Goal: Use online tool/utility: Utilize a website feature to perform a specific function

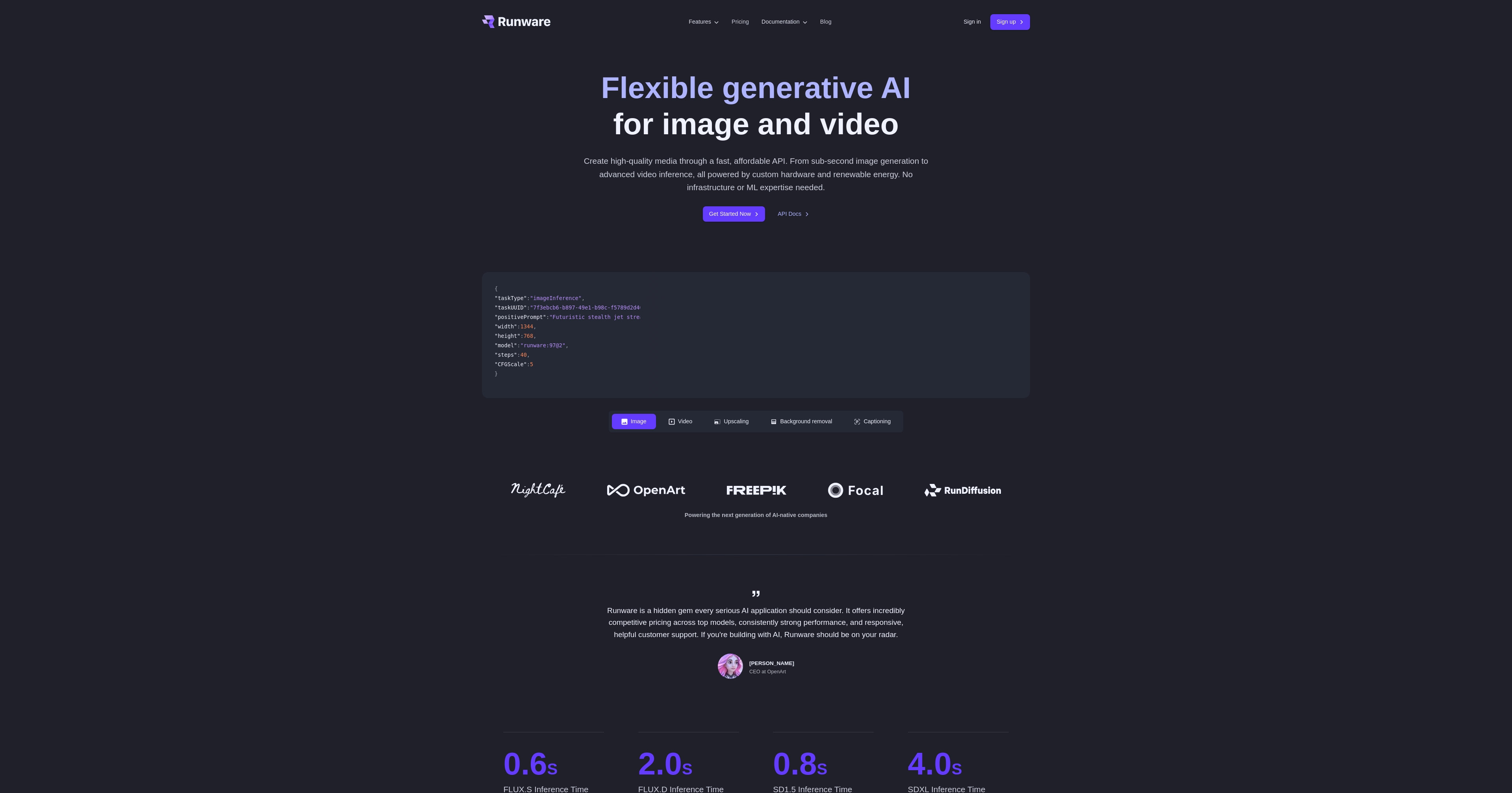
click at [967, 17] on div "Sign in Sign up" at bounding box center [996, 22] width 66 height 15
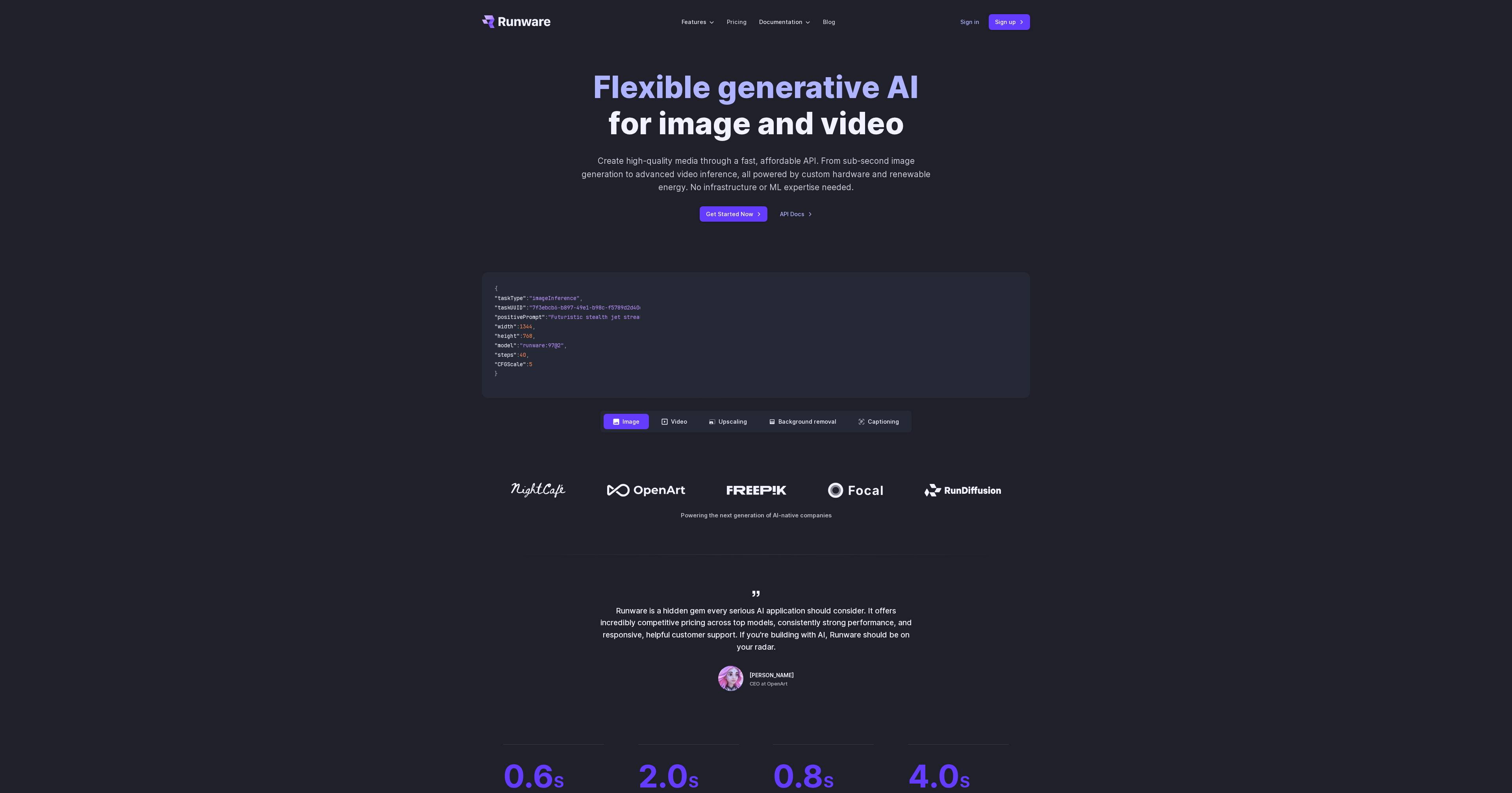
click at [970, 24] on link "Sign in" at bounding box center [970, 22] width 19 height 9
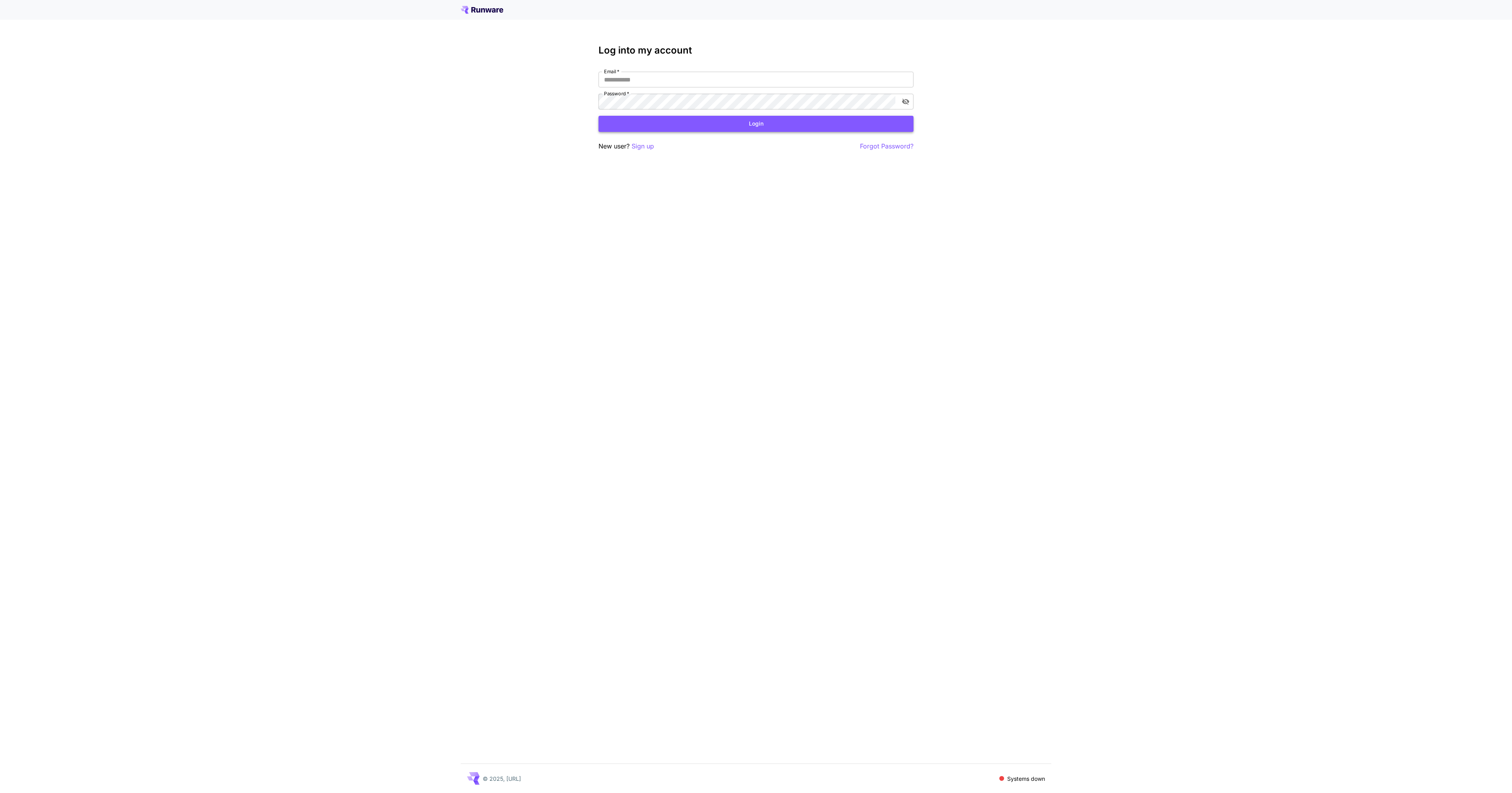
type input "**********"
click at [657, 125] on button "Login" at bounding box center [756, 124] width 315 height 16
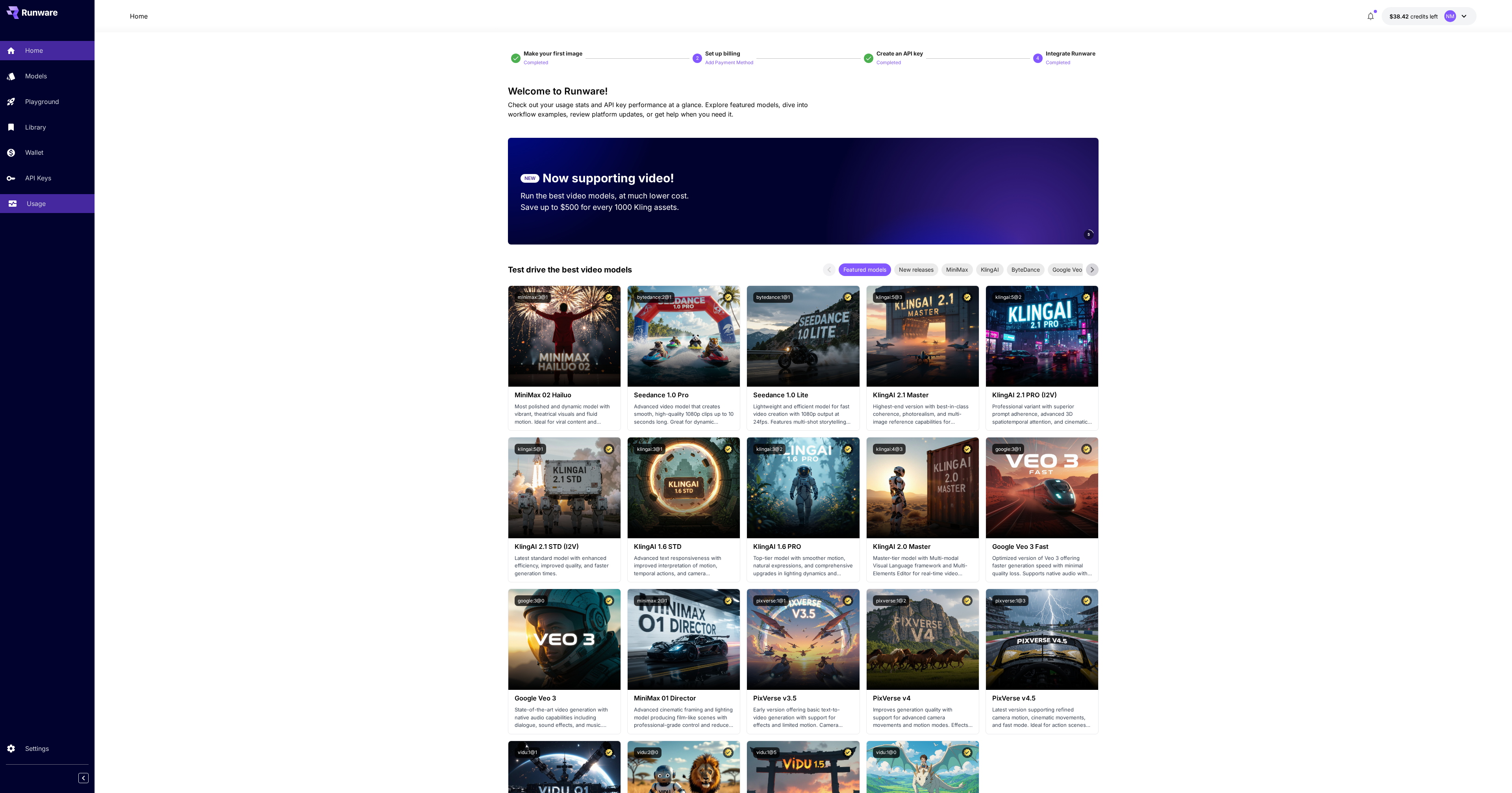
click at [41, 203] on p "Usage" at bounding box center [36, 203] width 19 height 9
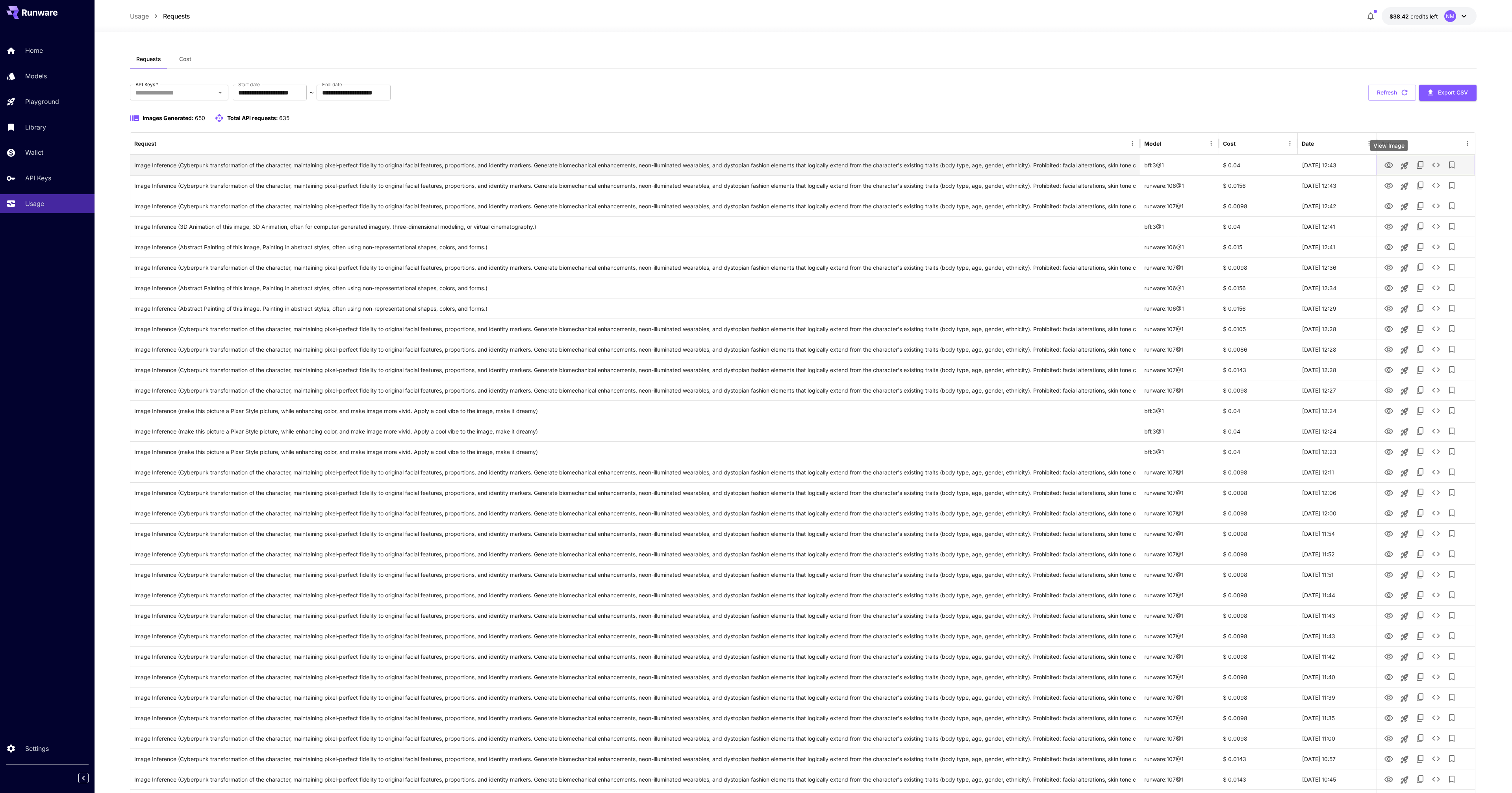
click at [1389, 165] on icon "View Image" at bounding box center [1388, 165] width 9 height 9
click at [1391, 185] on icon "View Image" at bounding box center [1388, 186] width 9 height 9
click at [1387, 170] on button "View Image" at bounding box center [1388, 164] width 16 height 16
click at [1389, 163] on icon "View Image" at bounding box center [1388, 165] width 9 height 9
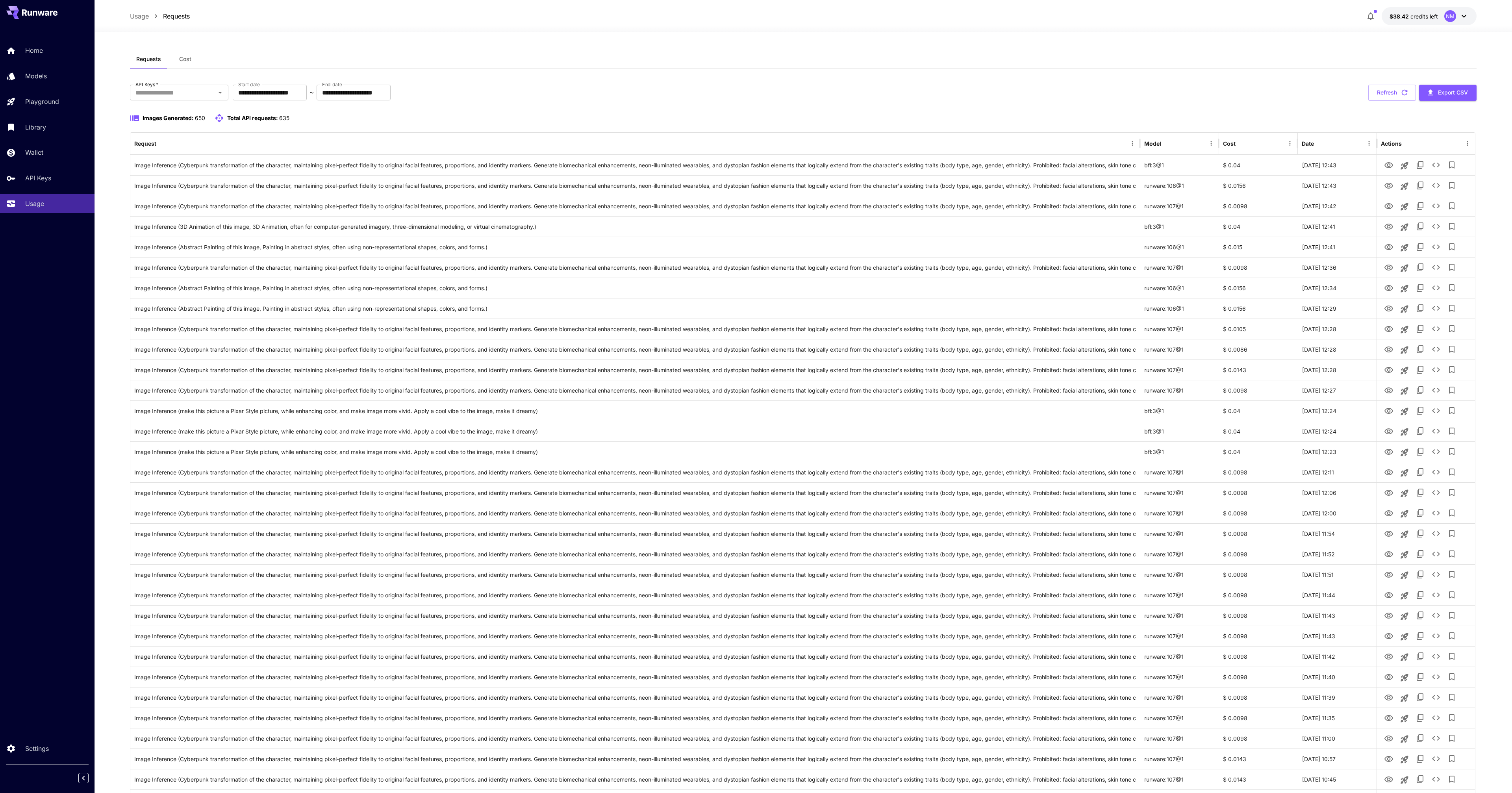
click at [1019, 117] on div "Images Generated: 650 Total API requests: 635" at bounding box center [803, 118] width 1346 height 9
click at [1380, 94] on button "Refresh" at bounding box center [1392, 92] width 47 height 16
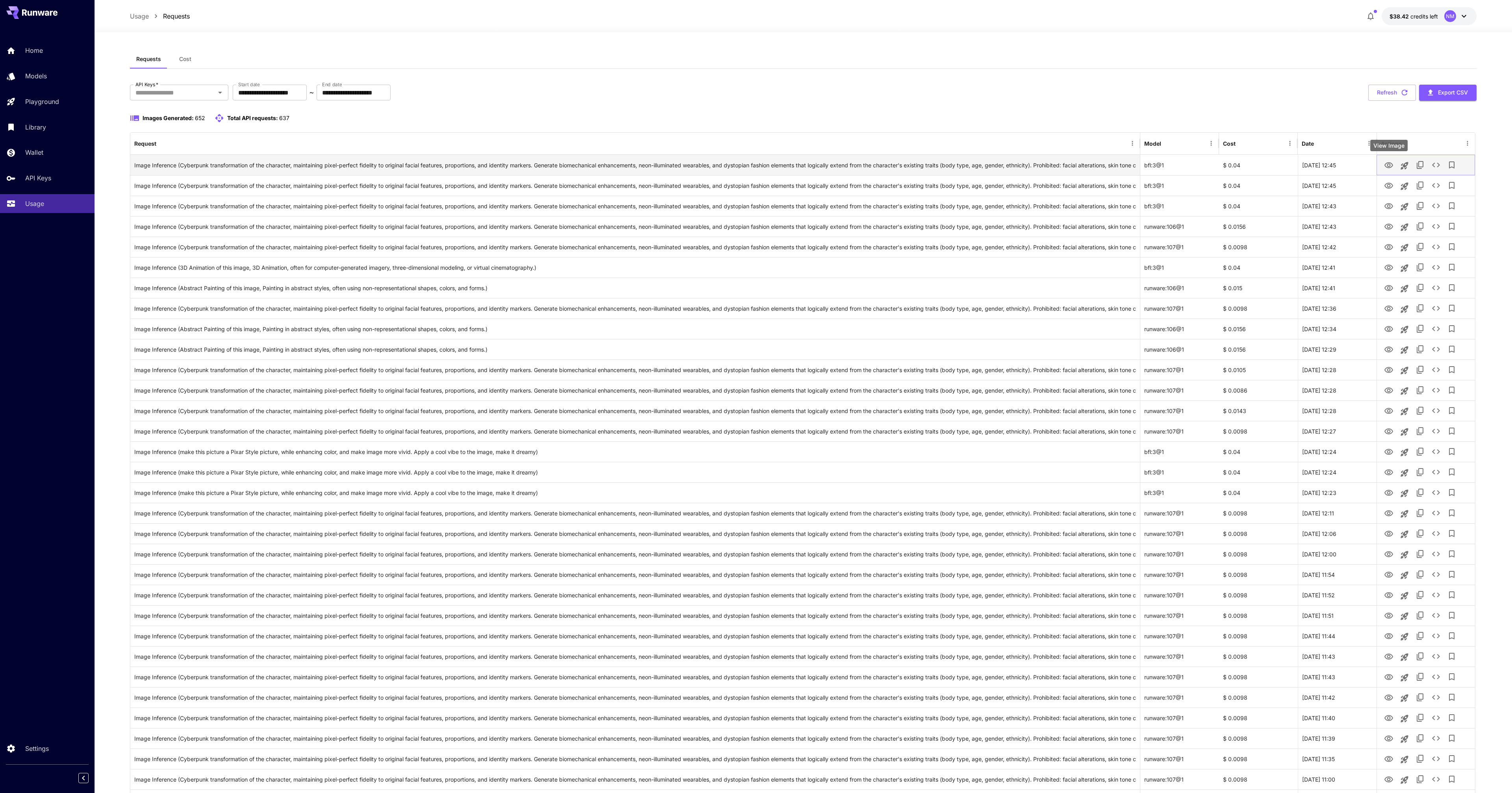
click at [1394, 167] on button "View Image" at bounding box center [1388, 164] width 16 height 16
click at [1391, 166] on icon "View Image" at bounding box center [1388, 165] width 9 height 9
click at [1391, 186] on icon "View Image" at bounding box center [1388, 186] width 9 height 9
click at [1389, 207] on icon "View Image" at bounding box center [1388, 206] width 8 height 6
click at [1390, 226] on icon "View Image" at bounding box center [1388, 227] width 8 height 6
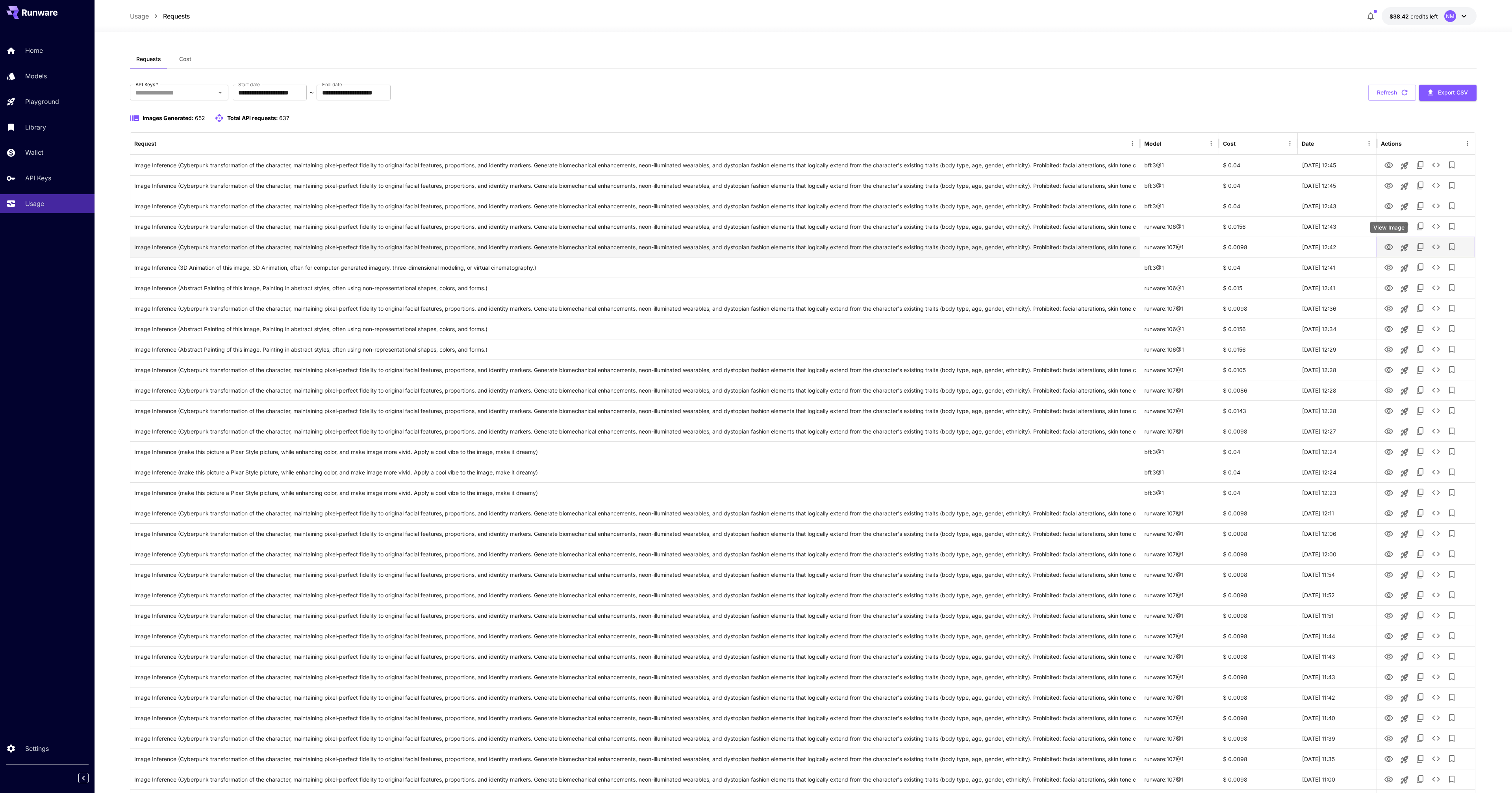
click at [1391, 249] on icon "View Image" at bounding box center [1388, 247] width 8 height 6
click at [1265, 79] on div "**********" at bounding box center [803, 627] width 1346 height 1156
click at [636, 94] on div "**********" at bounding box center [803, 92] width 1346 height 16
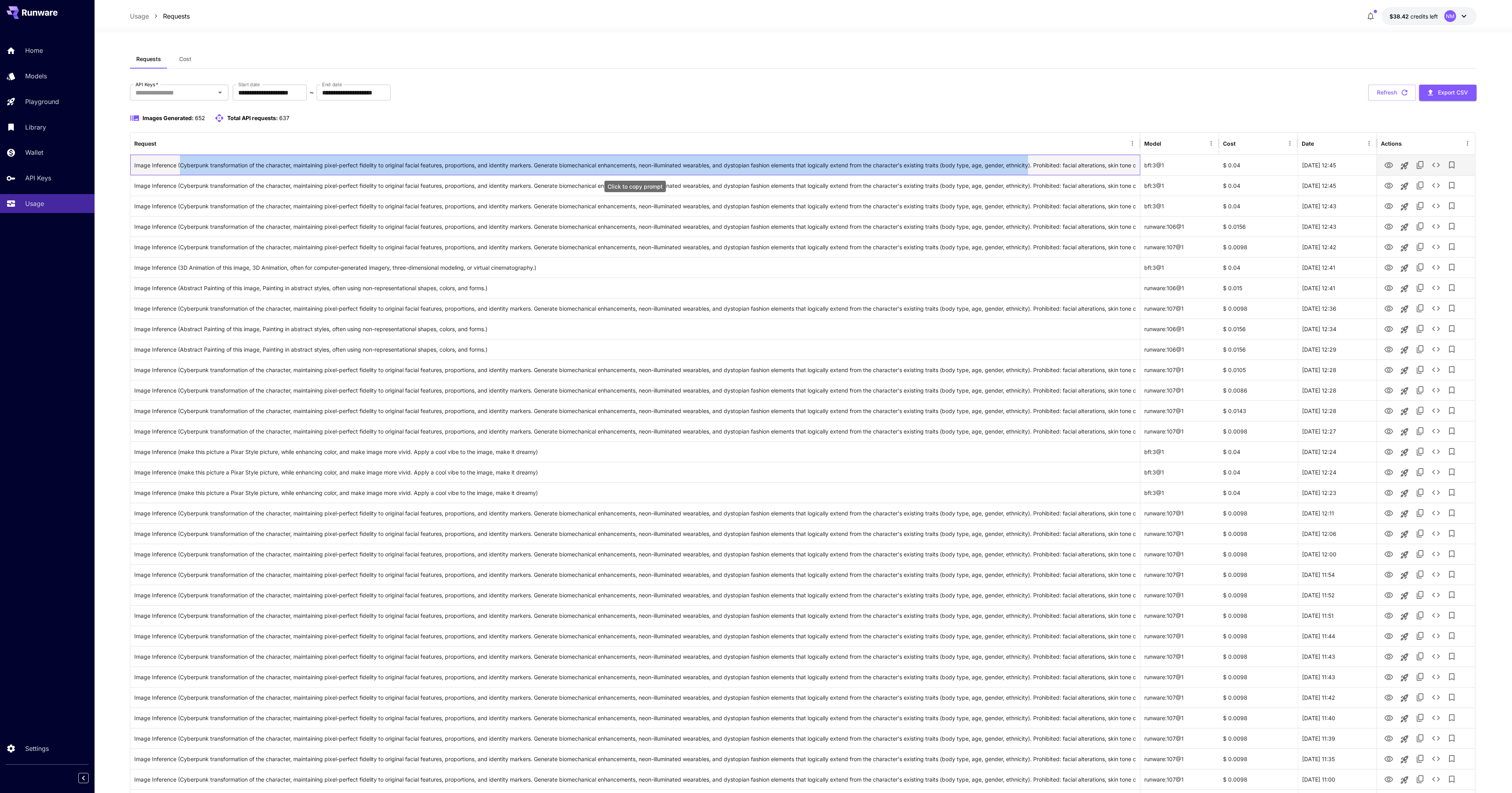
drag, startPoint x: 182, startPoint y: 165, endPoint x: 1035, endPoint y: 164, distance: 853.0
click at [1035, 164] on div "Image Inference (Cyberpunk transformation of the character, maintaining pixel-p…" at bounding box center [635, 165] width 1002 height 20
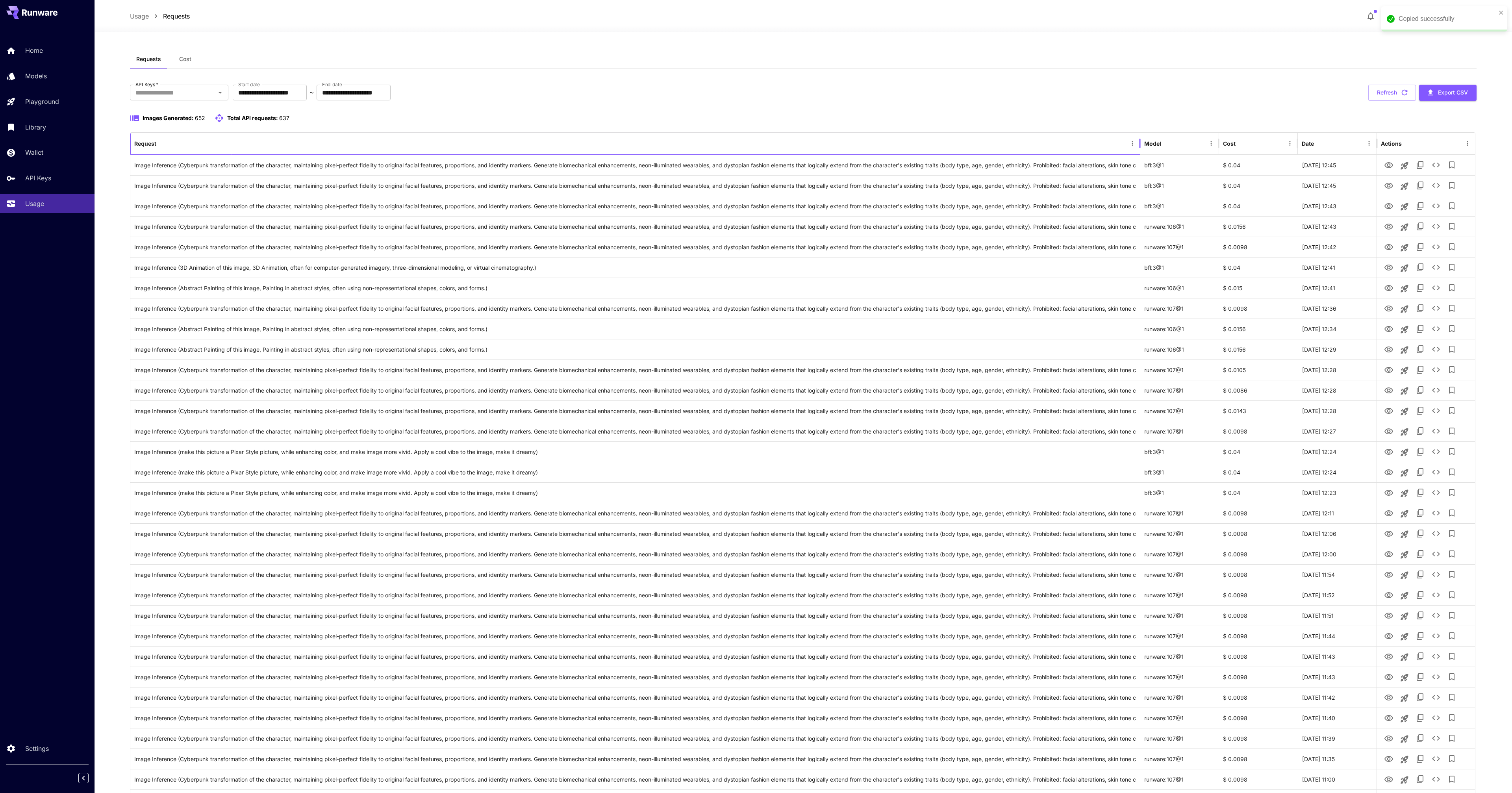
click at [937, 134] on div "Request" at bounding box center [630, 144] width 992 height 21
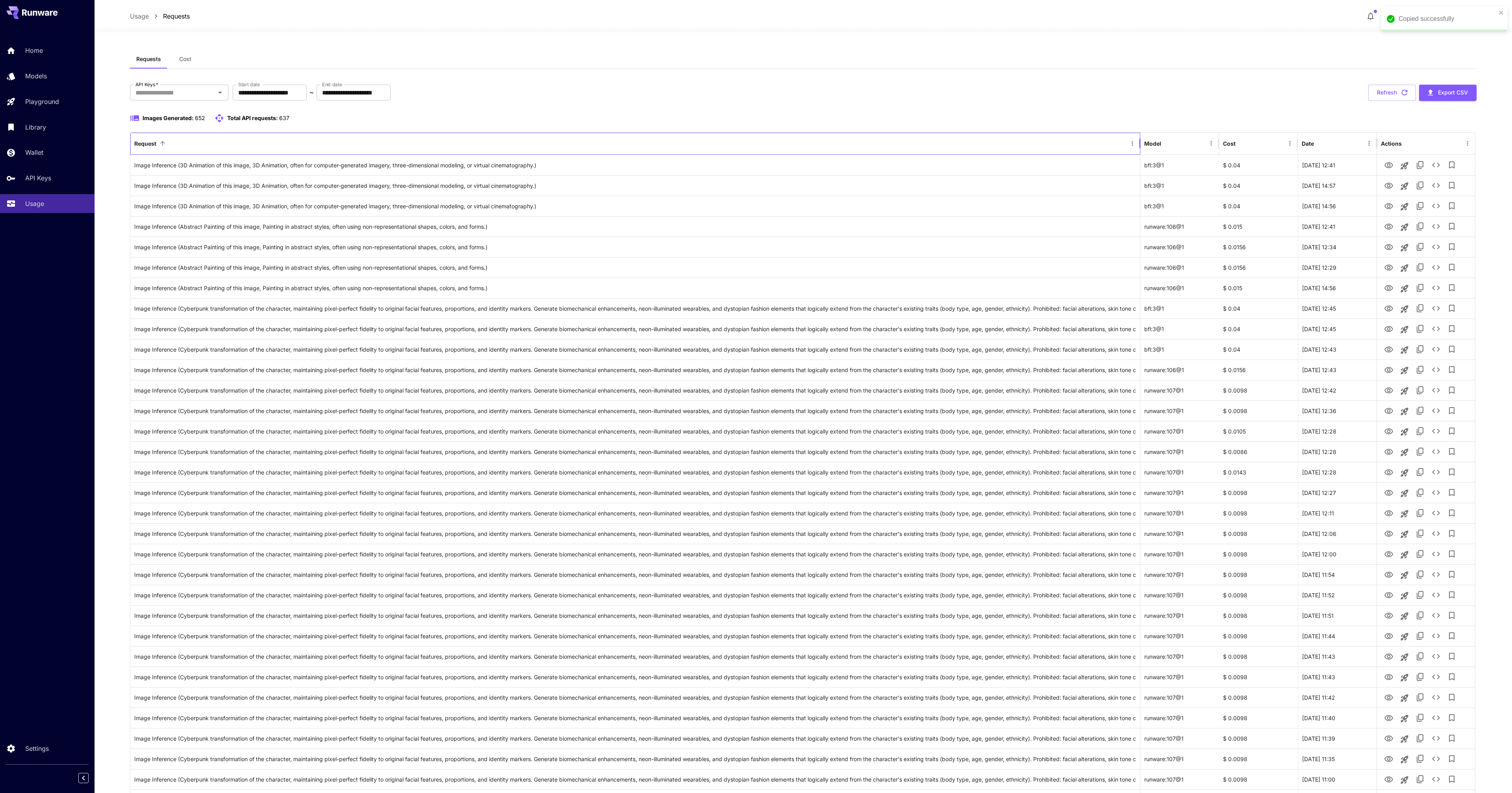
click at [935, 134] on div "Request" at bounding box center [630, 144] width 992 height 21
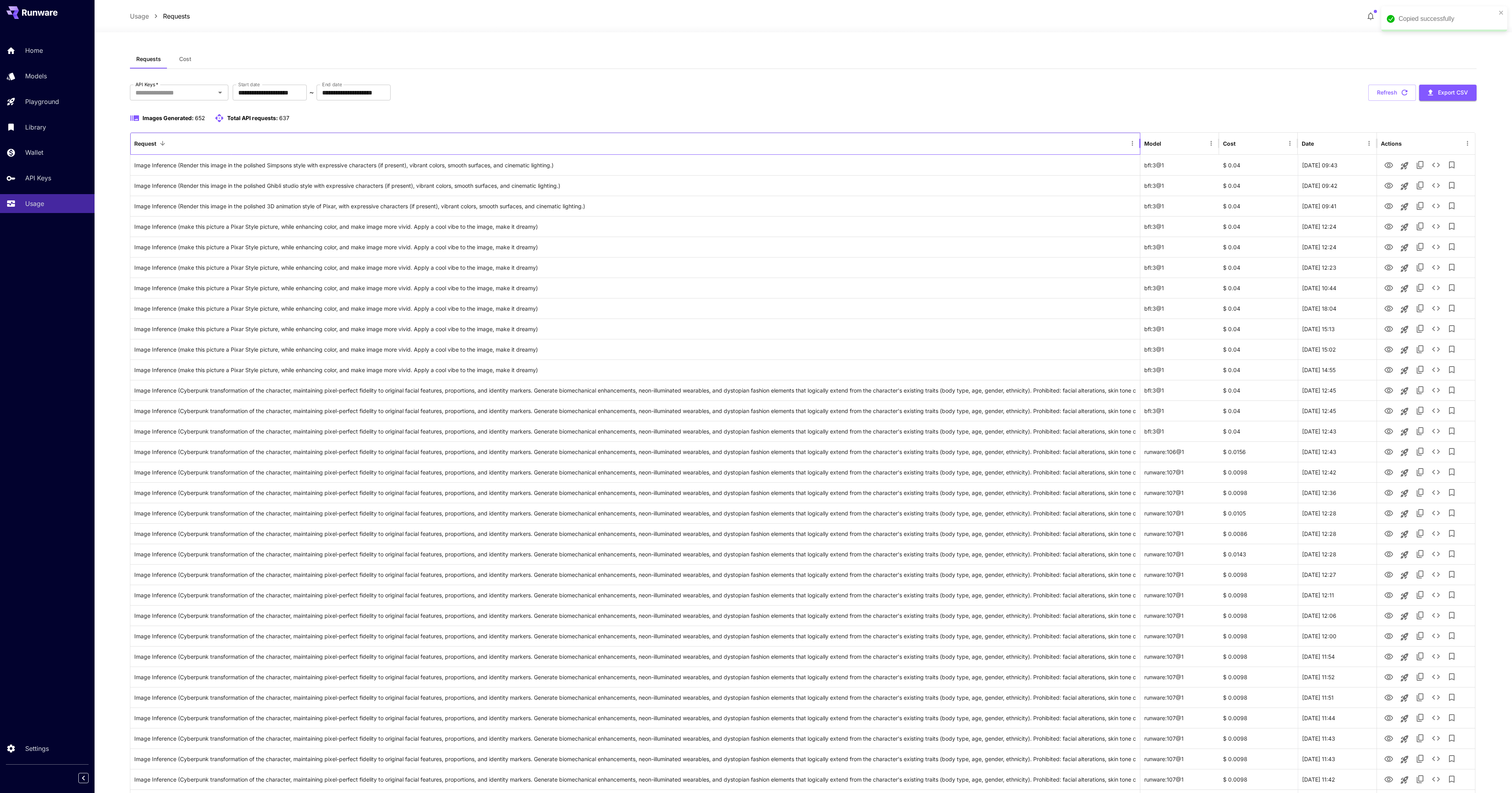
click at [935, 134] on div "Request" at bounding box center [630, 144] width 992 height 21
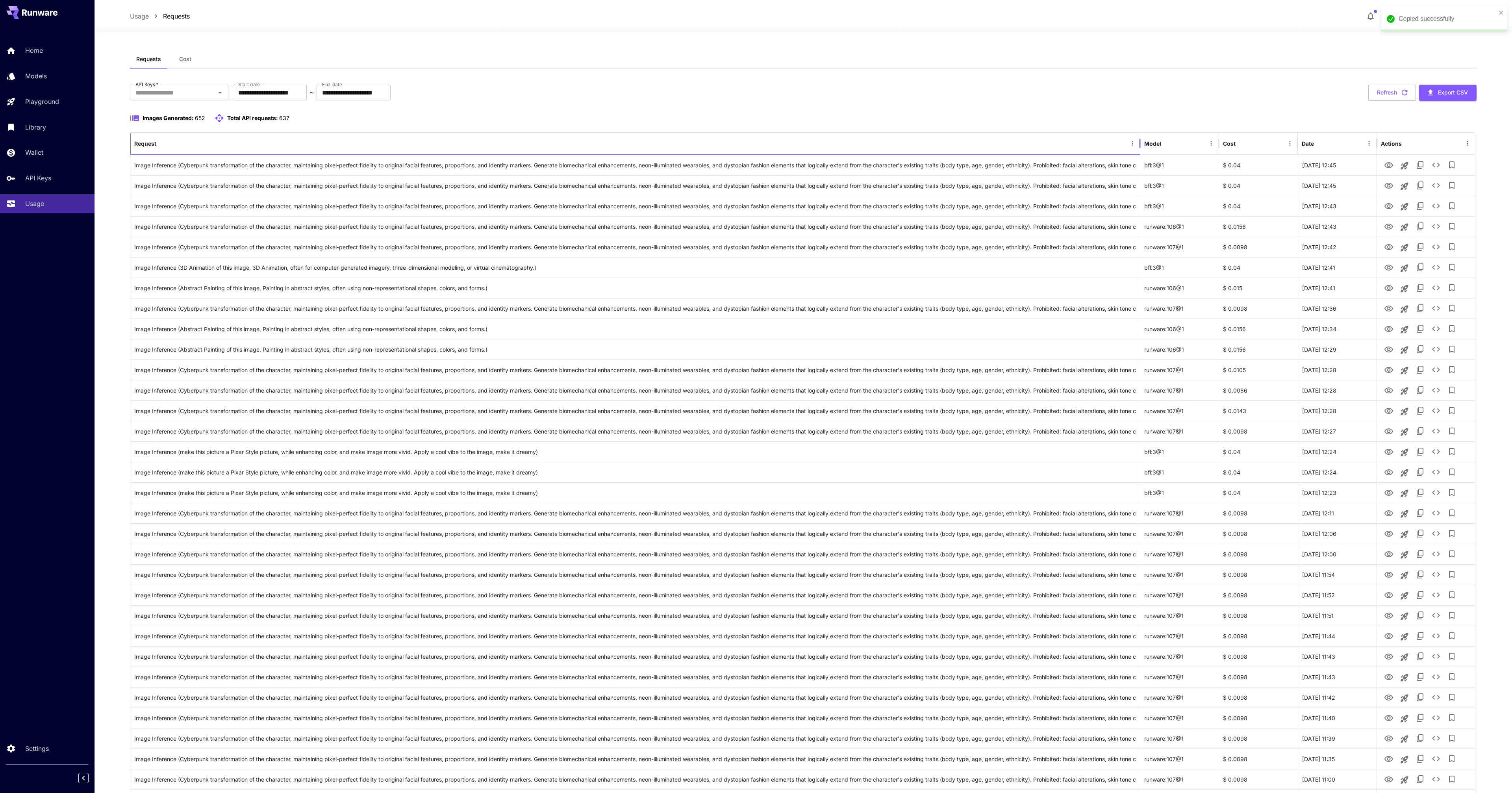
click at [935, 134] on div "Request" at bounding box center [630, 144] width 992 height 21
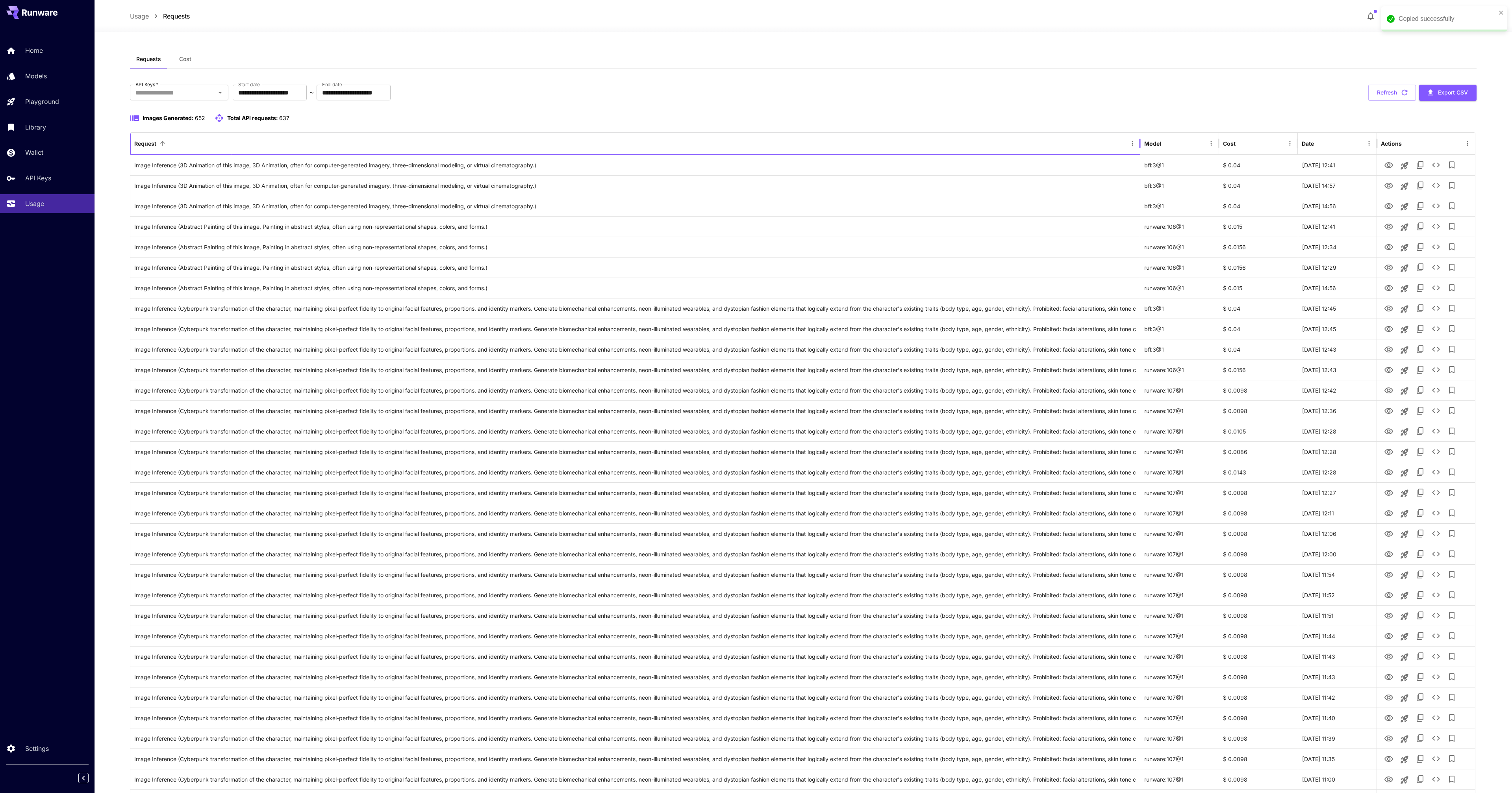
click at [936, 139] on div "Request" at bounding box center [630, 144] width 992 height 21
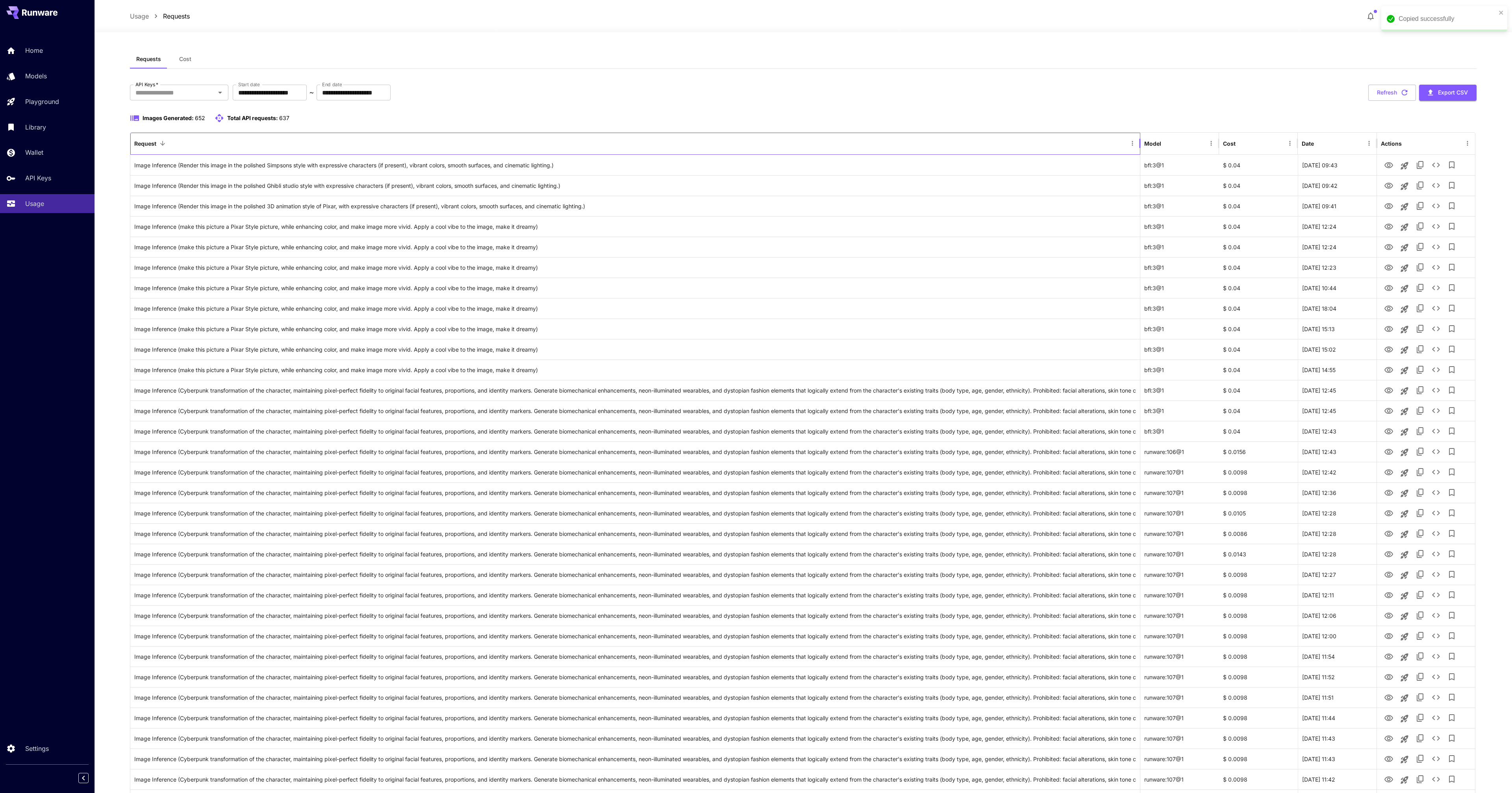
click at [936, 139] on div "Request" at bounding box center [630, 144] width 992 height 21
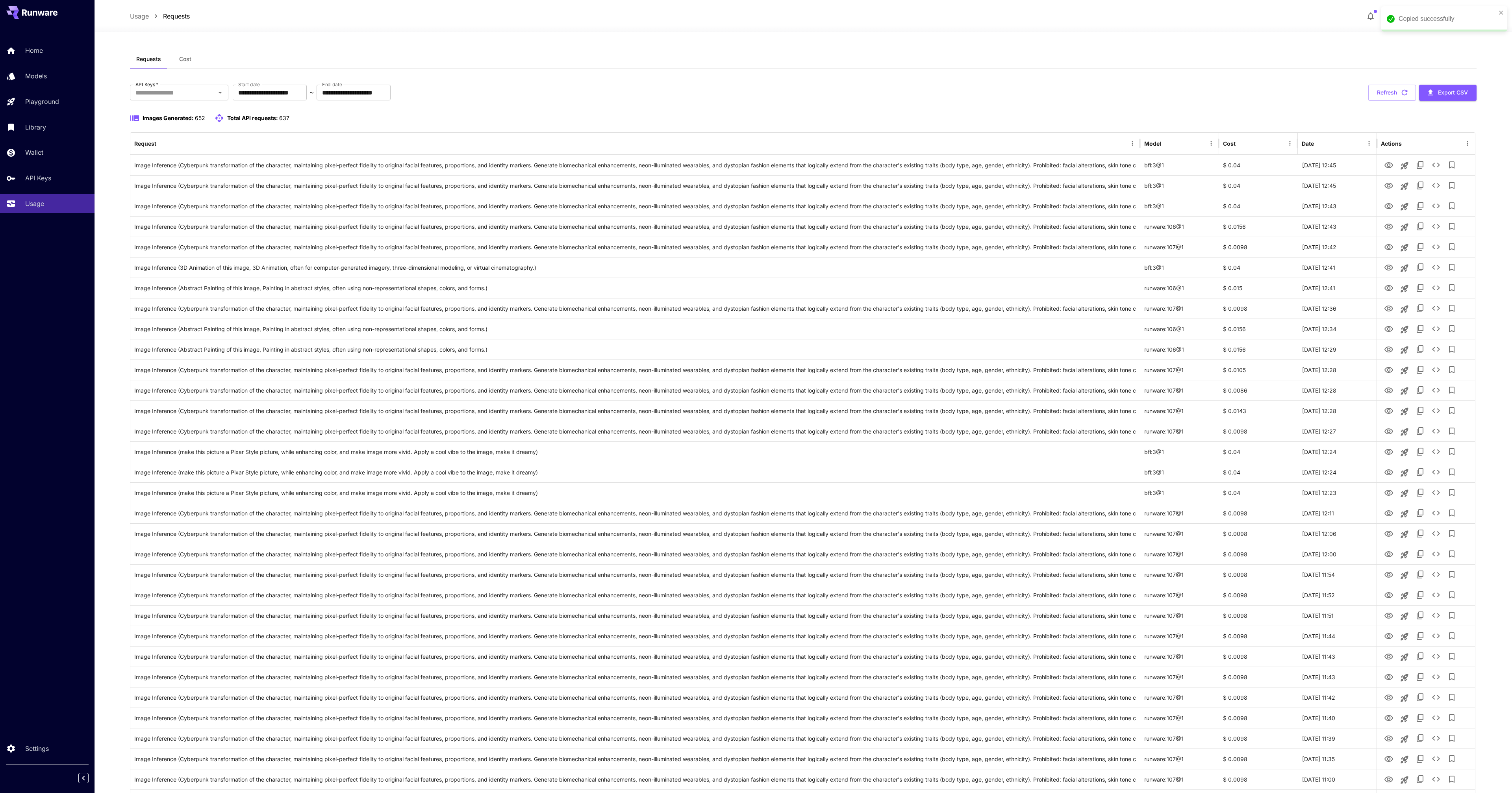
click at [932, 126] on div "Images Generated: 652 Total API requests: 637" at bounding box center [803, 122] width 1346 height 19
click at [1017, 151] on div "Request" at bounding box center [630, 144] width 992 height 21
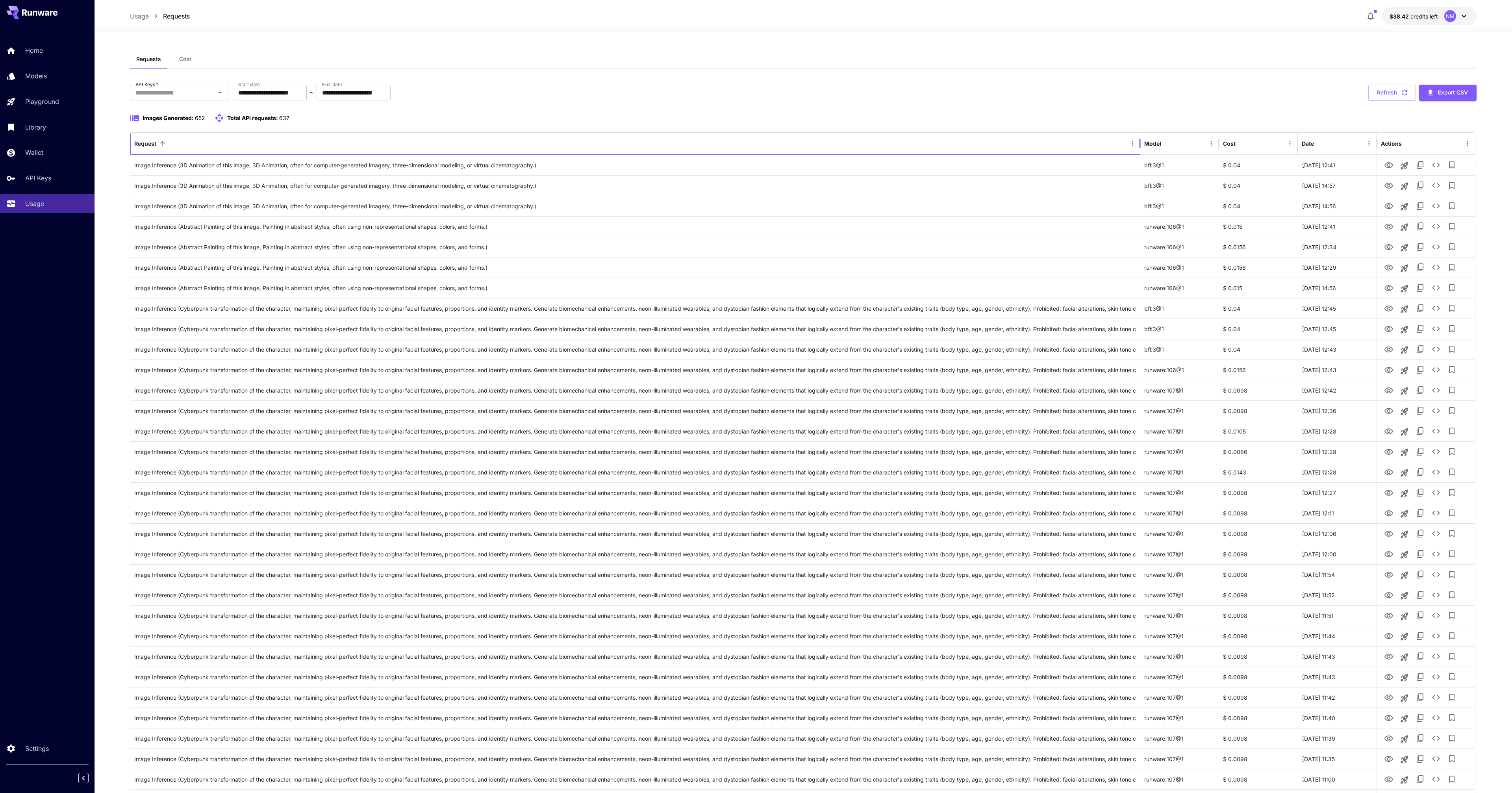
click at [1011, 145] on div "Request" at bounding box center [630, 144] width 992 height 21
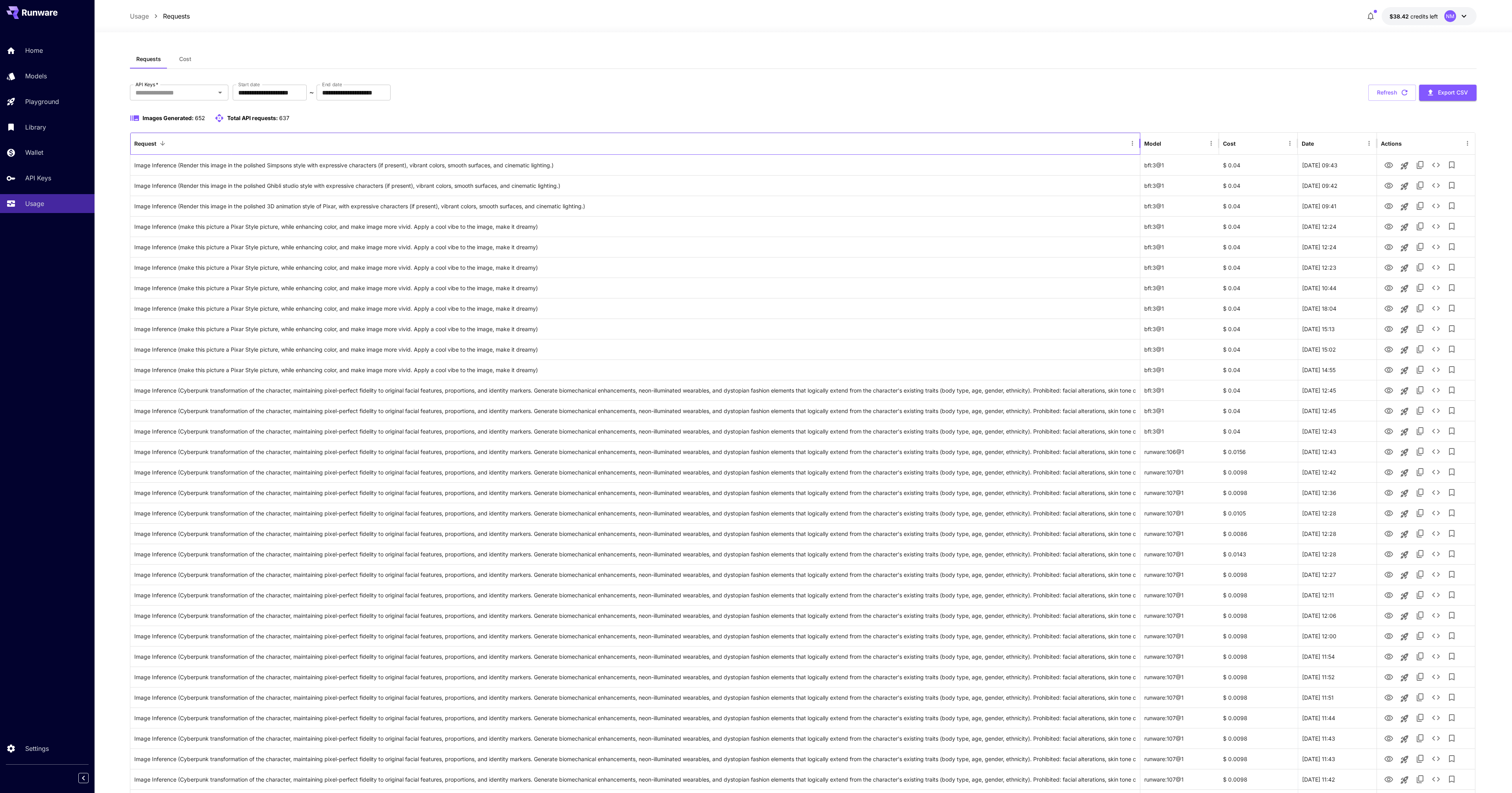
click at [1018, 144] on div "Request" at bounding box center [630, 144] width 992 height 21
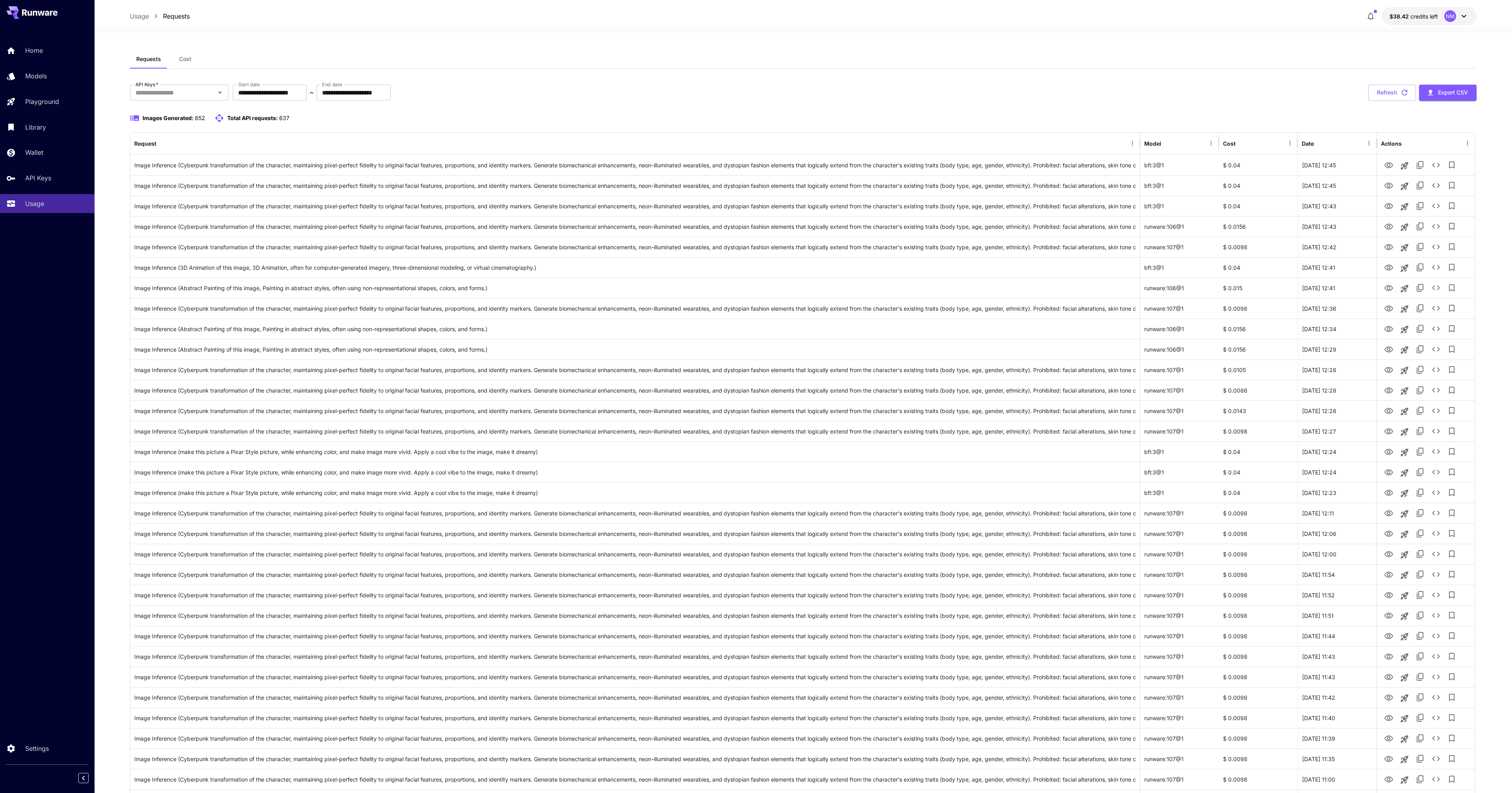
click at [1025, 121] on div "Images Generated: 652 Total API requests: 637" at bounding box center [803, 118] width 1346 height 9
click at [1390, 165] on icon "View Image" at bounding box center [1388, 165] width 9 height 9
click at [42, 81] on link "Models" at bounding box center [47, 76] width 95 height 19
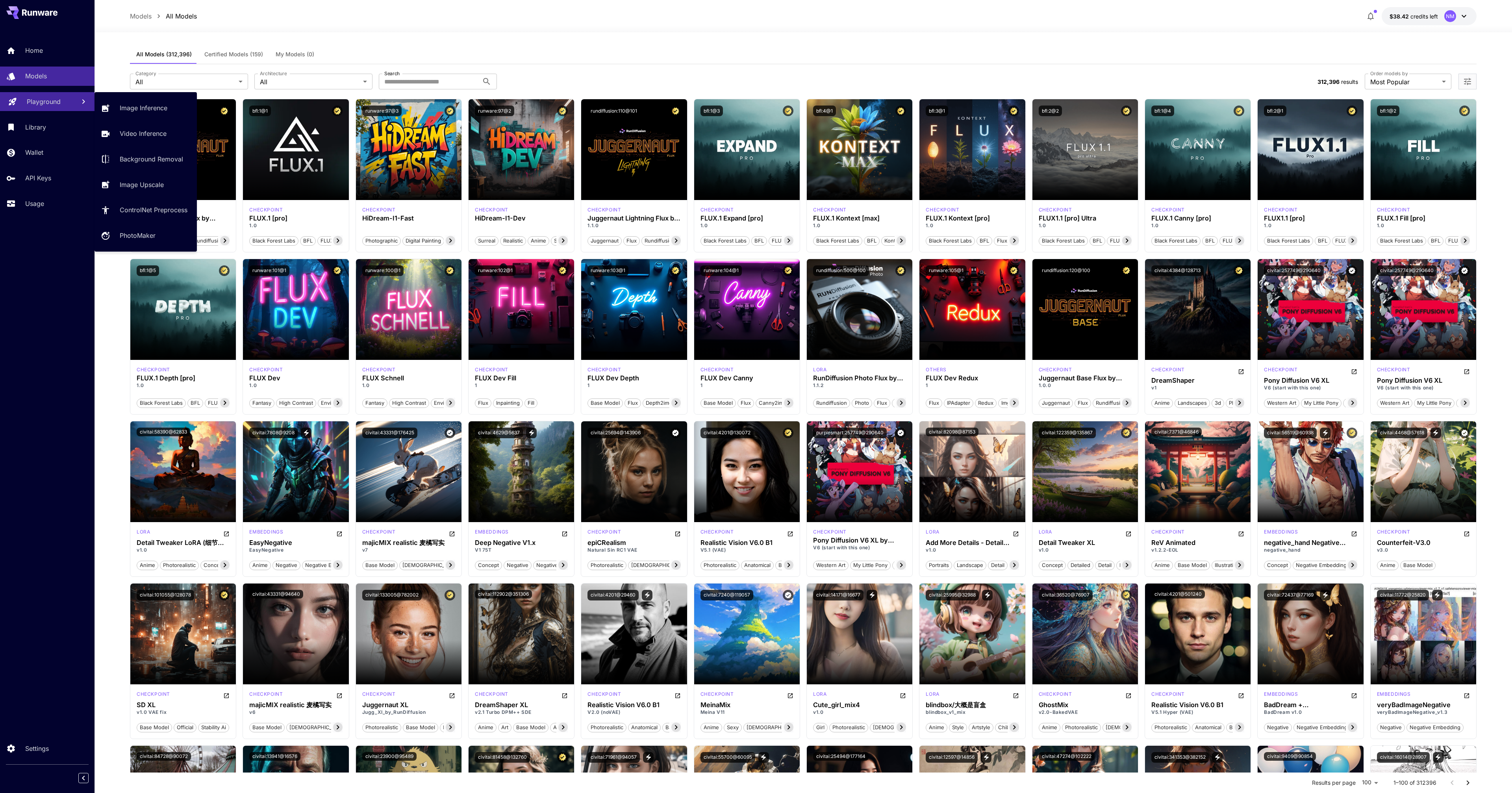
click at [50, 107] on link "Playground" at bounding box center [47, 102] width 95 height 19
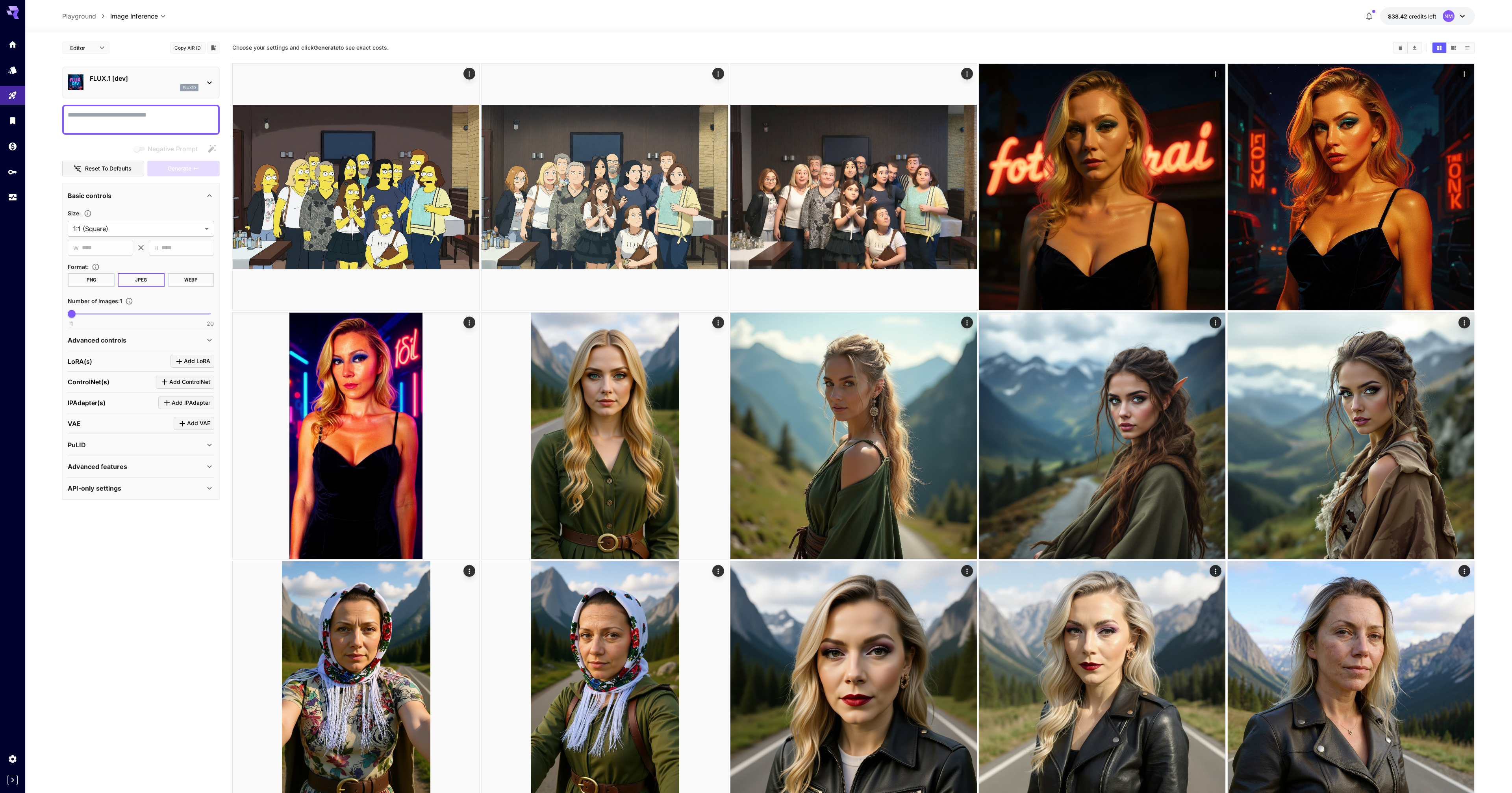
click at [150, 89] on div "flux1d" at bounding box center [144, 87] width 108 height 7
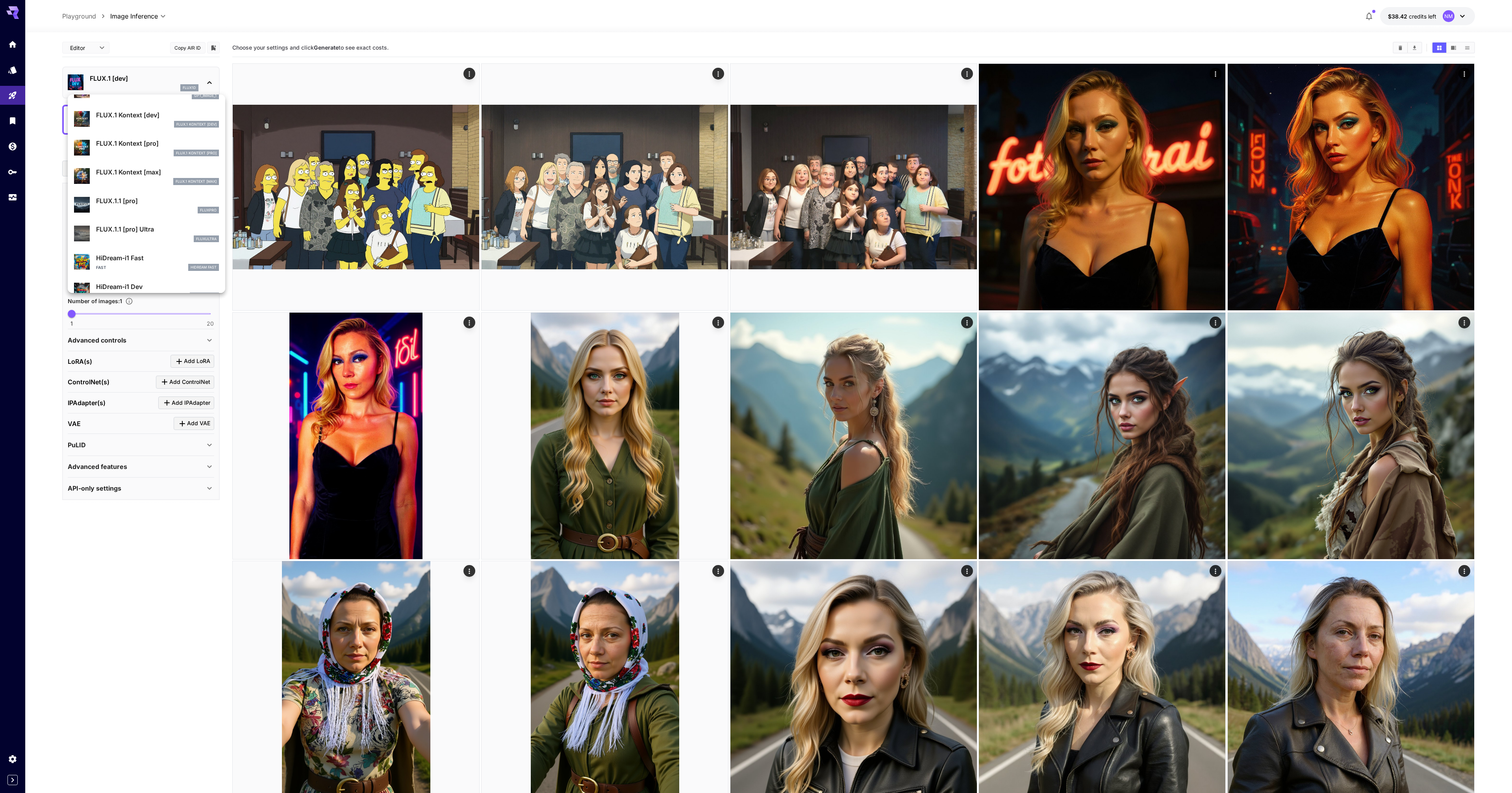
scroll to position [468, 0]
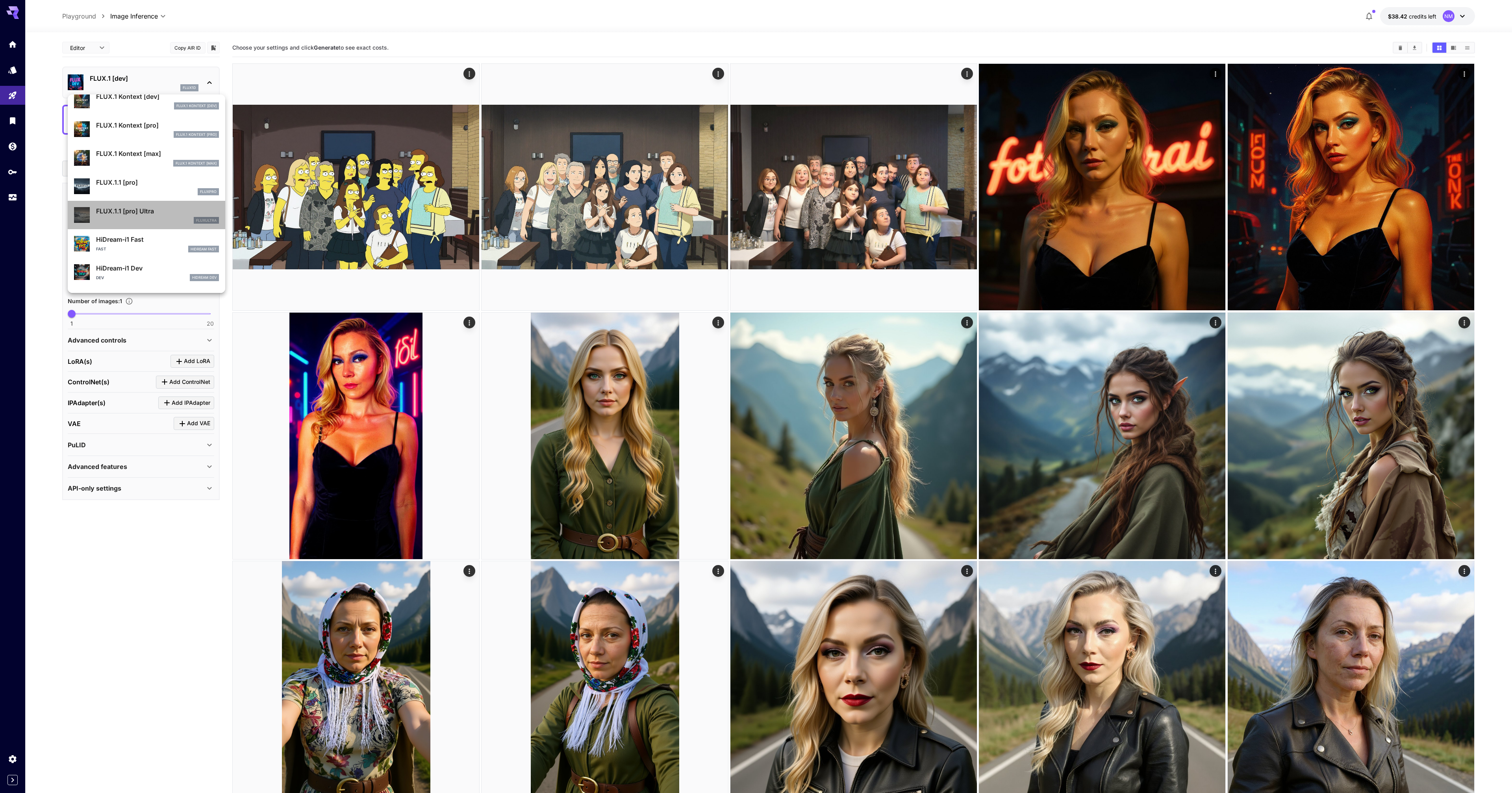
click at [135, 215] on p "FLUX.1.1 [pro] Ultra" at bounding box center [157, 211] width 123 height 9
type input "**********"
type input "****"
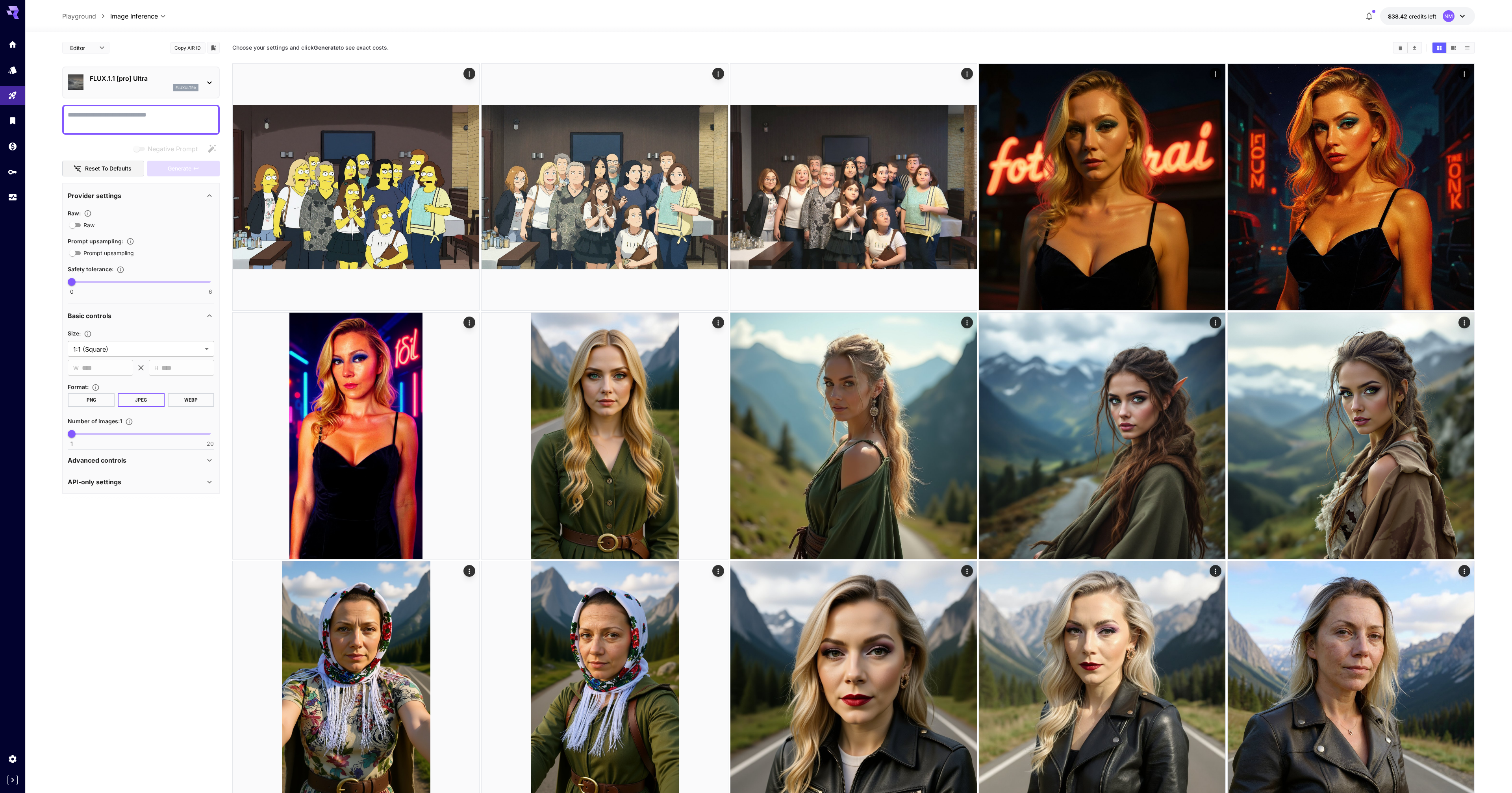
click at [125, 122] on textarea "Negative Prompt" at bounding box center [141, 119] width 147 height 19
click at [183, 165] on span "Generate" at bounding box center [180, 168] width 24 height 10
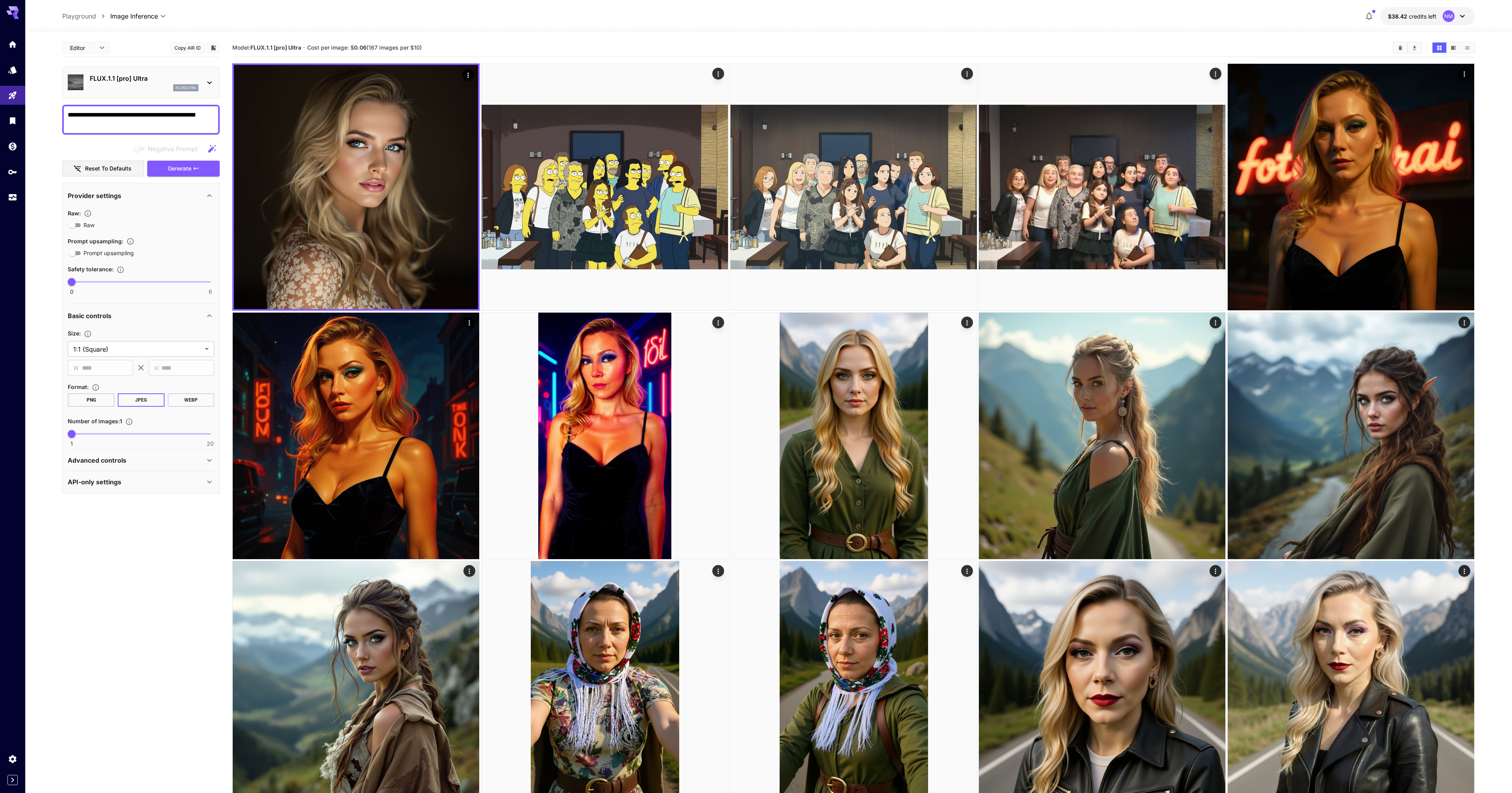
click at [102, 113] on textarea "**********" at bounding box center [141, 119] width 147 height 19
click at [199, 168] on icon "button" at bounding box center [196, 168] width 6 height 6
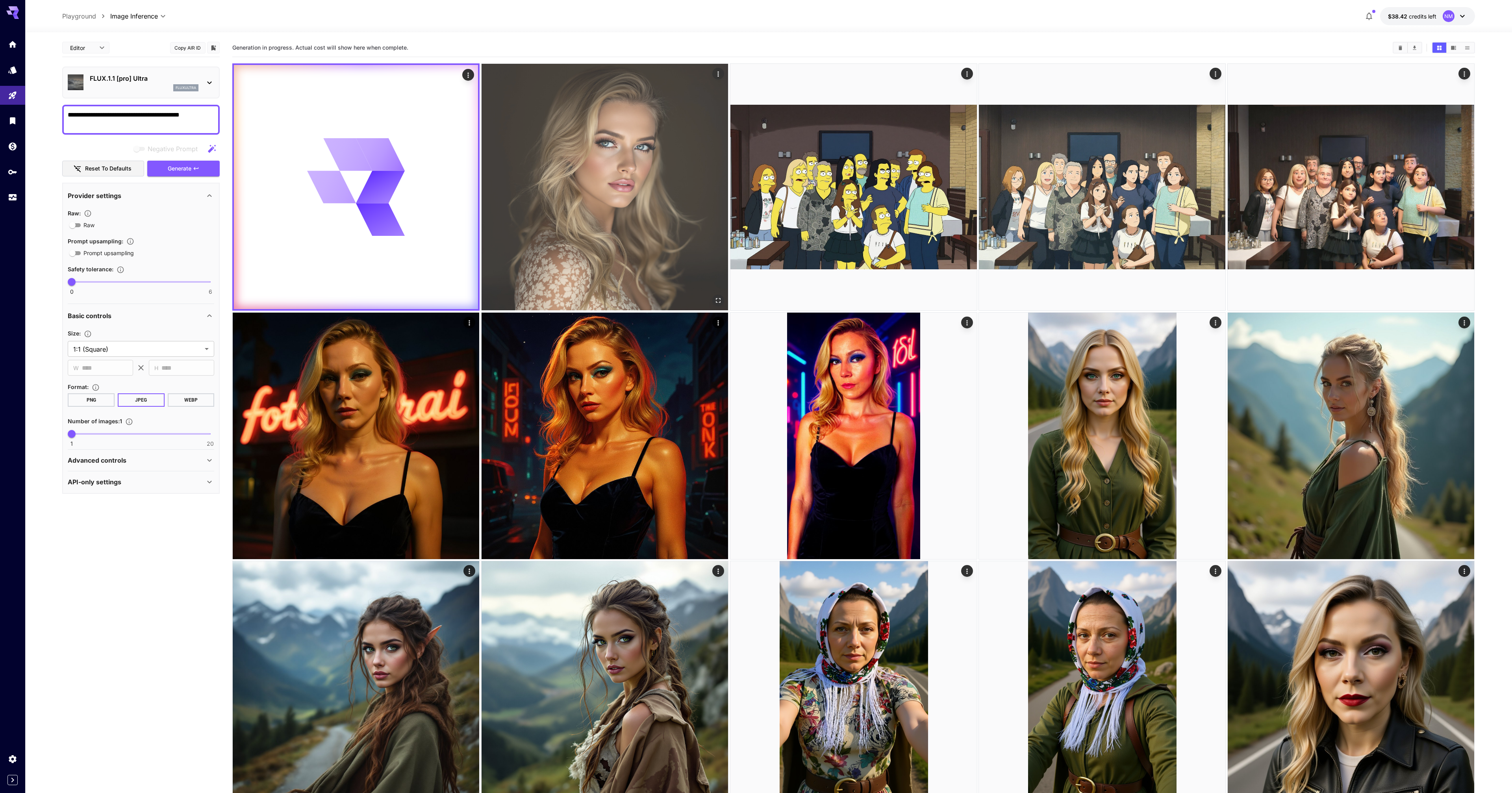
click at [687, 209] on img at bounding box center [604, 186] width 247 height 247
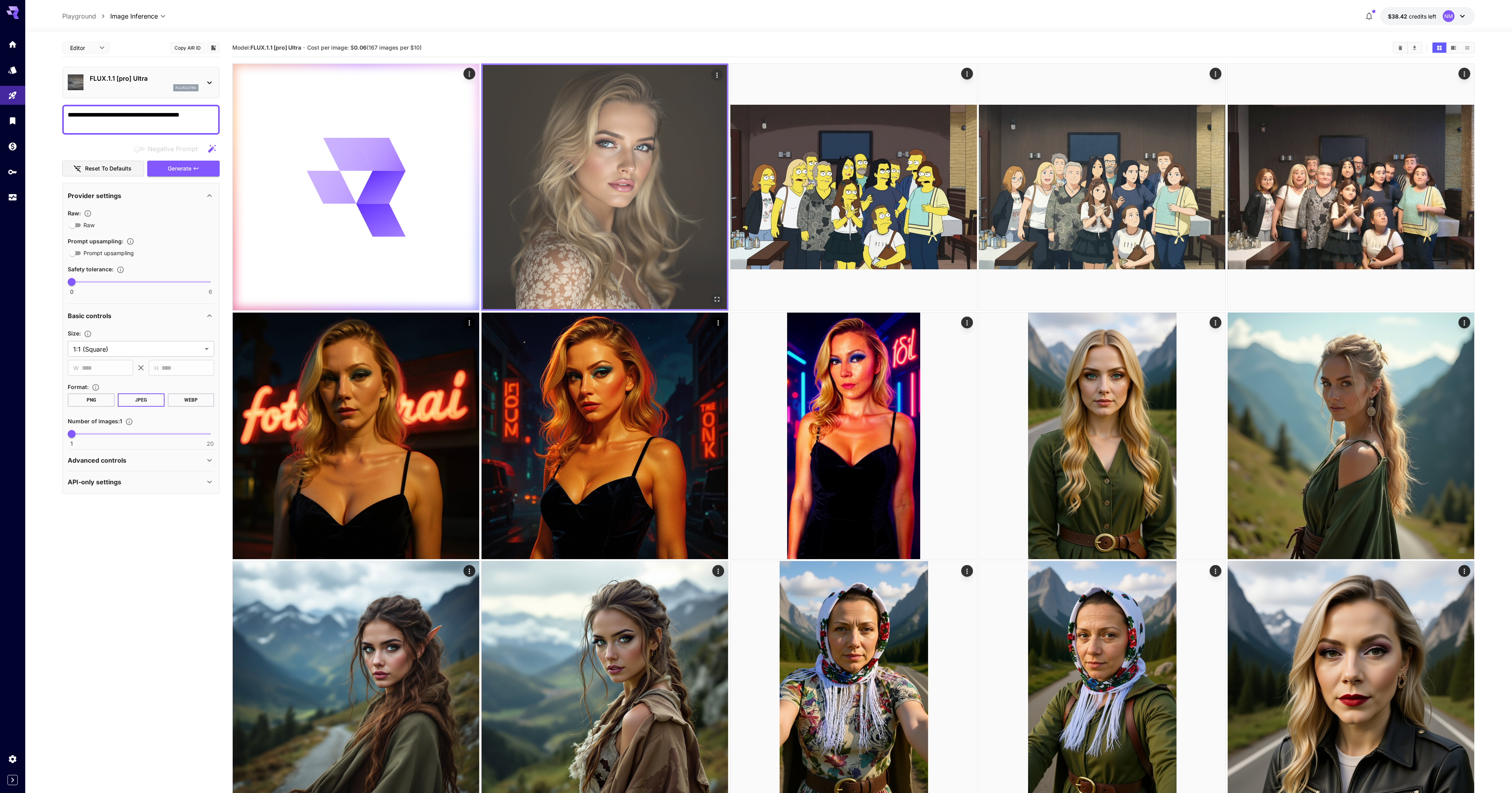
click at [716, 296] on icon "Open in fullscreen" at bounding box center [717, 299] width 8 height 8
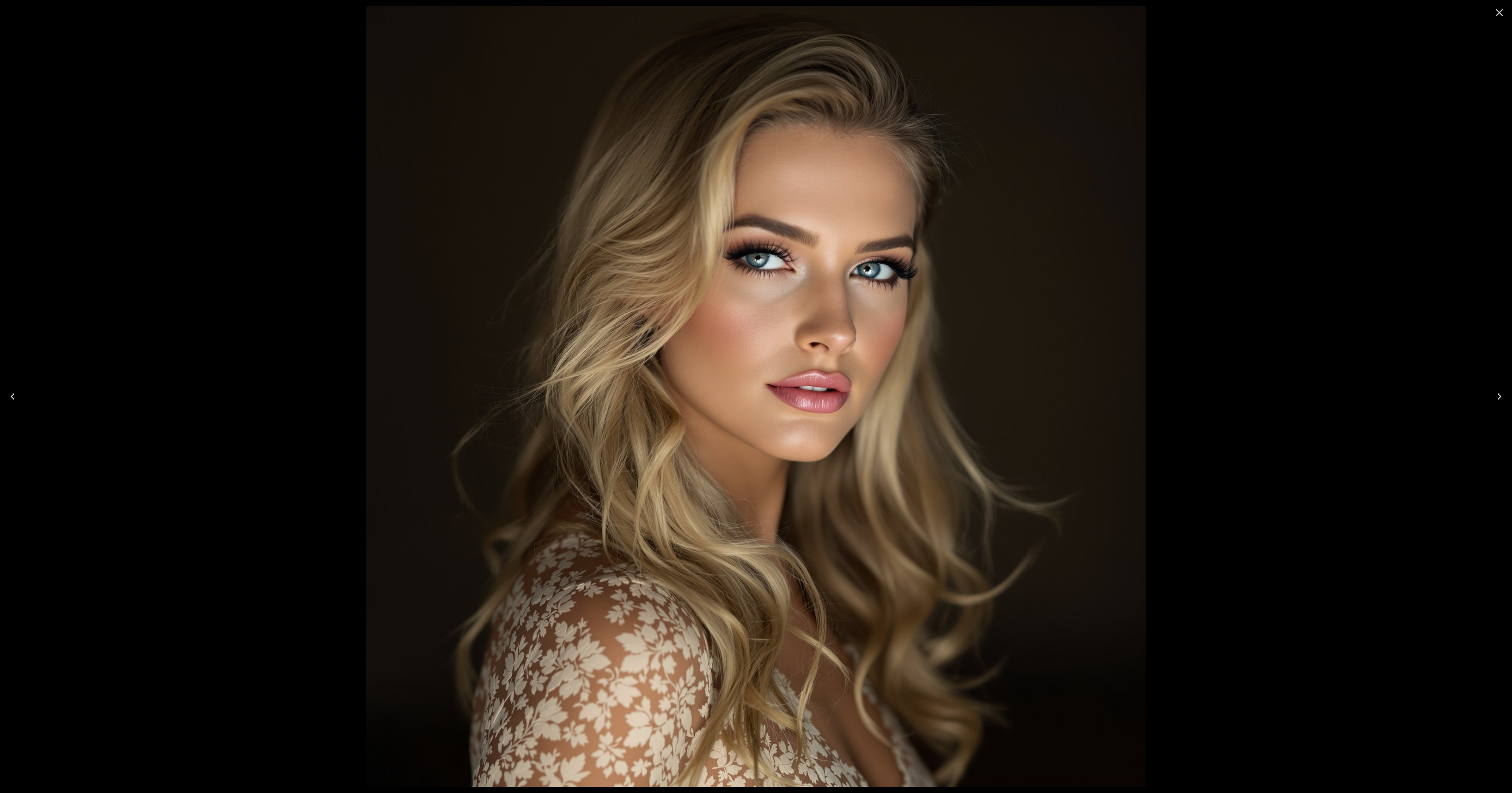
click at [714, 293] on img at bounding box center [756, 396] width 780 height 780
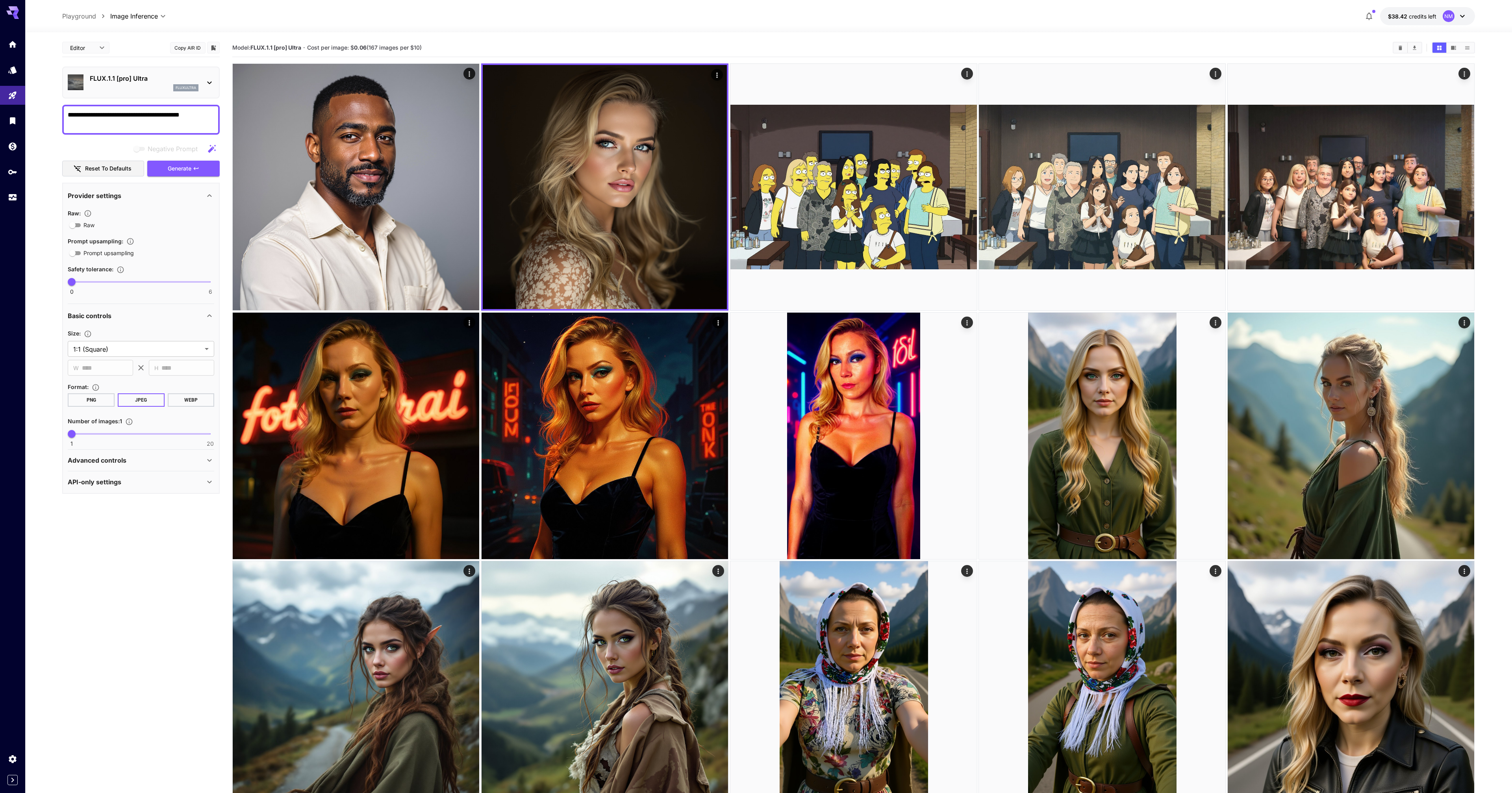
click at [92, 112] on textarea "**********" at bounding box center [141, 119] width 147 height 19
click at [95, 114] on textarea "**********" at bounding box center [141, 119] width 147 height 19
click at [174, 165] on span "Generate" at bounding box center [180, 168] width 24 height 10
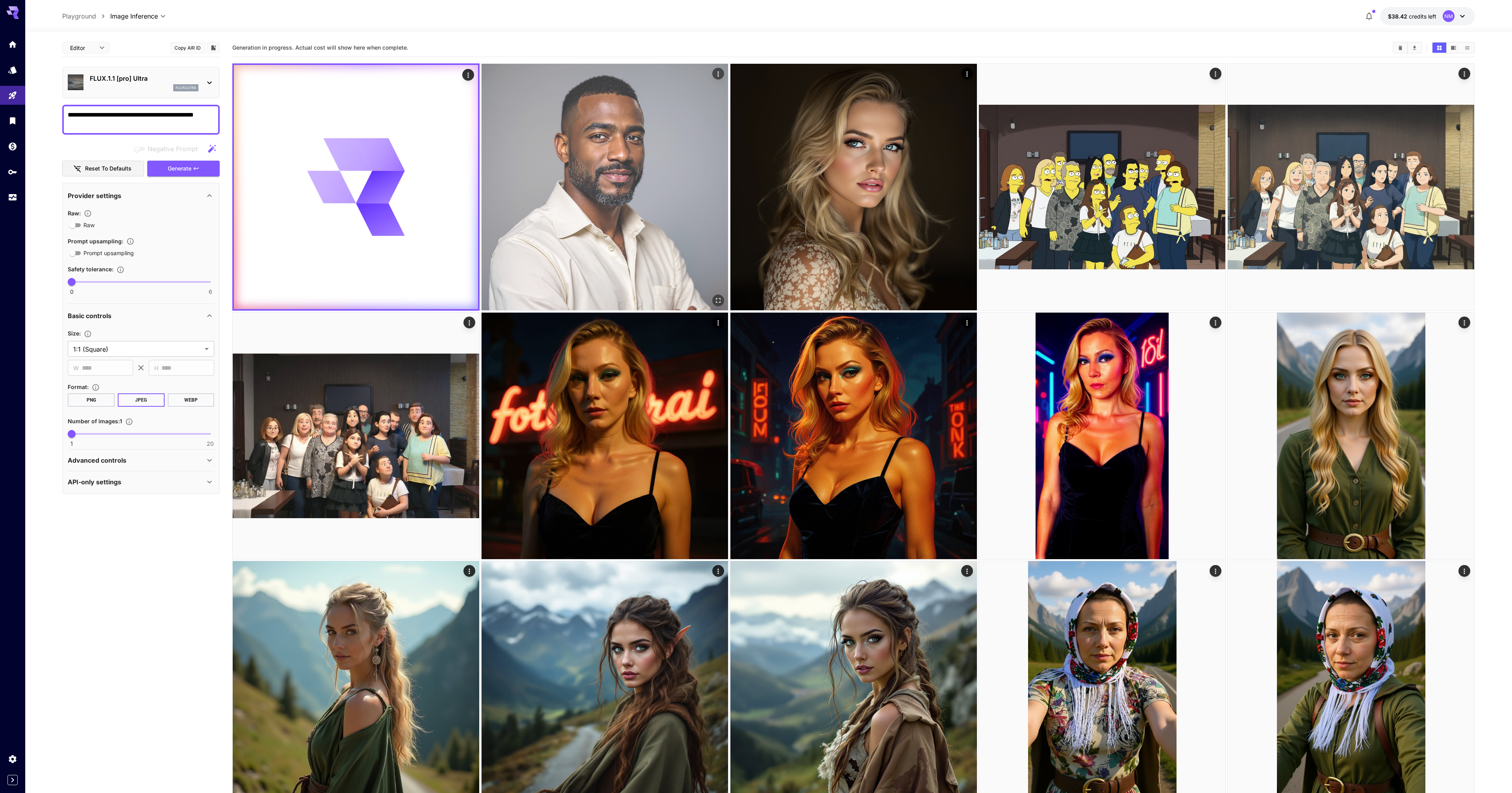
click at [582, 198] on img at bounding box center [604, 186] width 247 height 247
click at [717, 299] on icon "Open in fullscreen" at bounding box center [717, 299] width 8 height 8
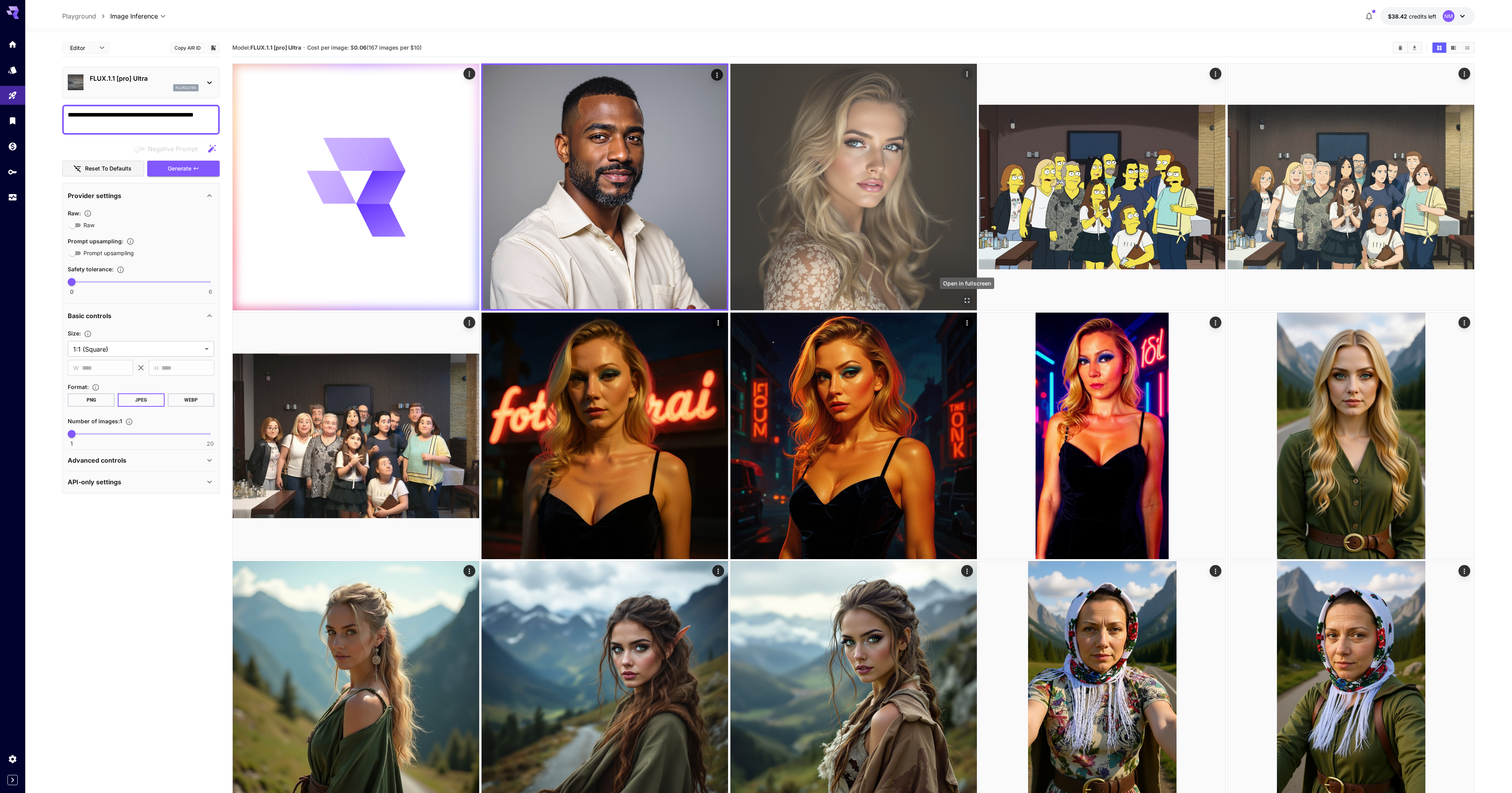
click at [970, 299] on icon "Open in fullscreen" at bounding box center [966, 300] width 8 height 8
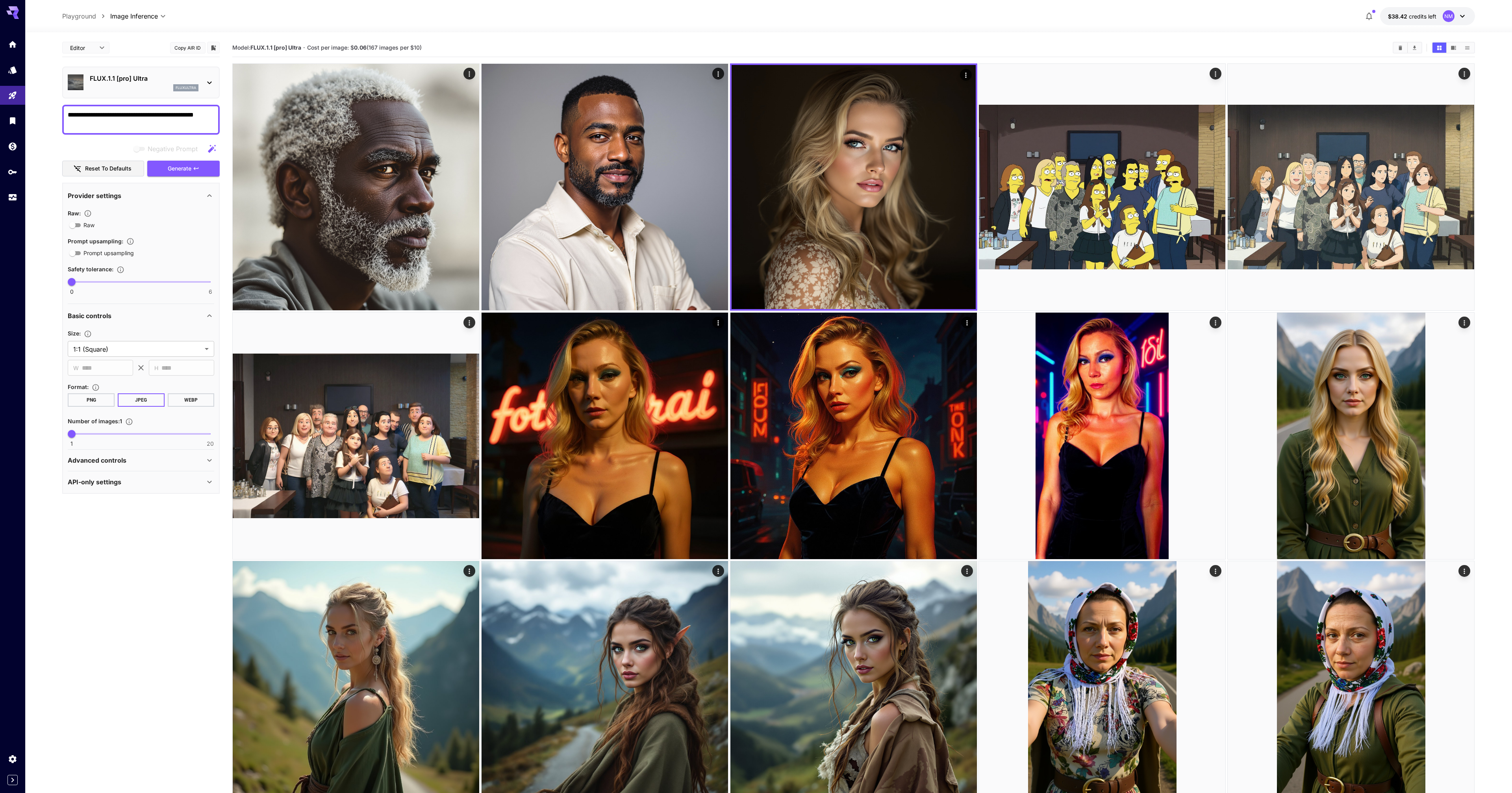
drag, startPoint x: 90, startPoint y: 114, endPoint x: 36, endPoint y: 112, distance: 54.0
click at [36, 112] on section "**********" at bounding box center [769, 680] width 1487 height 1296
click at [197, 169] on icon "button" at bounding box center [196, 168] width 6 height 6
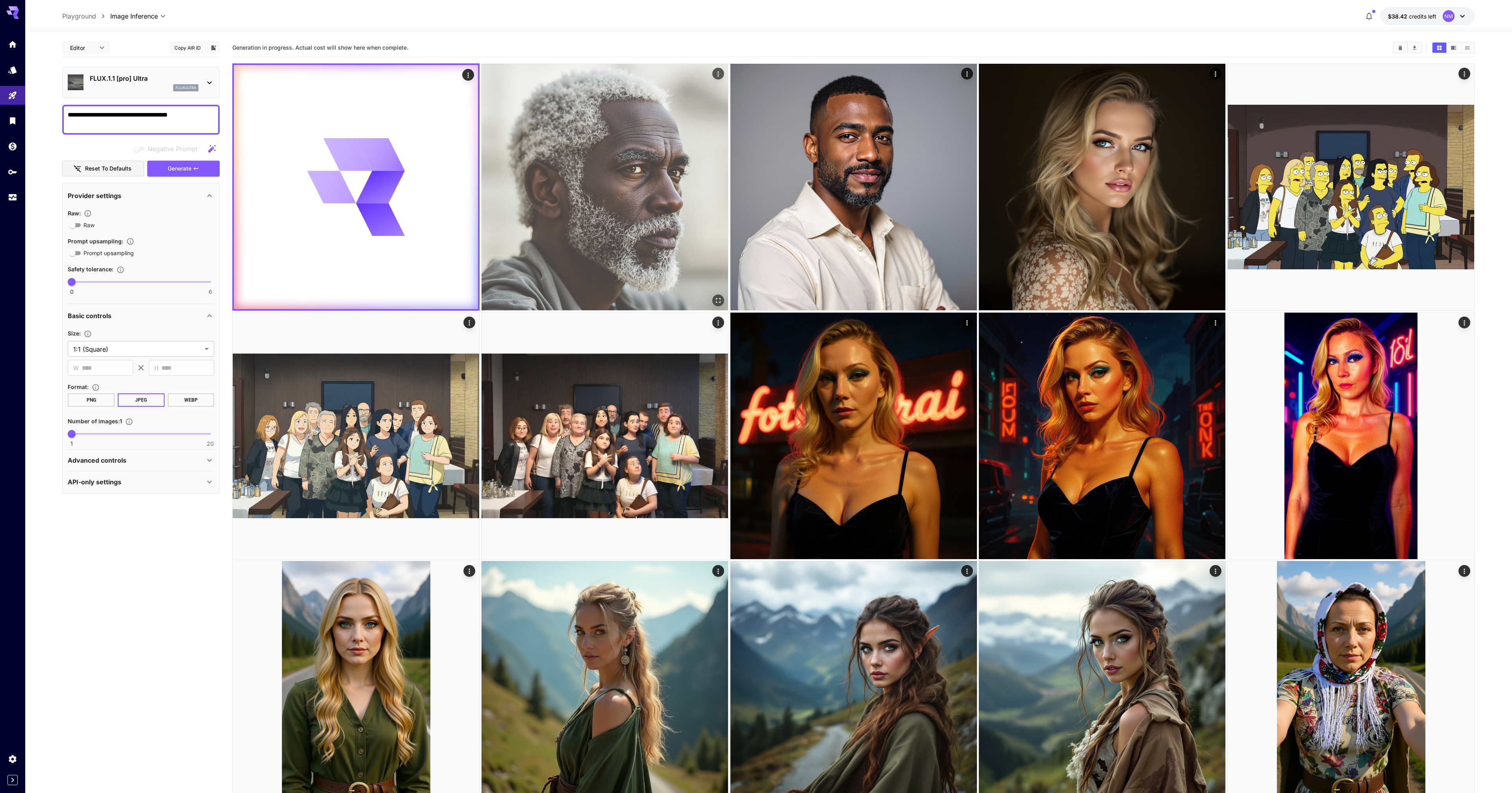
click at [721, 300] on icon "Open in fullscreen" at bounding box center [718, 300] width 8 height 8
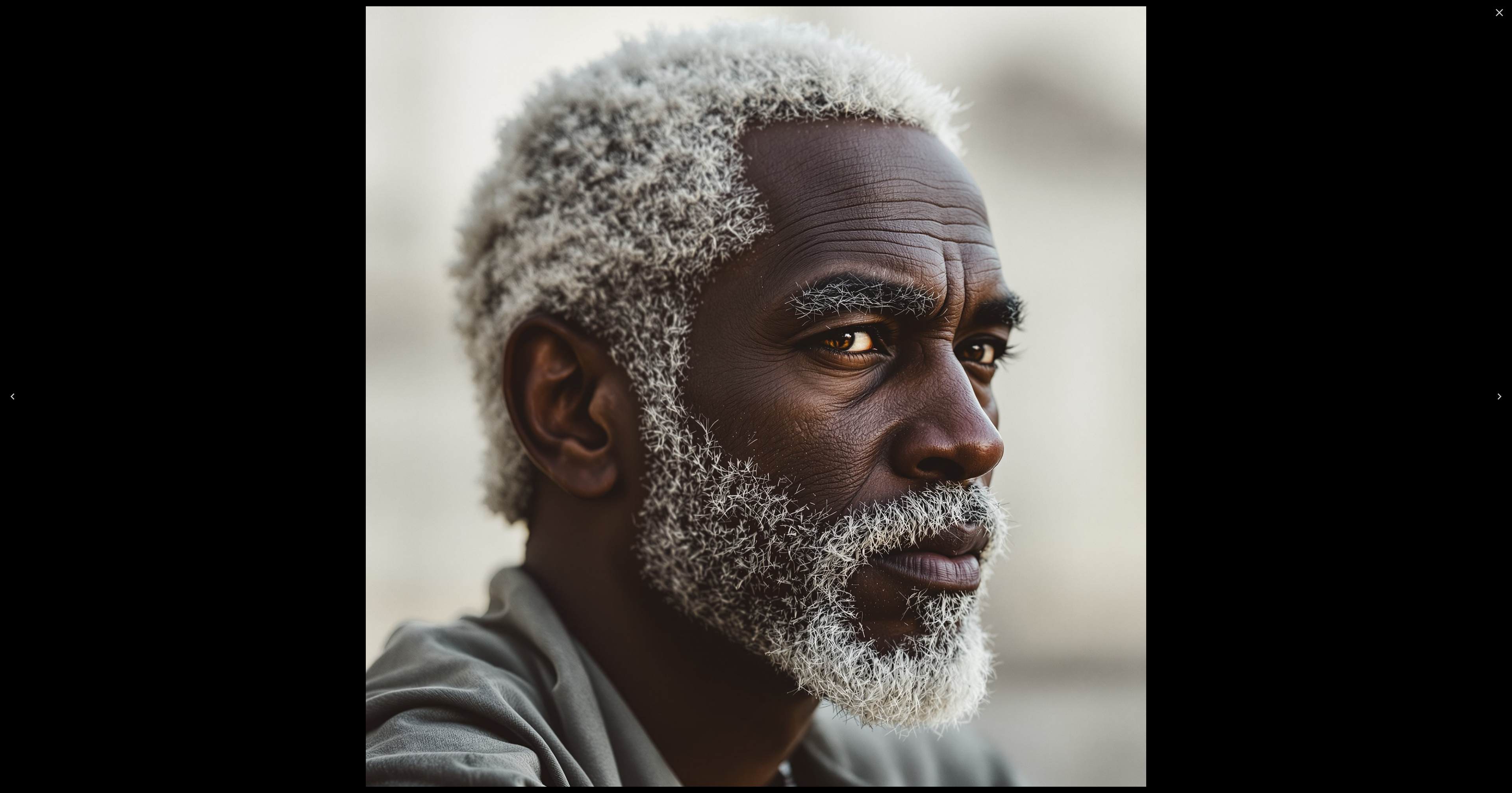
click at [1497, 15] on icon "Close" at bounding box center [1500, 13] width 8 height 8
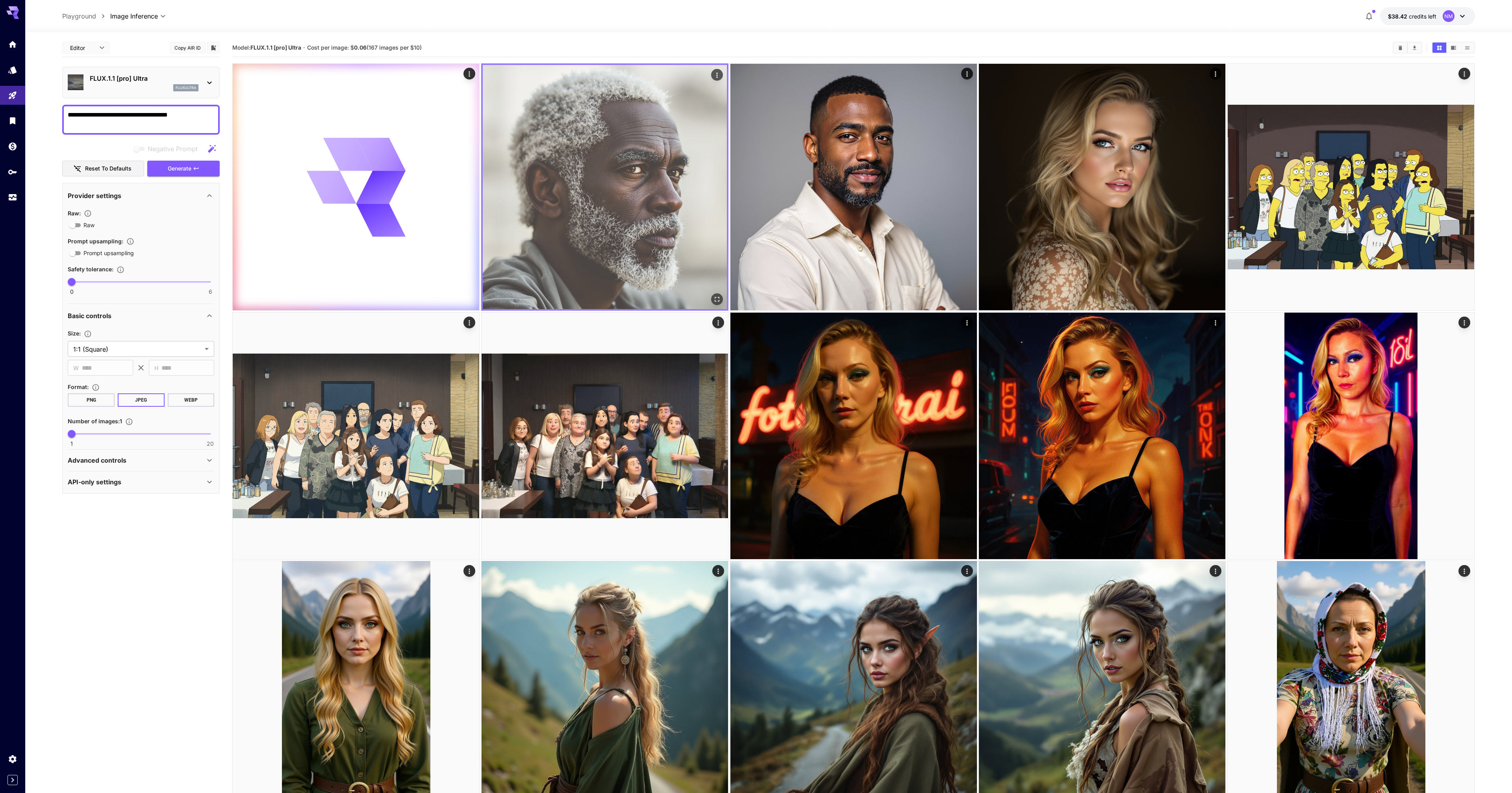
click at [571, 154] on img at bounding box center [604, 186] width 244 height 244
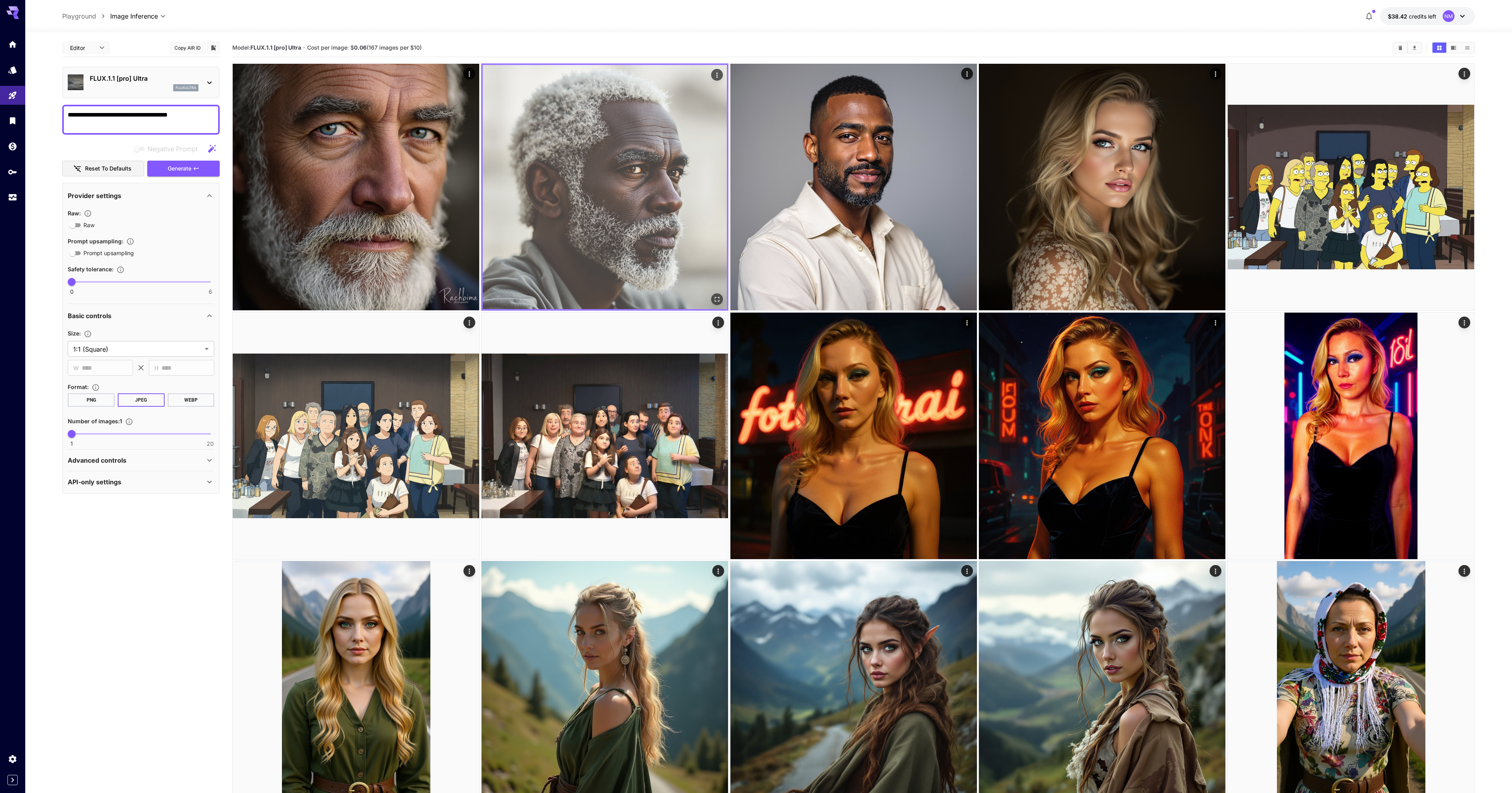
click at [572, 154] on img at bounding box center [604, 186] width 244 height 244
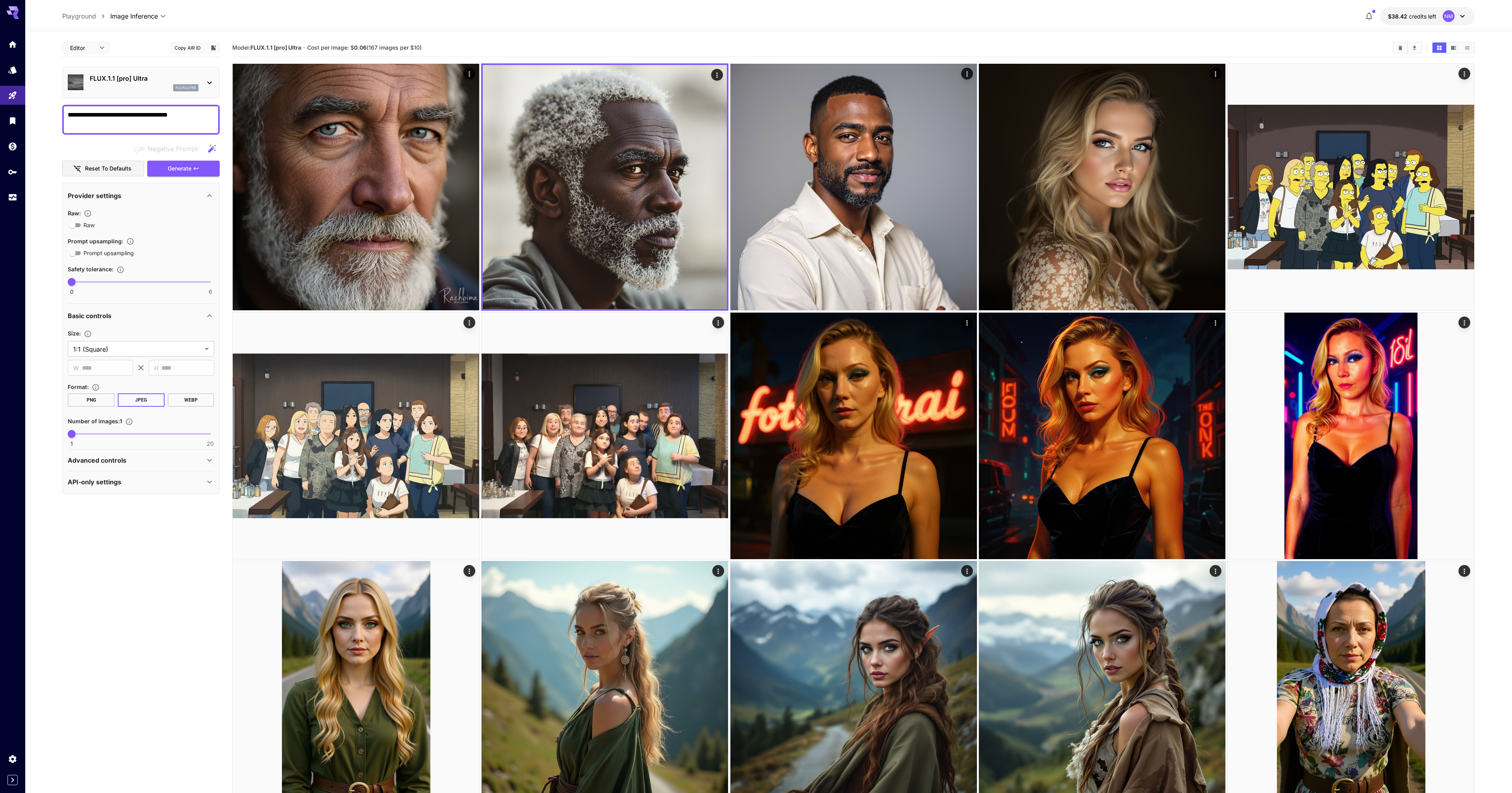
click at [138, 117] on textarea "**********" at bounding box center [141, 119] width 147 height 19
click at [126, 116] on textarea "**********" at bounding box center [141, 119] width 147 height 19
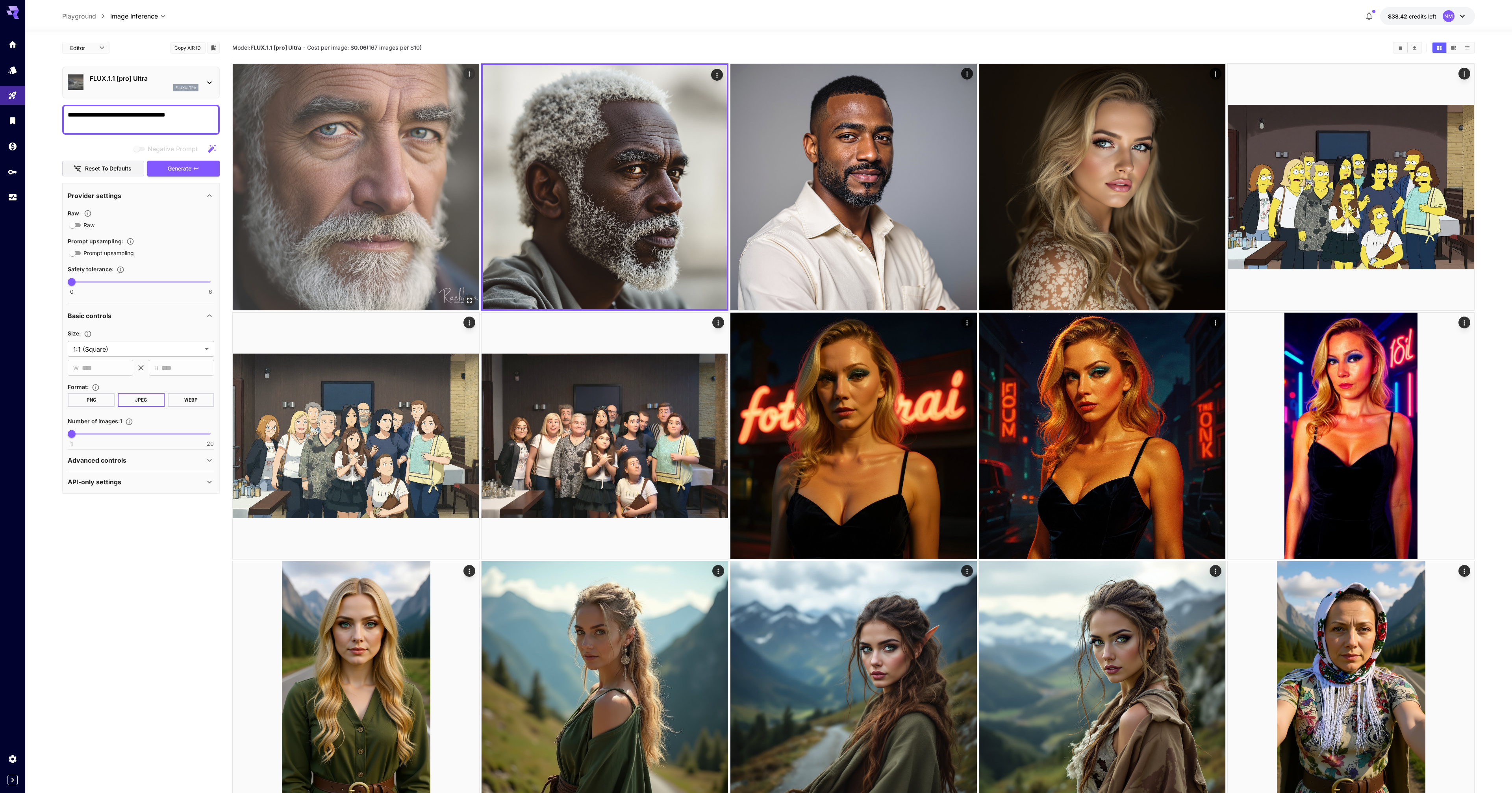
type textarea "**********"
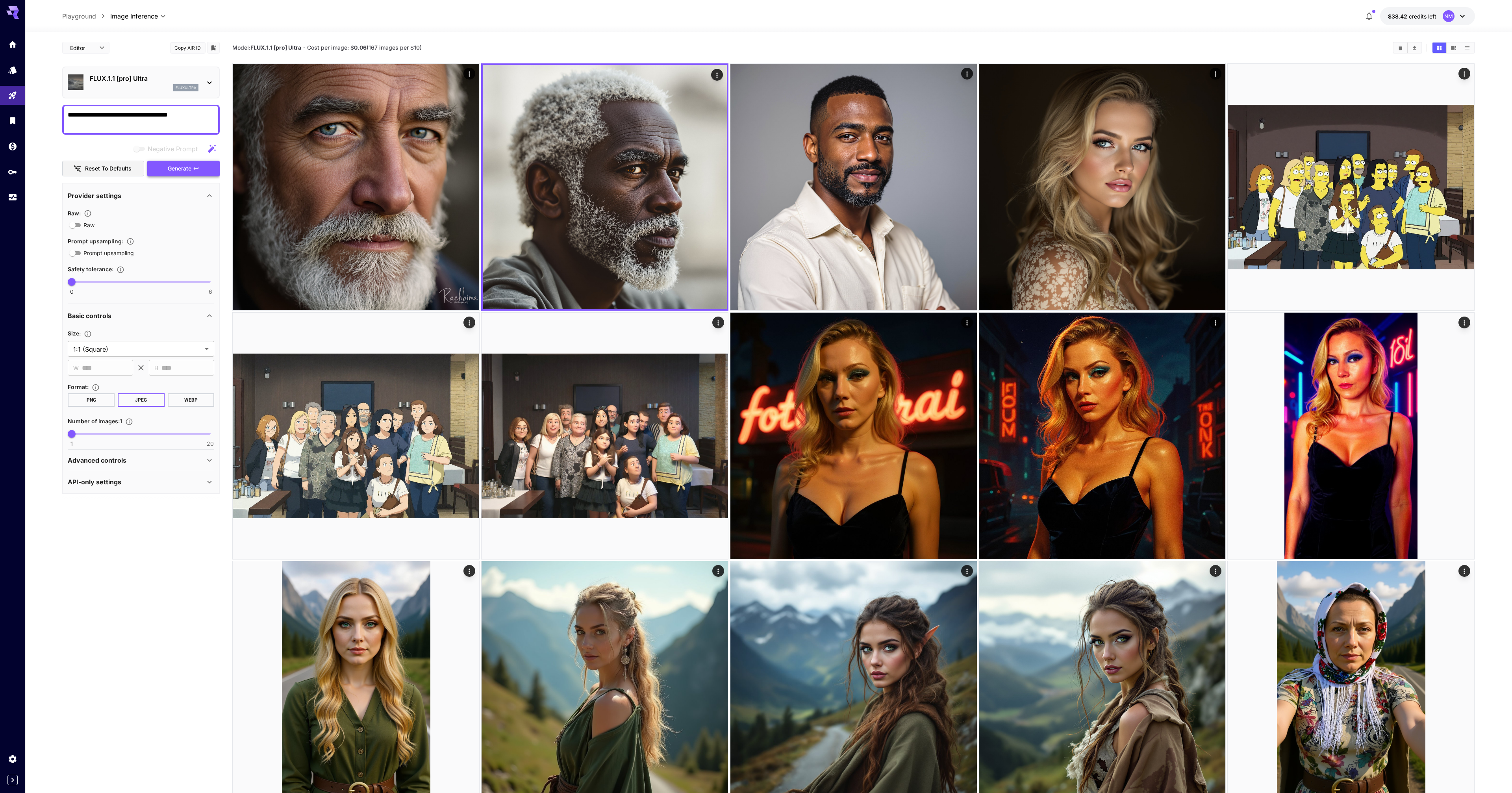
click at [182, 172] on span "Generate" at bounding box center [180, 168] width 24 height 10
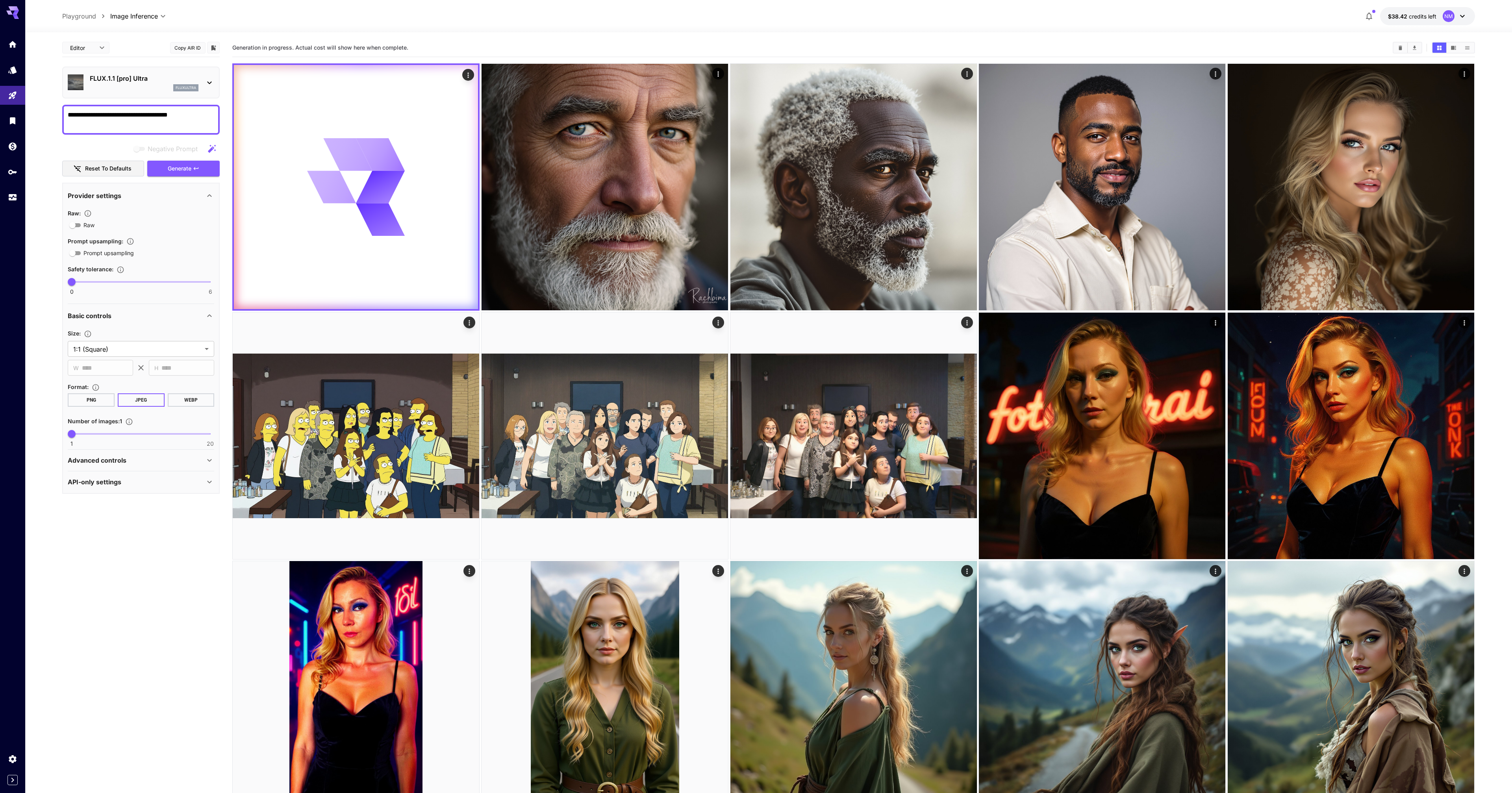
click at [101, 115] on textarea "**********" at bounding box center [141, 119] width 147 height 19
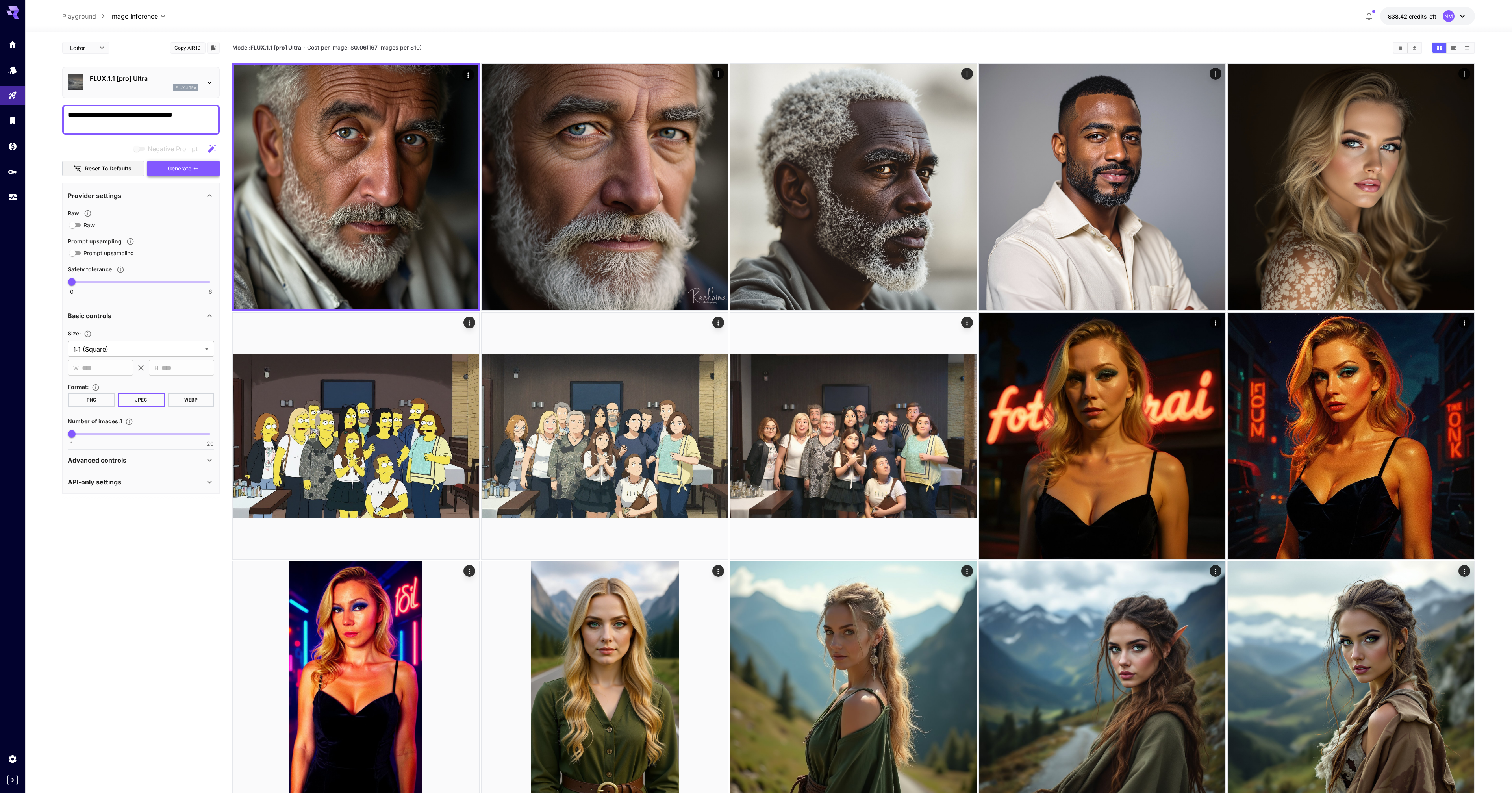
click at [194, 172] on button "Generate" at bounding box center [183, 168] width 73 height 16
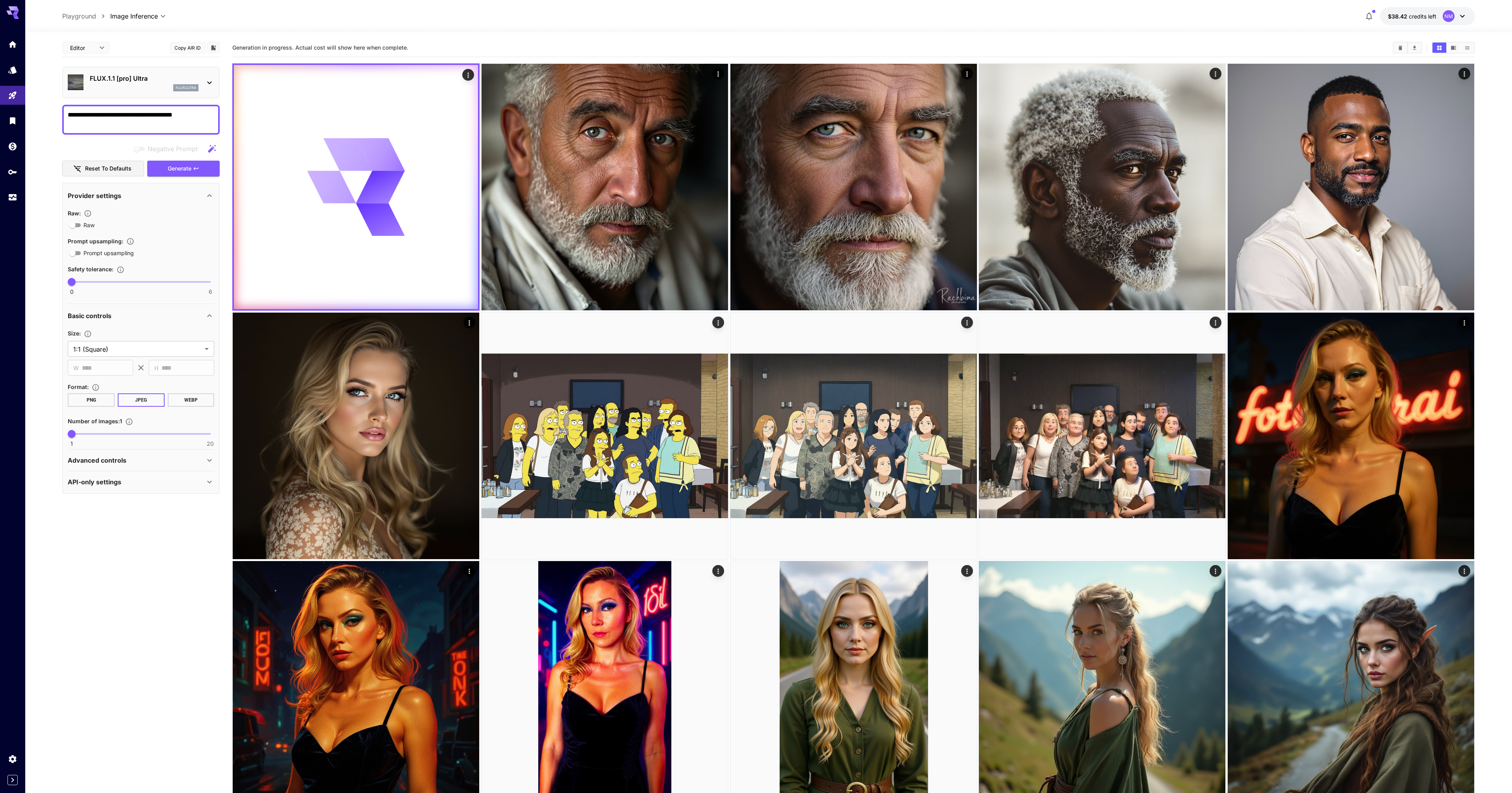
click at [110, 115] on textarea "**********" at bounding box center [141, 119] width 147 height 19
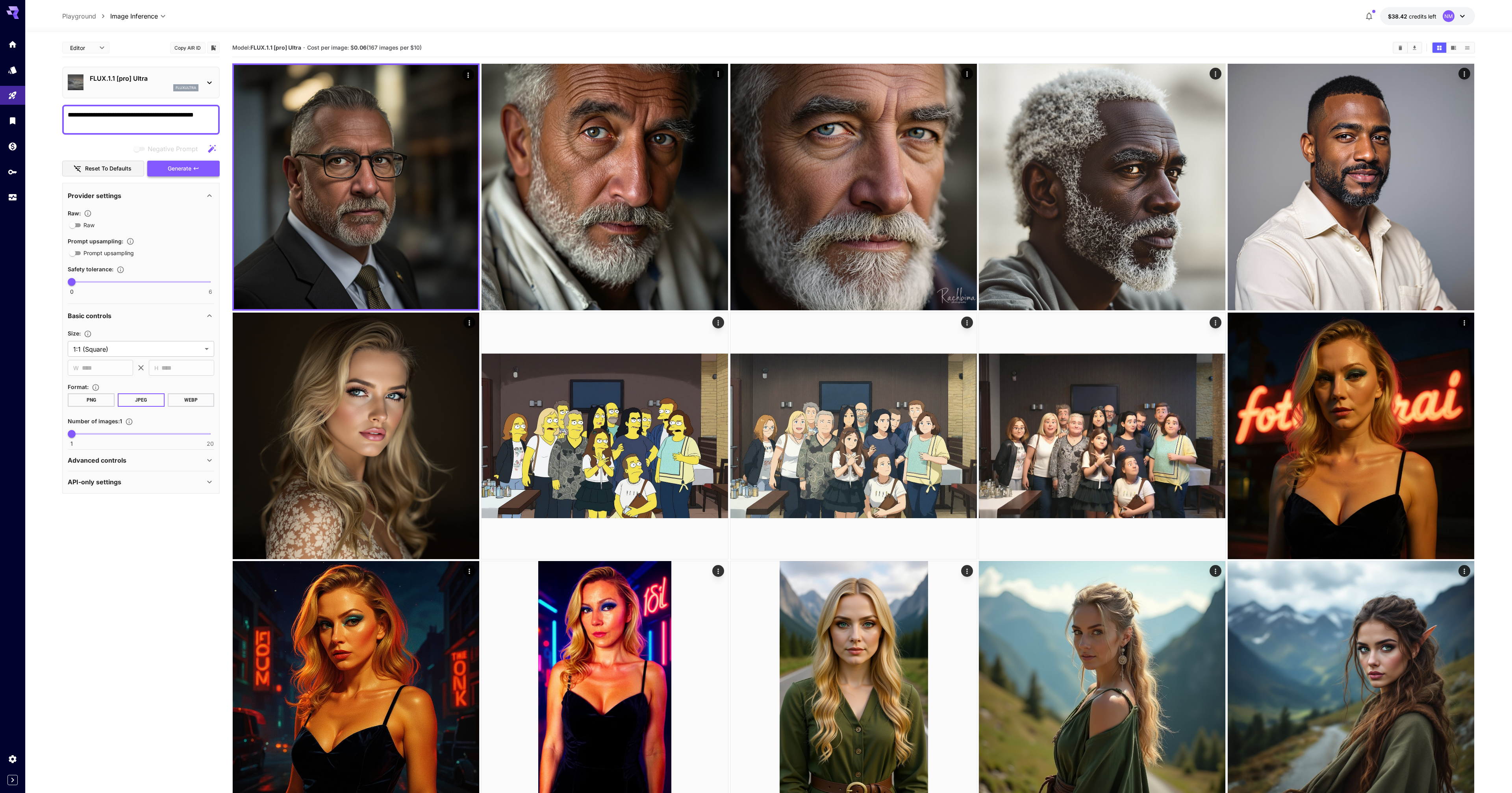
click at [189, 170] on span "Generate" at bounding box center [180, 168] width 24 height 10
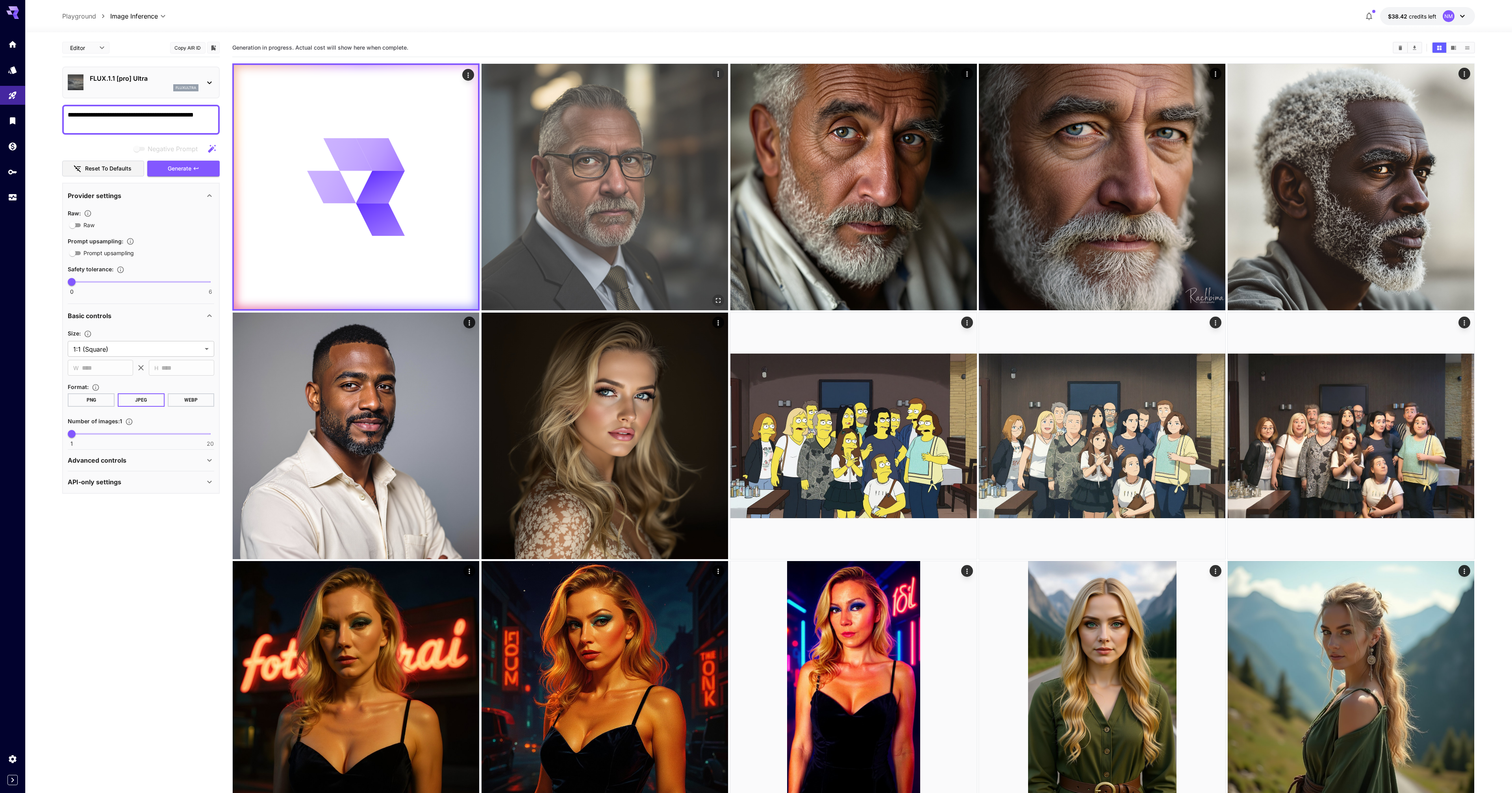
click at [723, 298] on button "Open in fullscreen" at bounding box center [718, 299] width 11 height 11
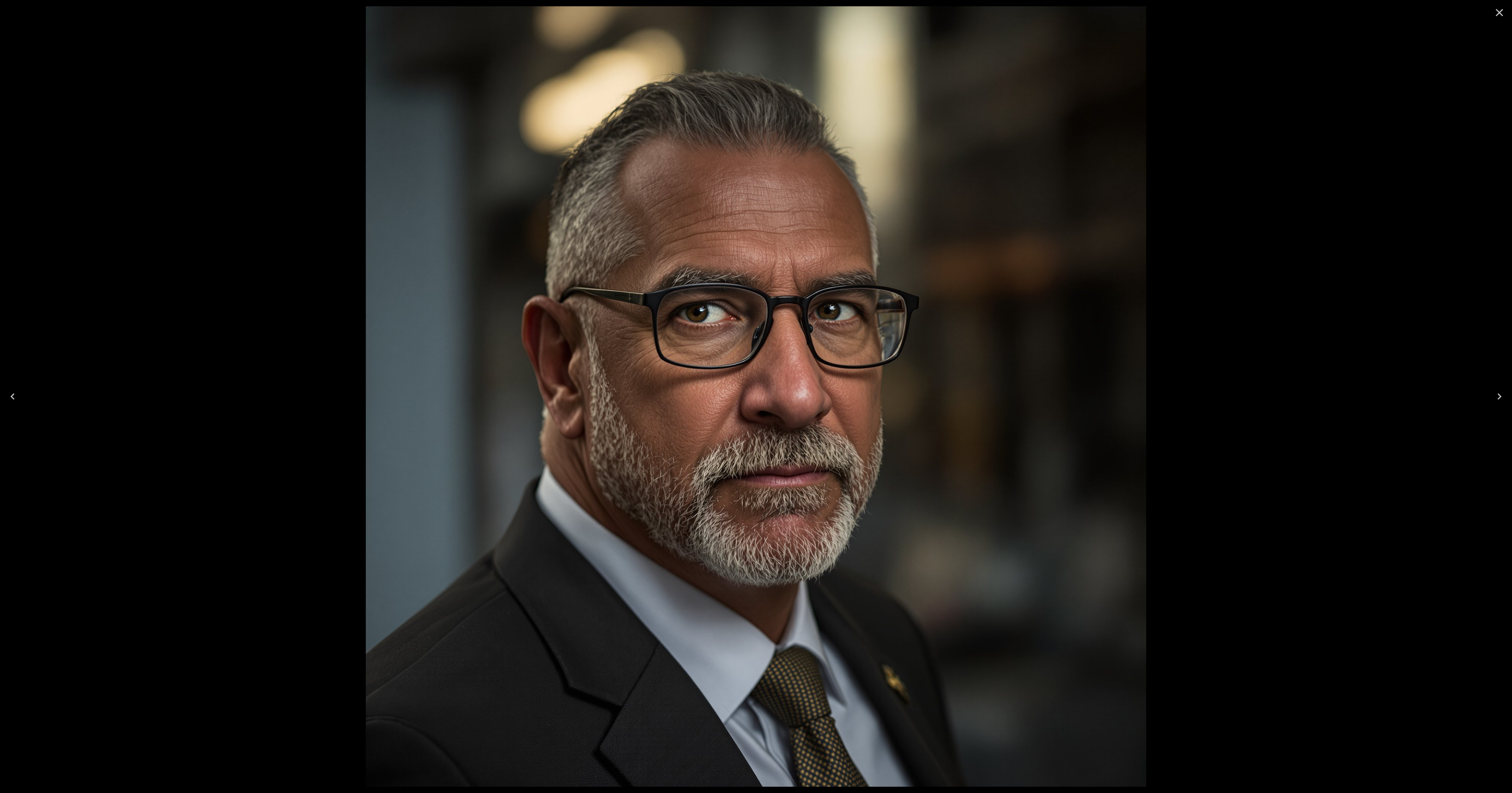
click at [1288, 327] on div at bounding box center [756, 396] width 1512 height 793
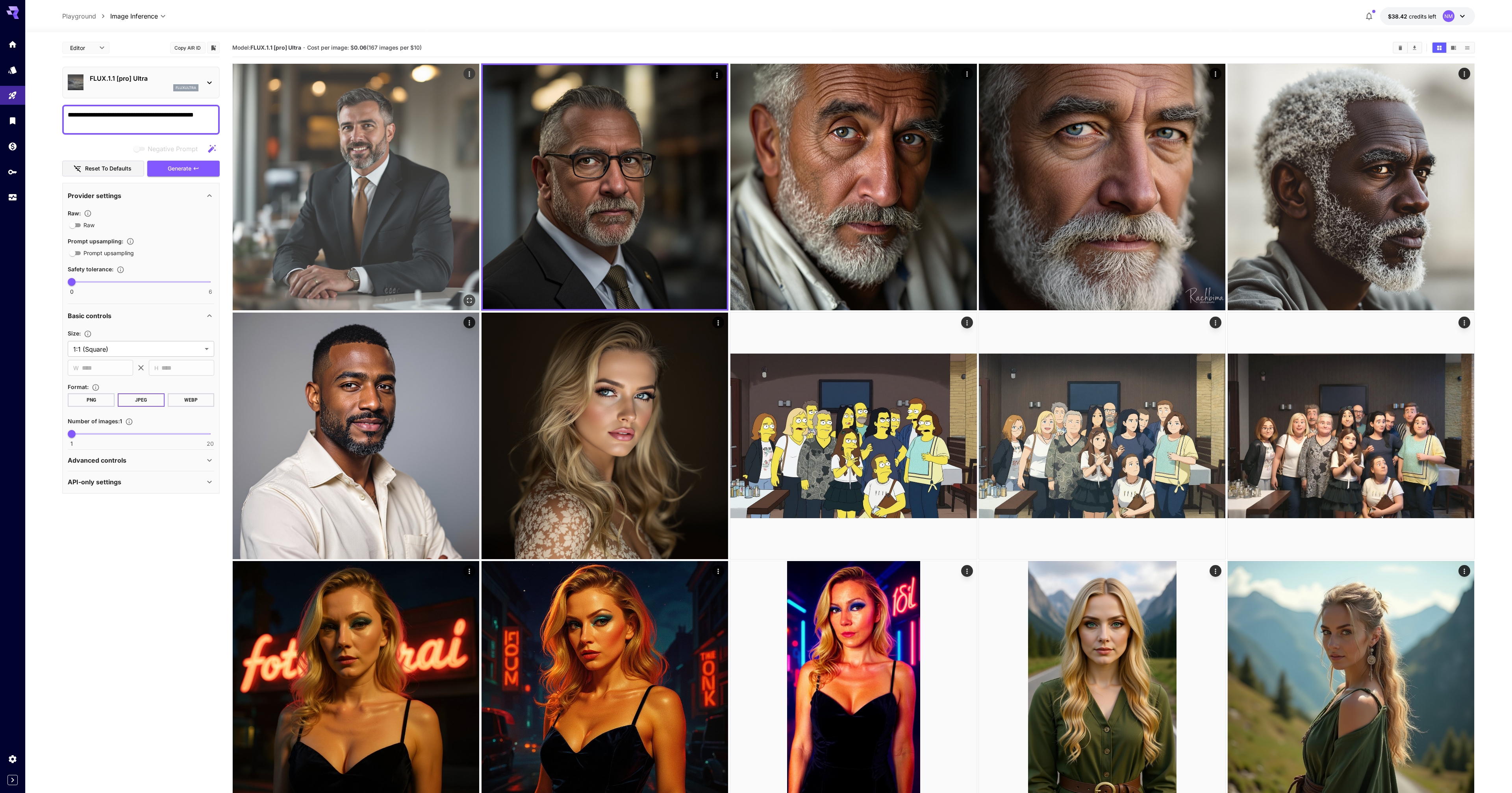
click at [359, 228] on img at bounding box center [356, 186] width 247 height 247
click at [465, 299] on icon "Open in fullscreen" at bounding box center [468, 299] width 8 height 8
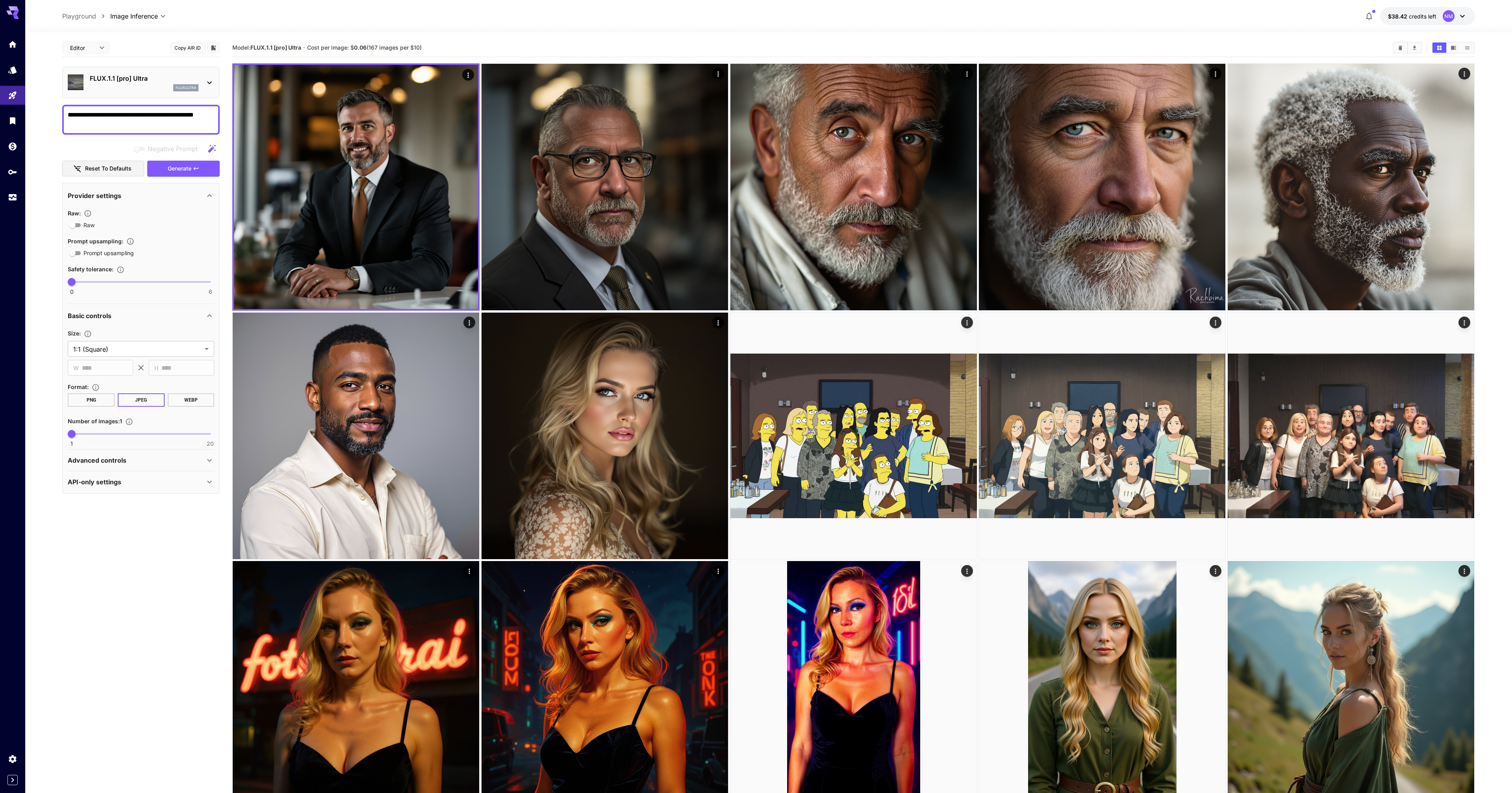
click at [95, 114] on textarea "**********" at bounding box center [141, 119] width 147 height 19
type textarea "**********"
click at [187, 165] on span "Generate" at bounding box center [180, 168] width 24 height 10
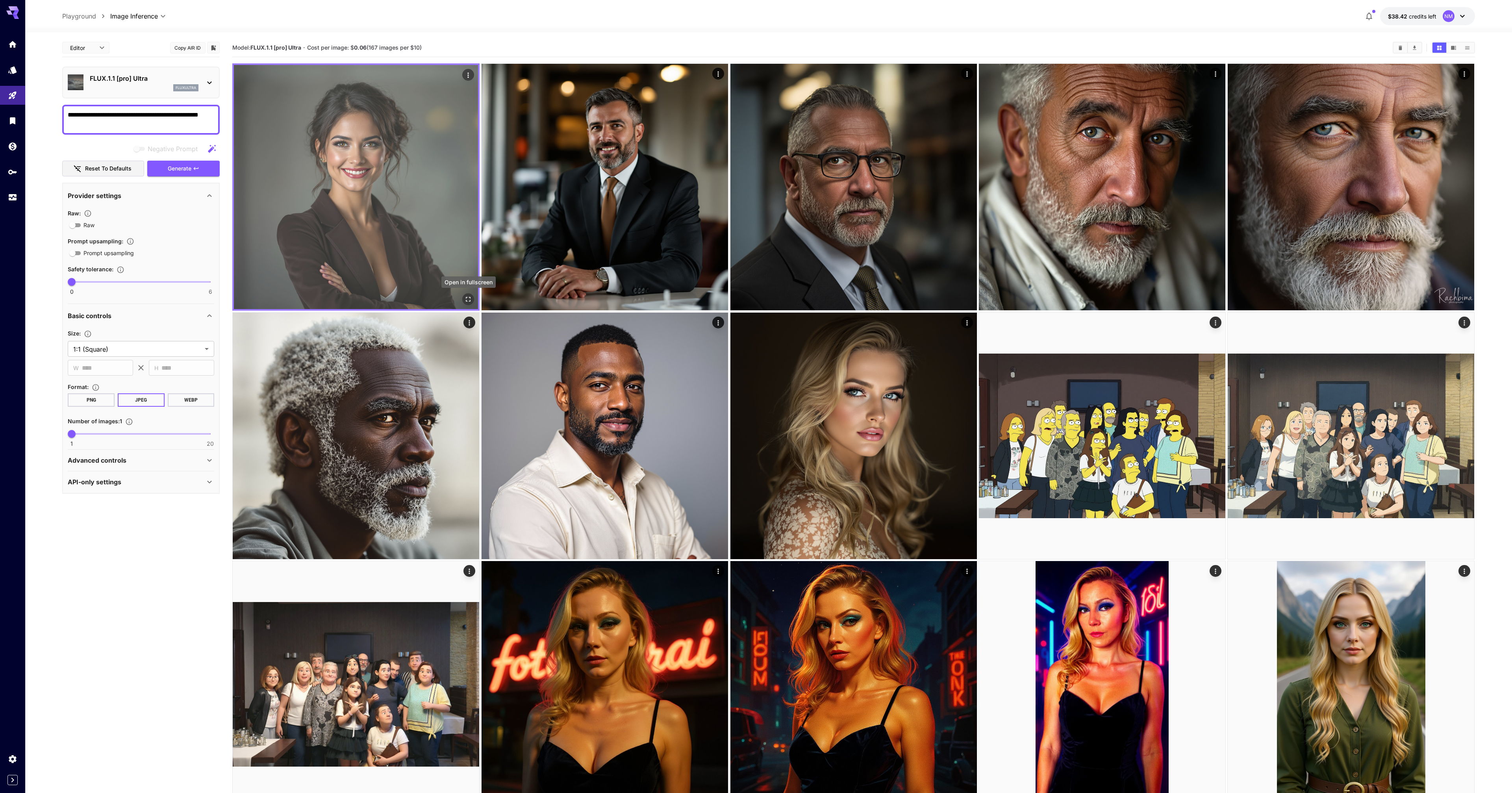
click at [467, 297] on icon "Open in fullscreen" at bounding box center [468, 299] width 5 height 5
click at [467, 297] on icon "Open in fullscreen" at bounding box center [468, 299] width 8 height 8
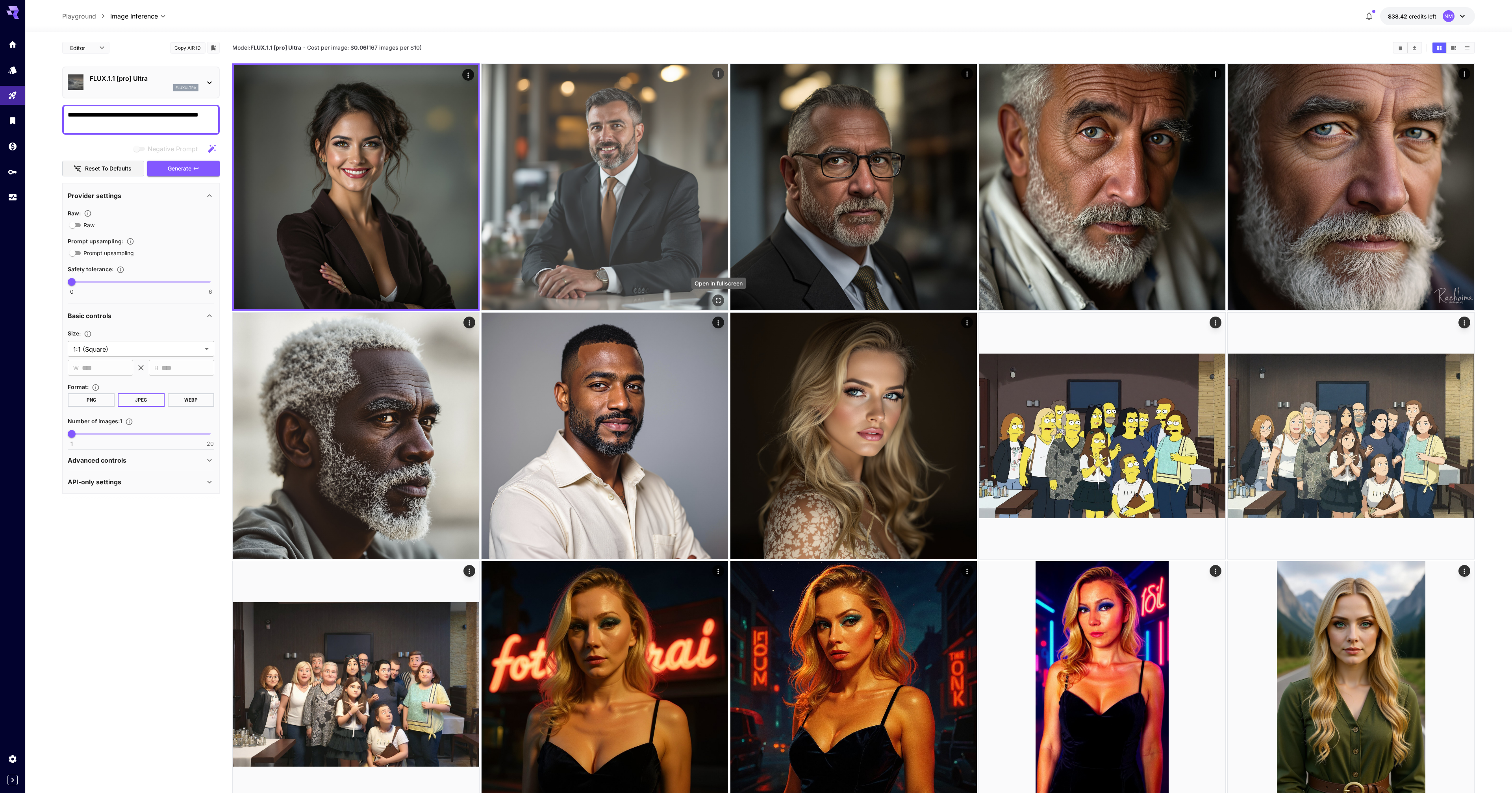
click at [717, 302] on icon "Open in fullscreen" at bounding box center [718, 300] width 8 height 8
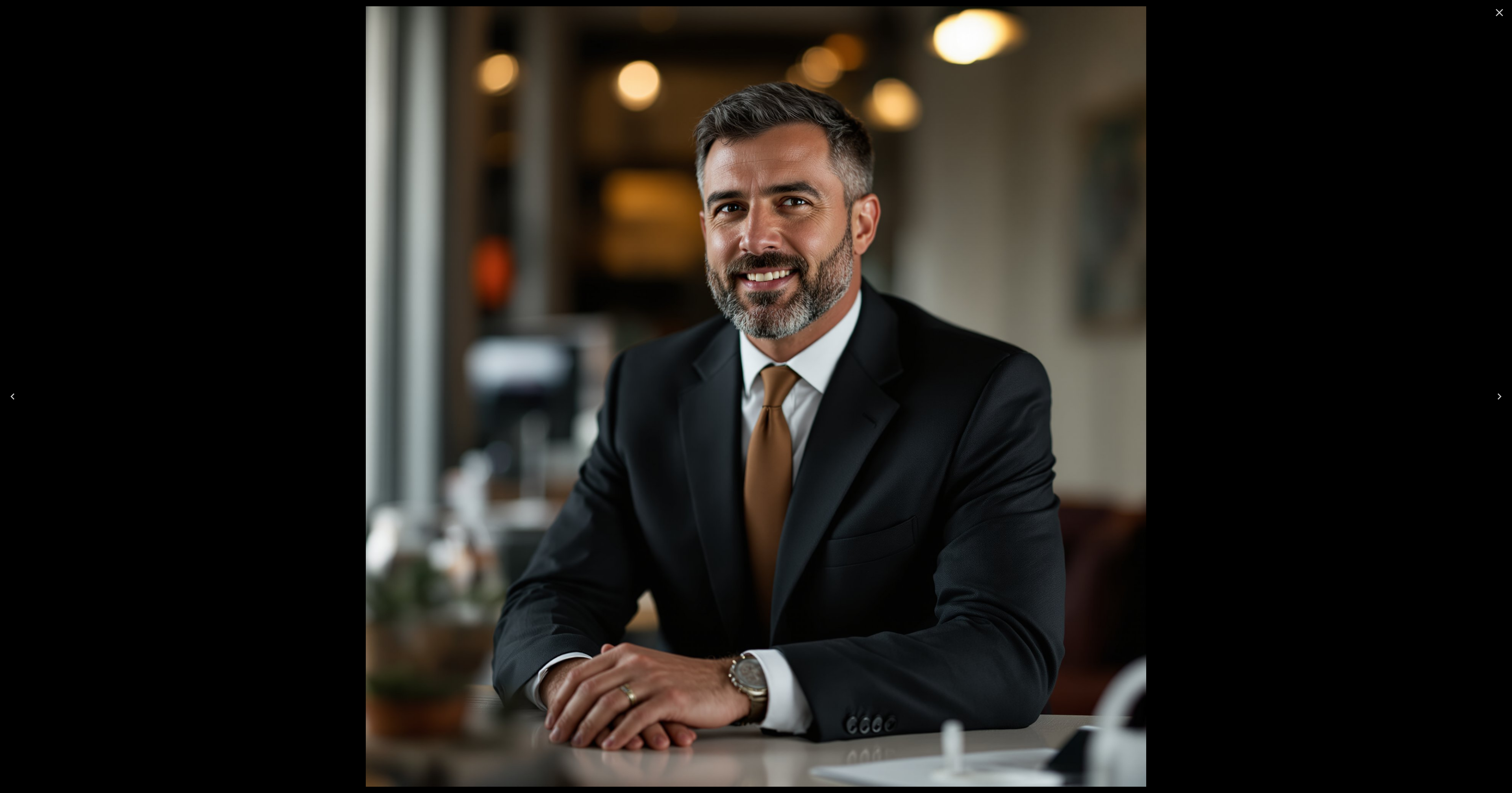
click at [1499, 12] on icon "Close" at bounding box center [1500, 13] width 8 height 8
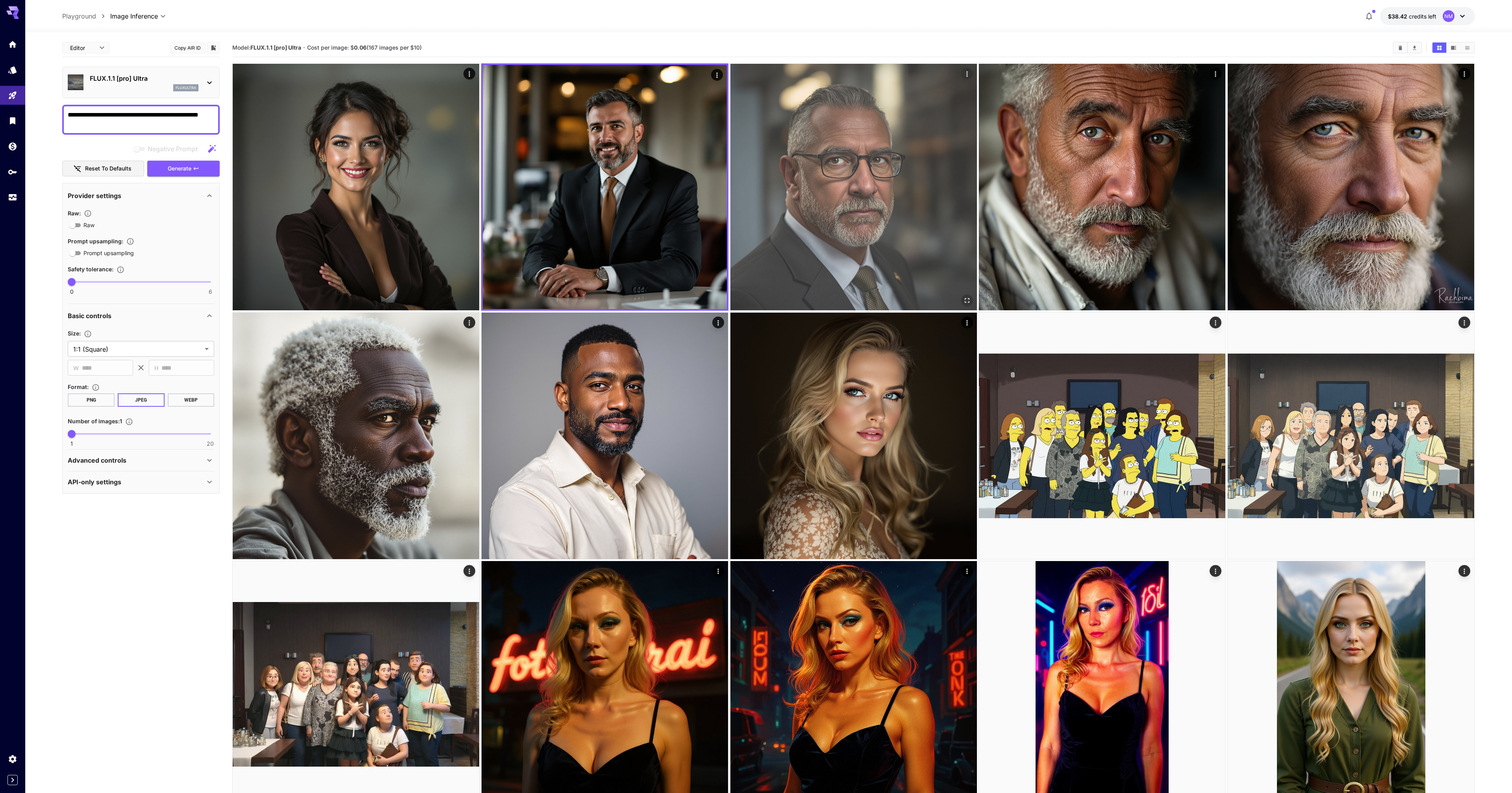
click at [863, 212] on img at bounding box center [853, 186] width 247 height 247
click at [963, 297] on icon "Open in fullscreen" at bounding box center [966, 299] width 8 height 8
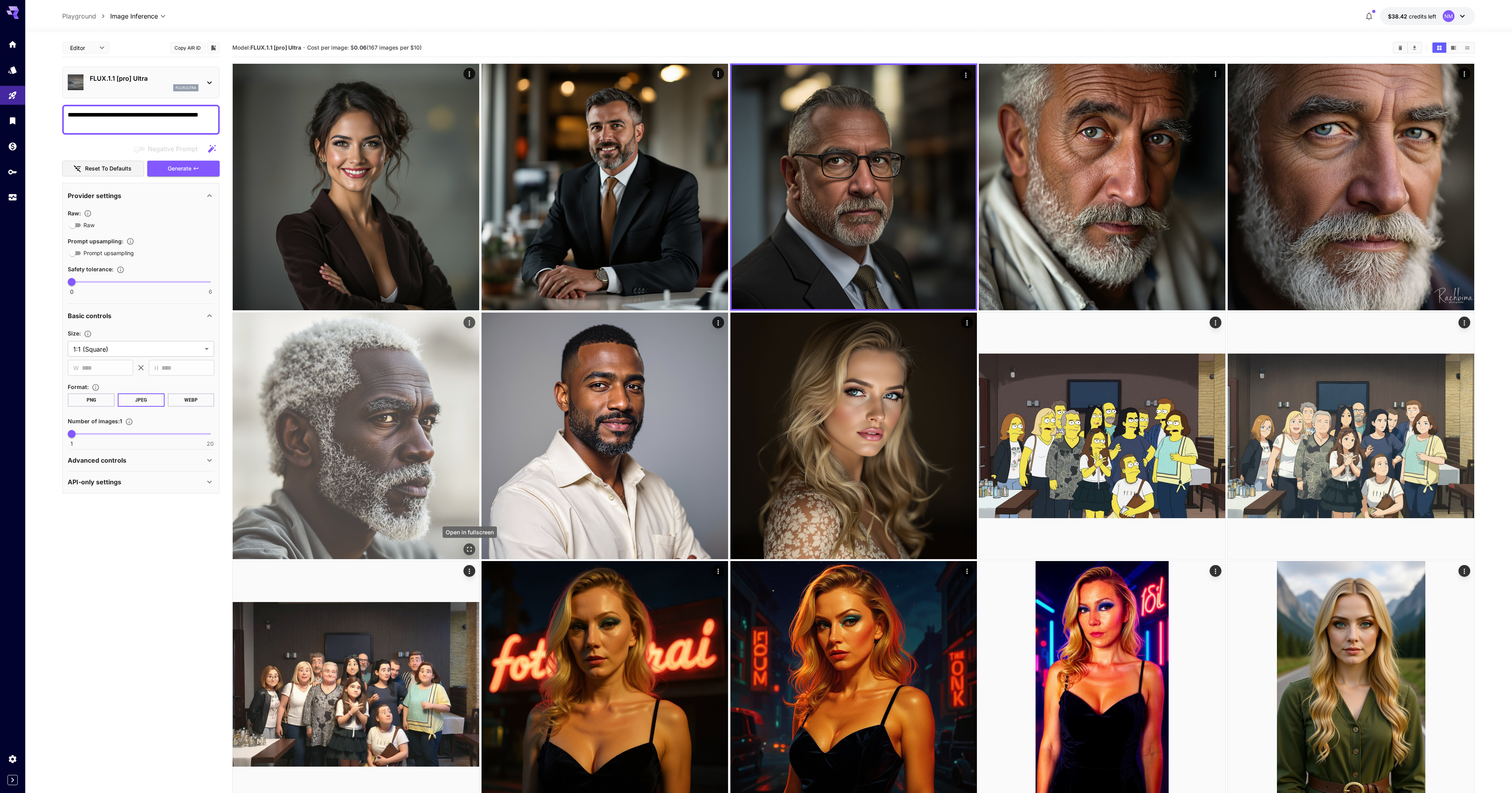
click at [470, 549] on icon "Open in fullscreen" at bounding box center [470, 549] width 8 height 8
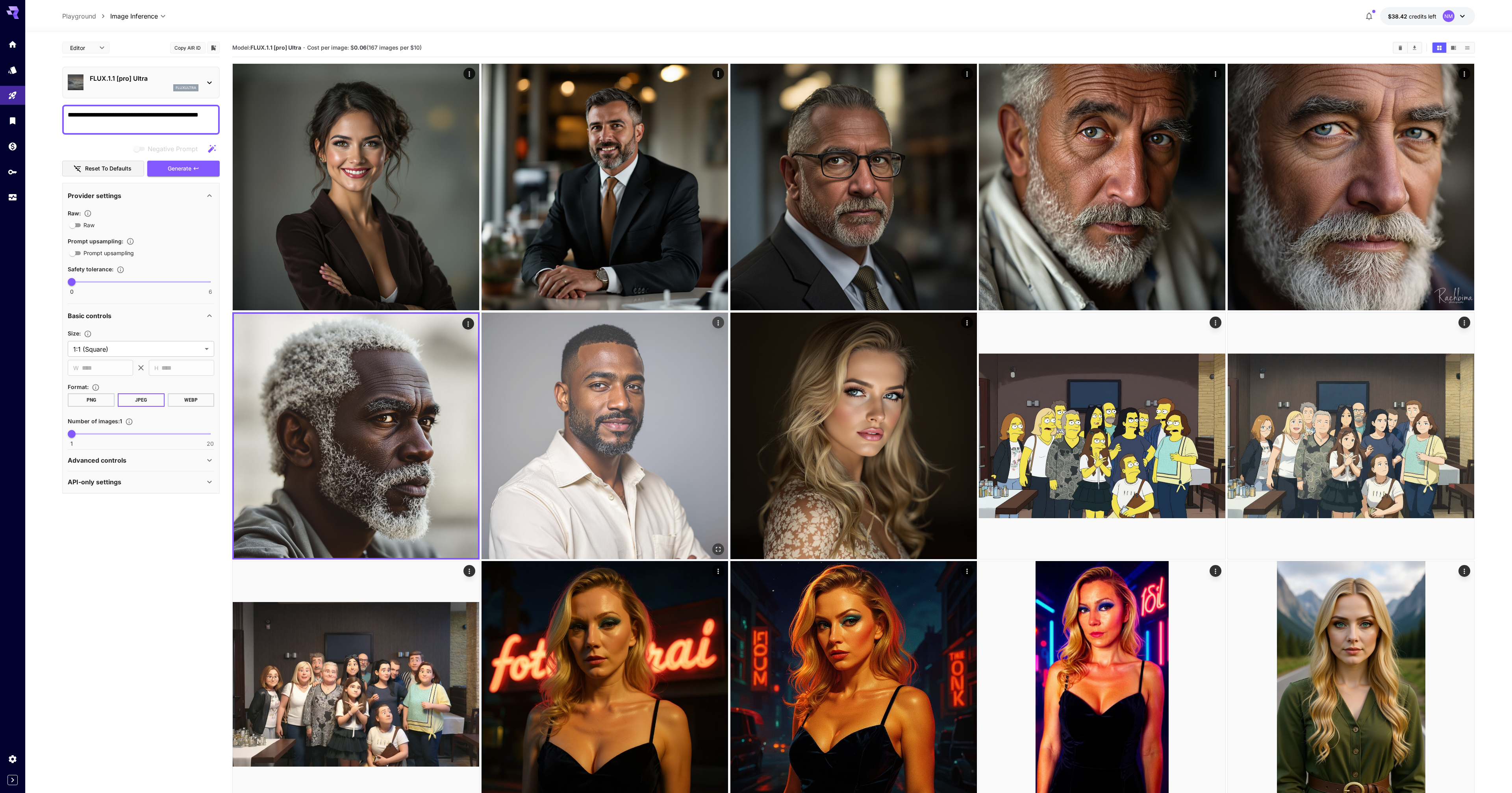
click at [675, 436] on img at bounding box center [604, 435] width 247 height 247
click at [715, 548] on icon "Open in fullscreen" at bounding box center [717, 548] width 8 height 8
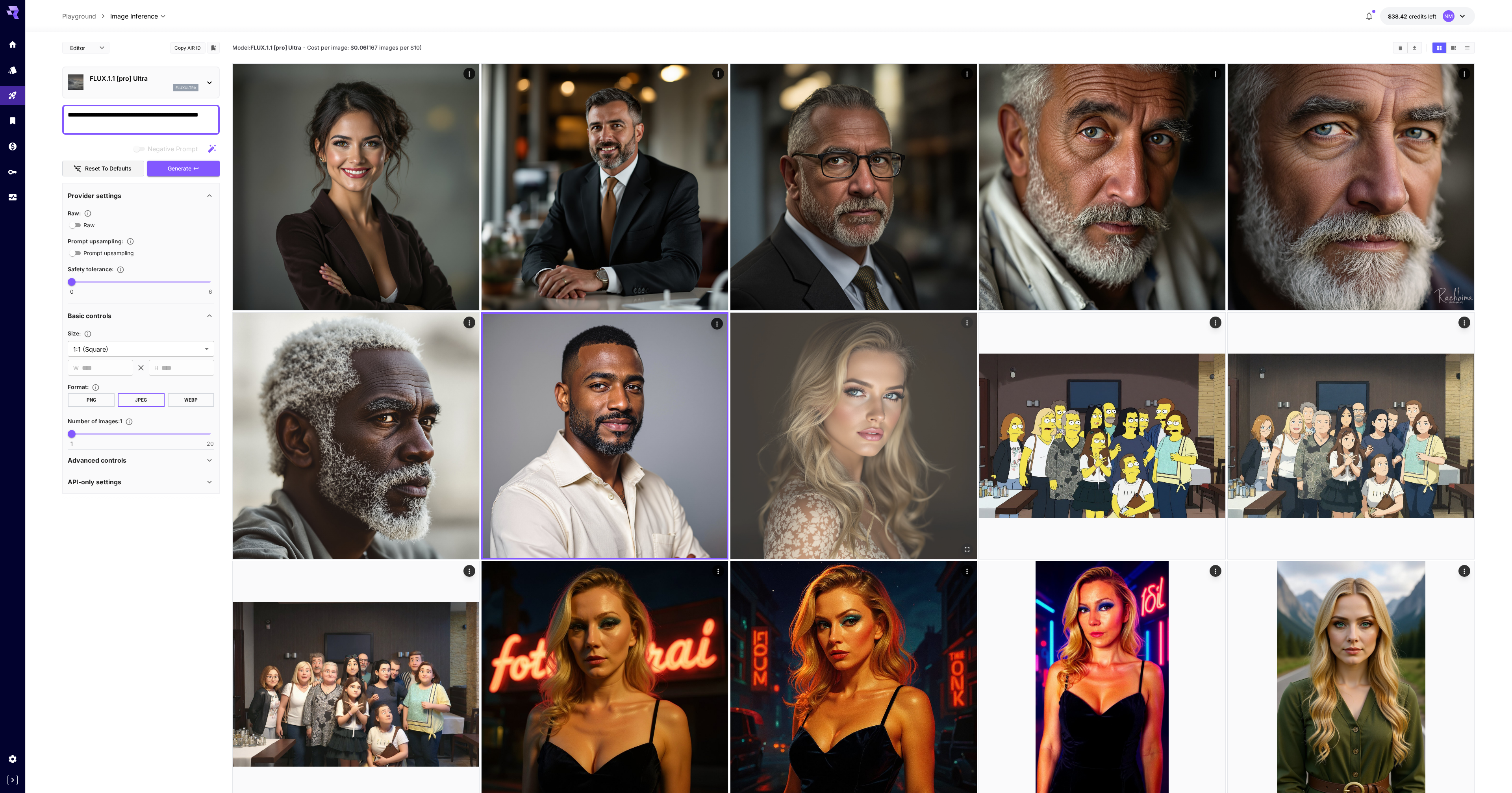
click at [798, 429] on img at bounding box center [853, 435] width 247 height 247
click at [966, 549] on icon "Open in fullscreen" at bounding box center [966, 548] width 8 height 8
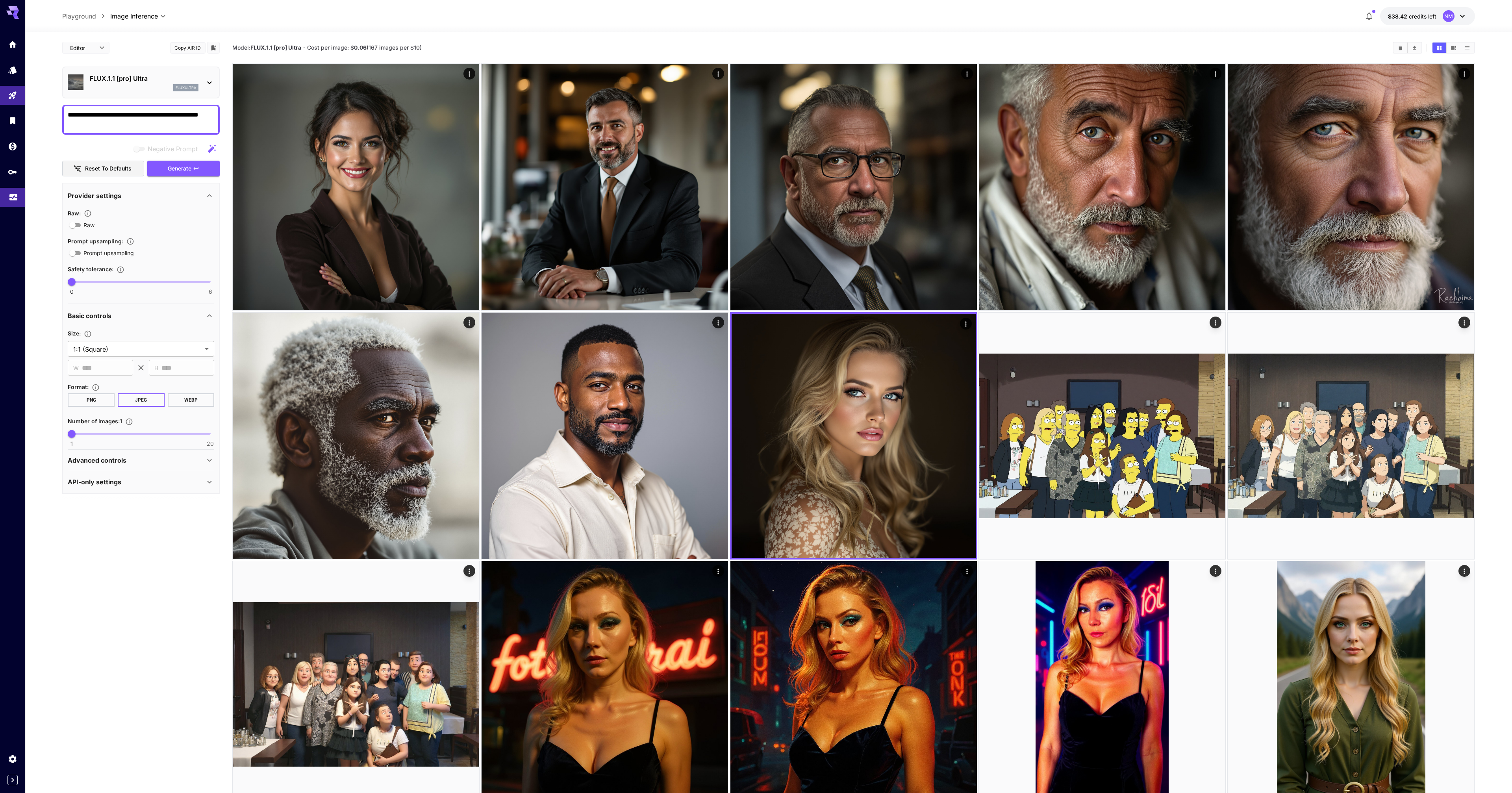
click at [8, 197] on icon "Usage" at bounding box center [13, 196] width 9 height 9
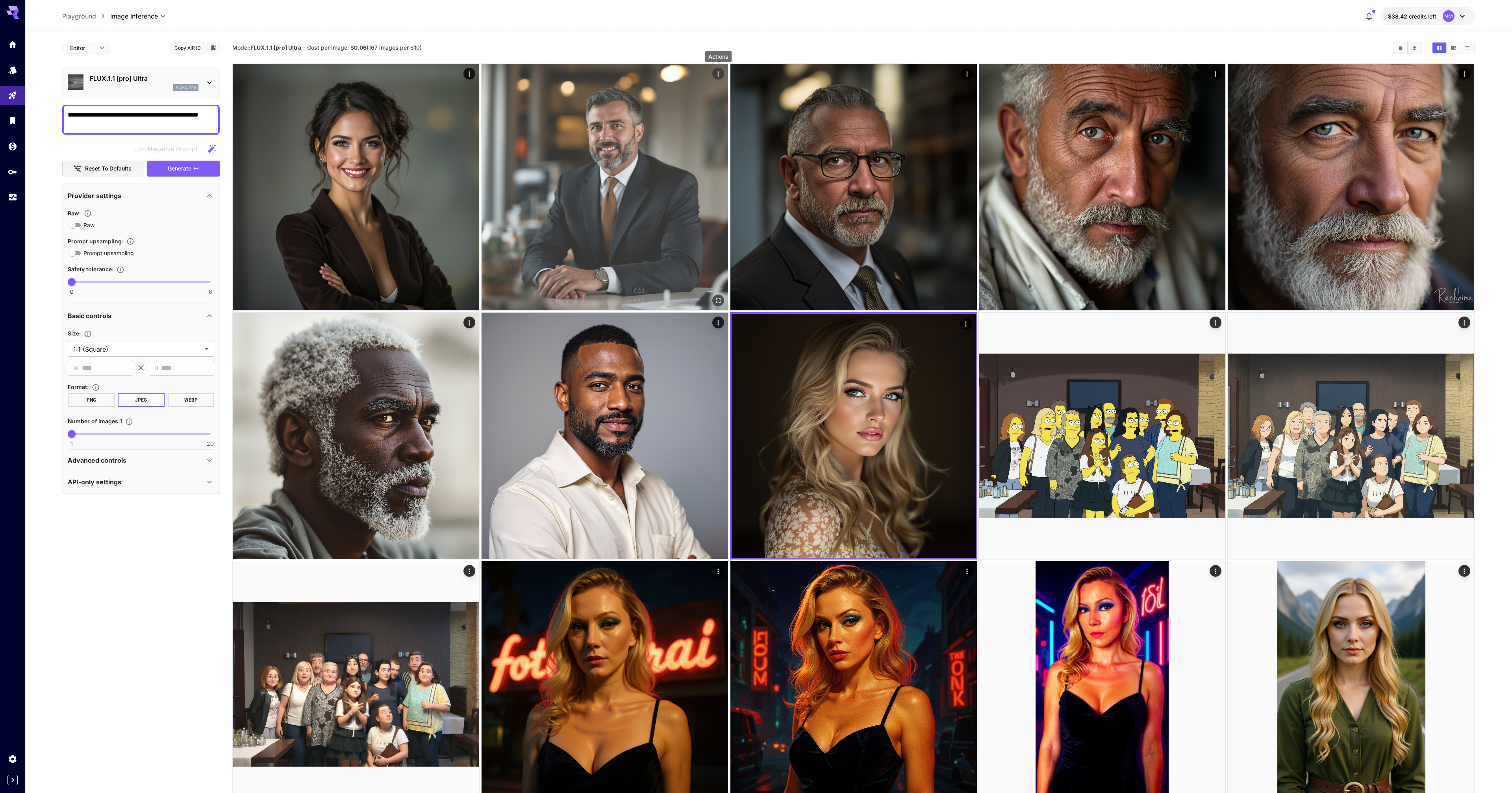
click at [719, 74] on icon "Actions" at bounding box center [718, 74] width 8 height 8
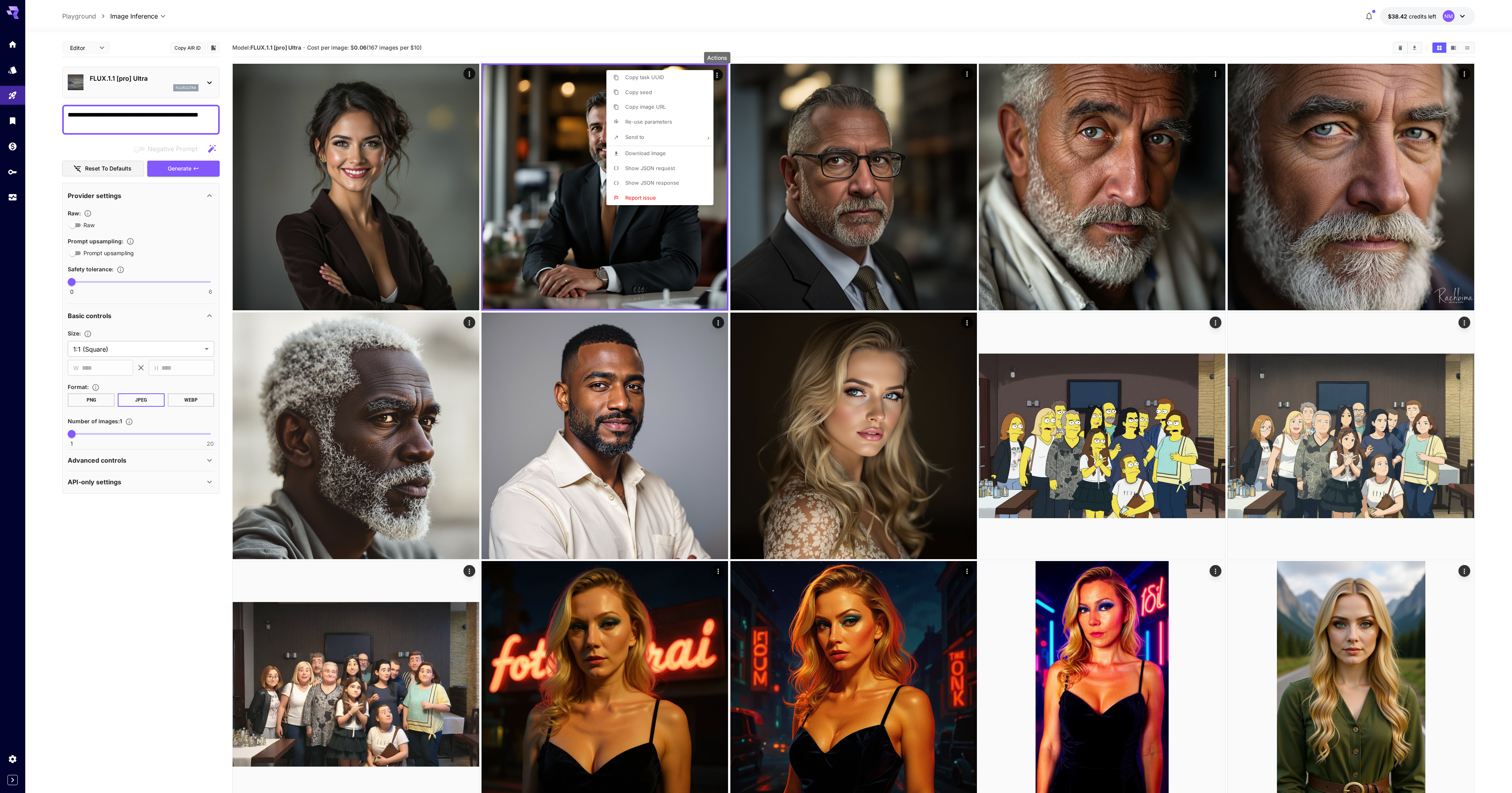
click at [657, 167] on span "Show JSON request" at bounding box center [649, 168] width 50 height 6
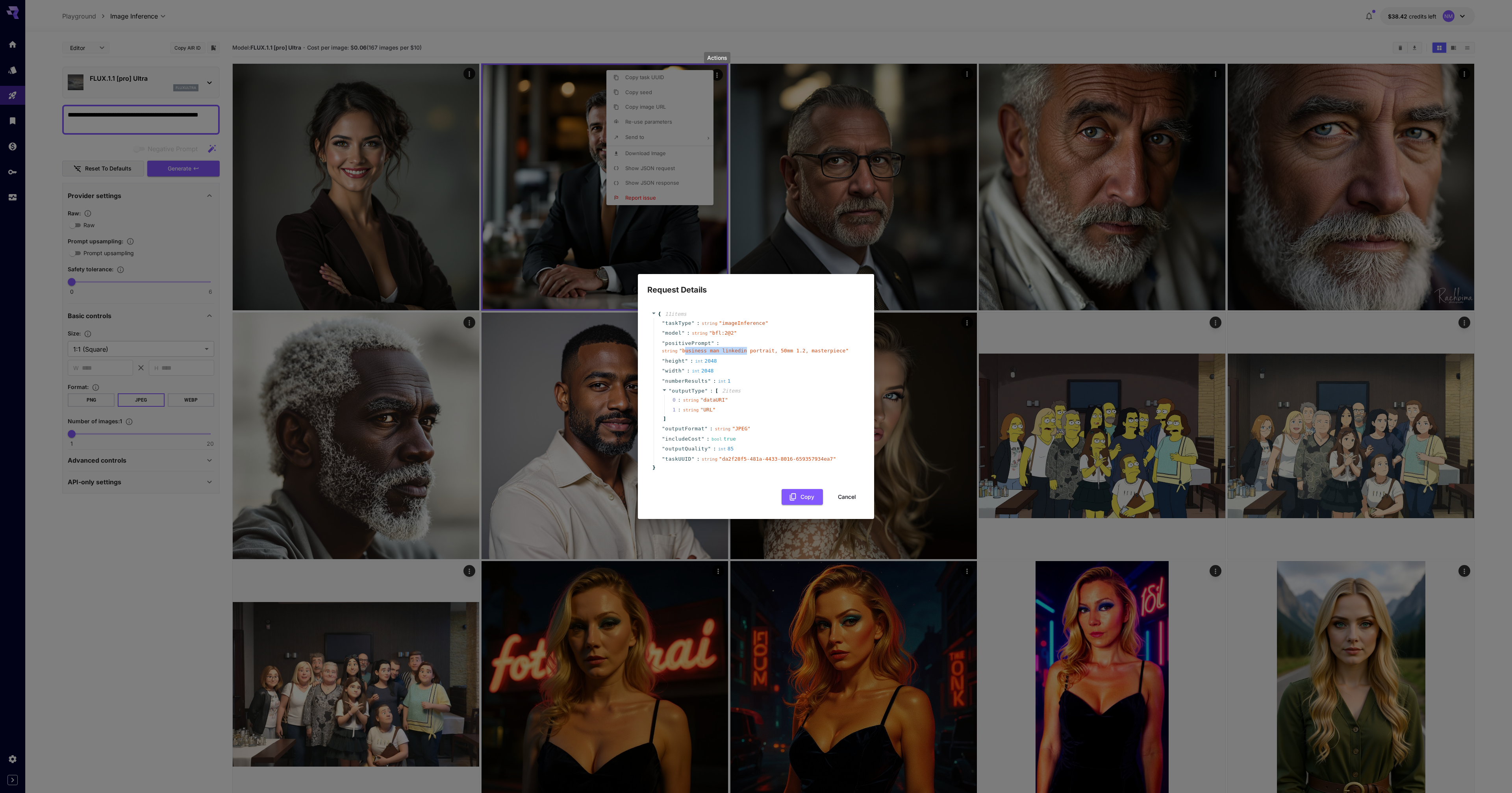
drag, startPoint x: 686, startPoint y: 351, endPoint x: 747, endPoint y: 351, distance: 61.0
click at [747, 351] on span "" business man linkedin portrait, 50mm 1.2, masterpiece "" at bounding box center [764, 351] width 170 height 6
drag, startPoint x: 724, startPoint y: 351, endPoint x: 748, endPoint y: 351, distance: 24.0
click at [765, 351] on span "" business man linkedin portrait, 50mm 1.2, masterpiece "" at bounding box center [764, 351] width 170 height 6
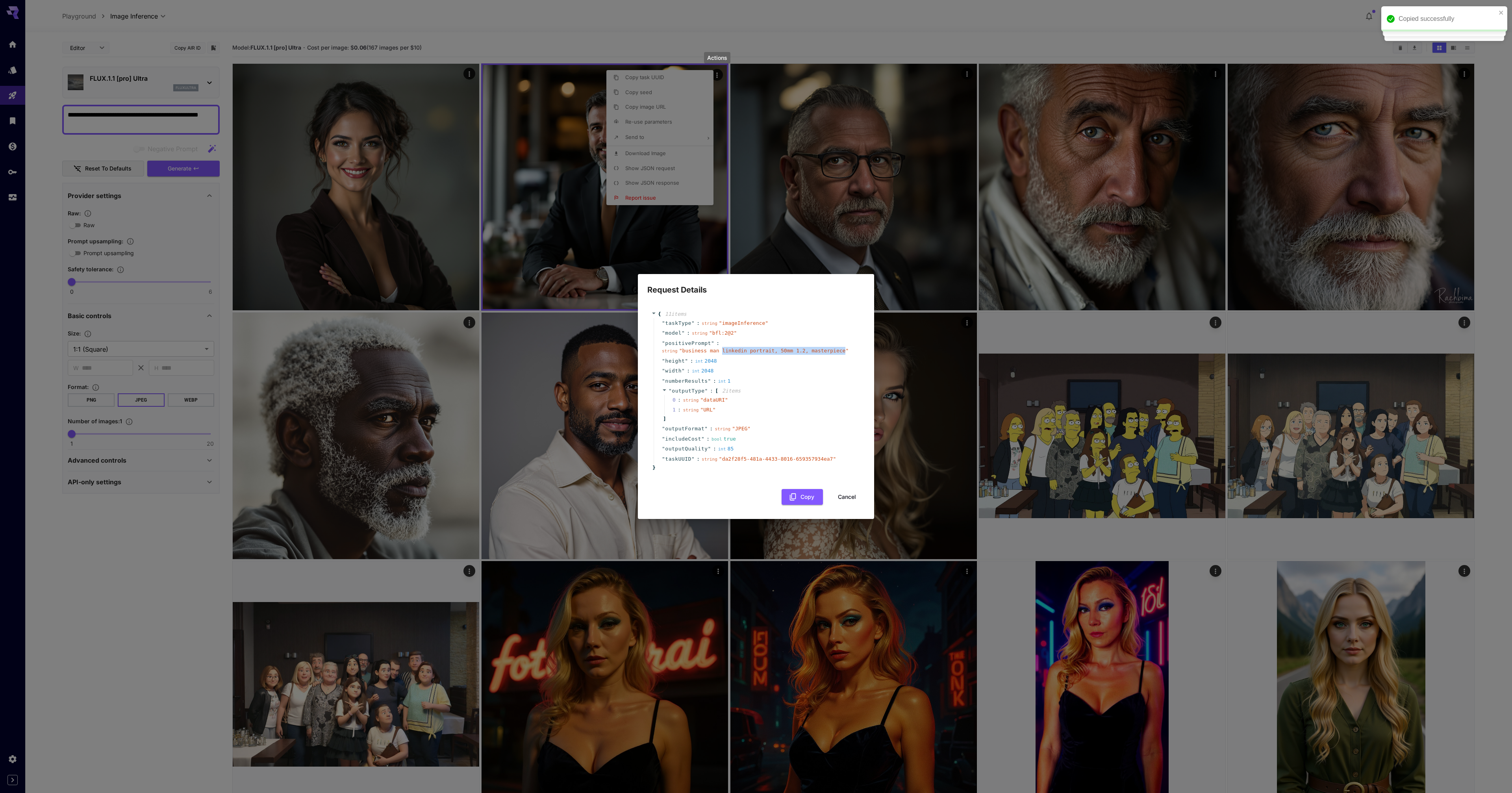
drag, startPoint x: 722, startPoint y: 351, endPoint x: 846, endPoint y: 351, distance: 124.0
click at [846, 351] on span "" business man linkedin portrait, 50mm 1.2, masterpiece "" at bounding box center [764, 351] width 170 height 6
copy span "linkedin portrait, 50mm 1.2, masterpiece"
click at [847, 497] on button "Cancel" at bounding box center [847, 497] width 35 height 16
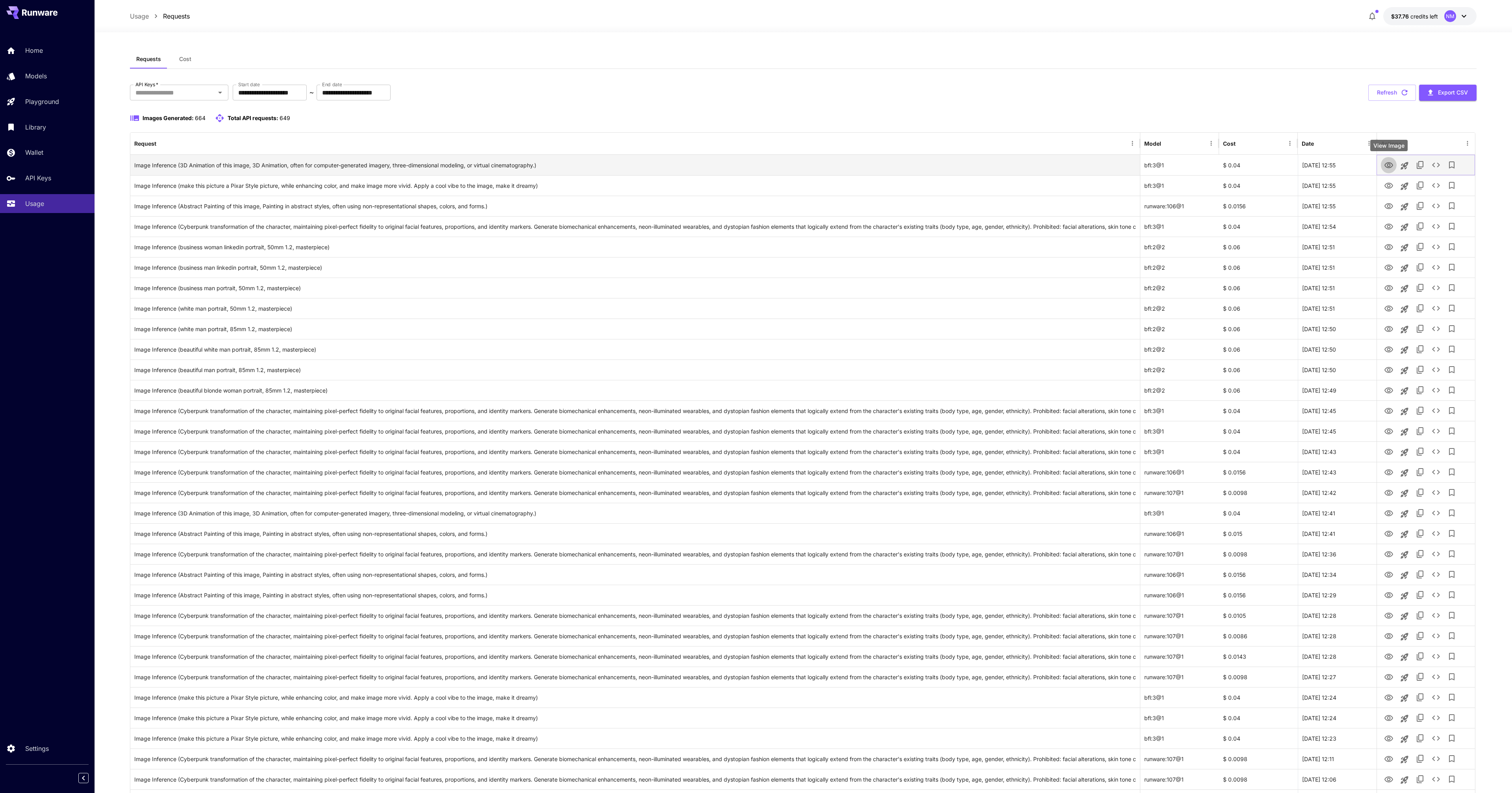
click at [1387, 163] on icon "View Image" at bounding box center [1388, 165] width 9 height 9
click at [1391, 183] on icon "View Image" at bounding box center [1388, 186] width 8 height 6
click at [1390, 204] on icon "View Image" at bounding box center [1388, 206] width 9 height 9
click at [1391, 228] on icon "View Image" at bounding box center [1388, 227] width 8 height 6
